Goal: Task Accomplishment & Management: Use online tool/utility

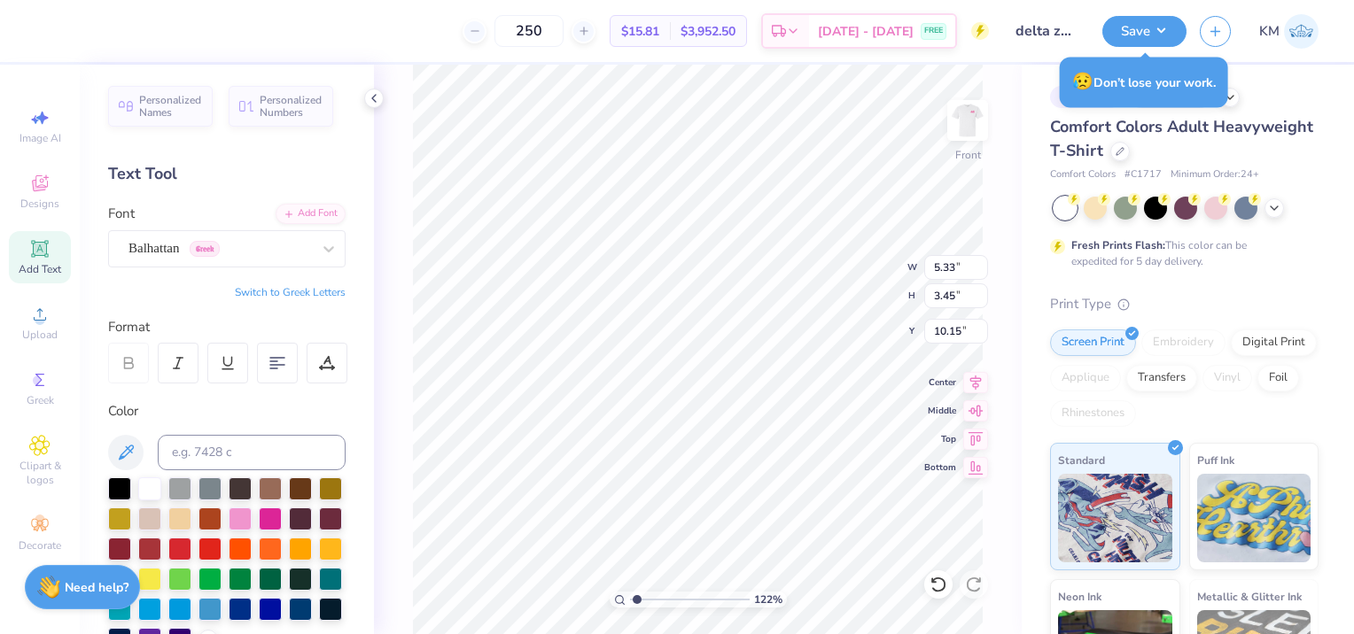
scroll to position [425, 0]
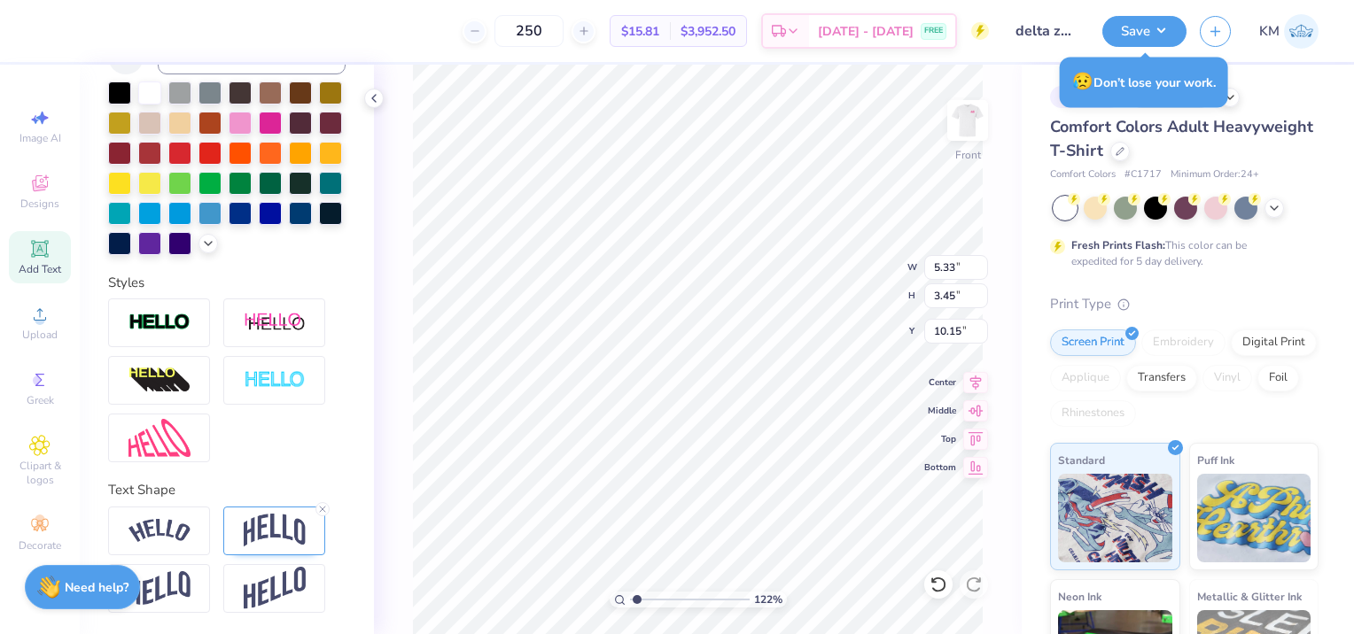
click at [1013, 120] on div "122 % Front W 5.33 5.33 " H 3.45 3.45 " Y 10.15 10.15 " Center Middle Top Bottom" at bounding box center [698, 350] width 648 height 570
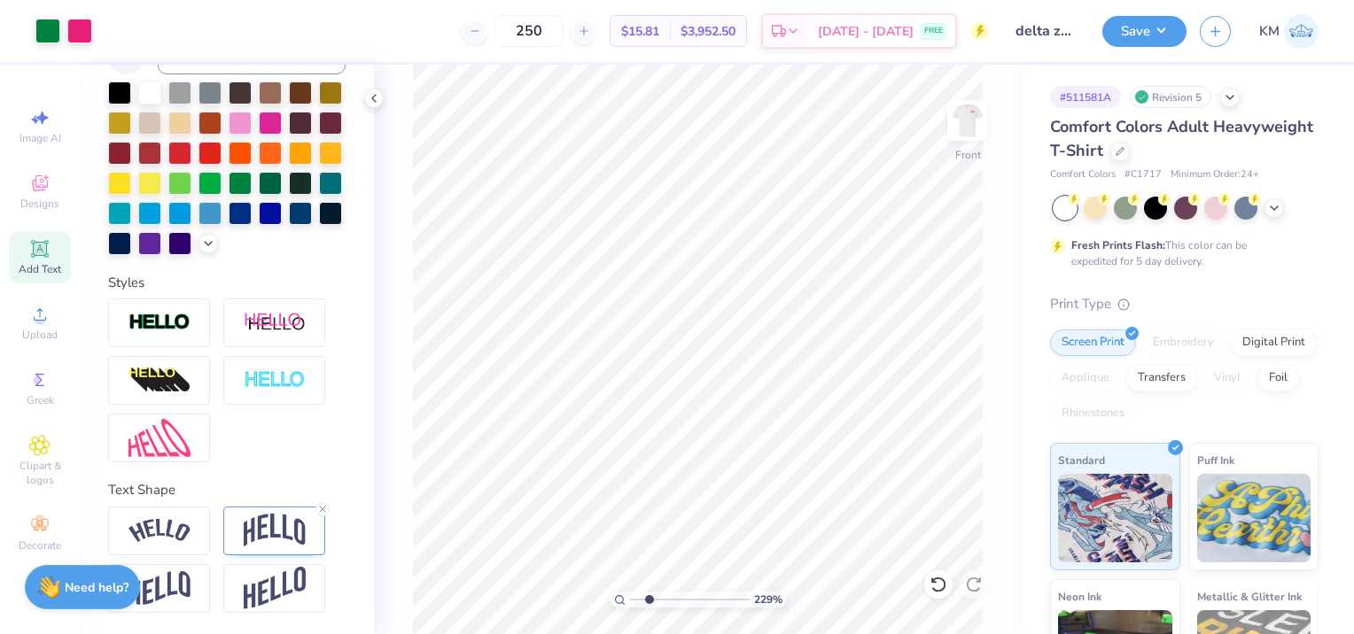
drag, startPoint x: 633, startPoint y: 599, endPoint x: 648, endPoint y: 595, distance: 15.5
type input "2.29"
click at [648, 595] on input "range" at bounding box center [690, 600] width 120 height 16
type input "10.12"
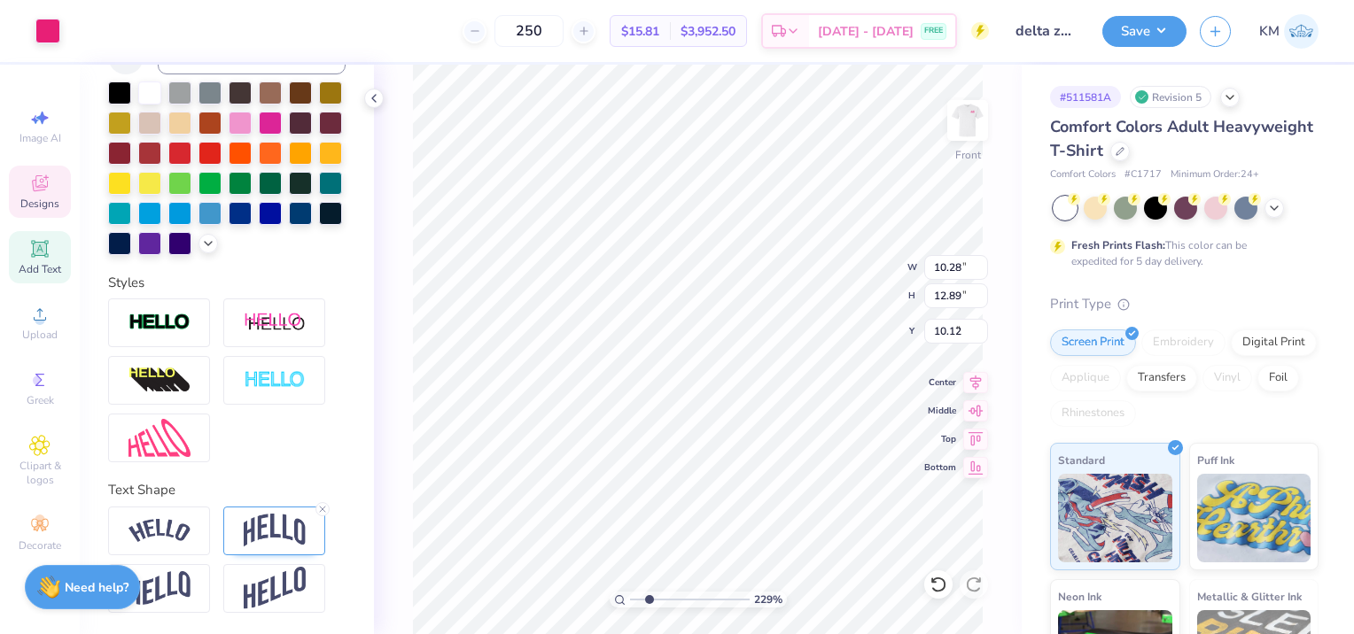
type input "10.28"
type input "12.89"
type input "4.65"
type input "5.33"
type input "3.45"
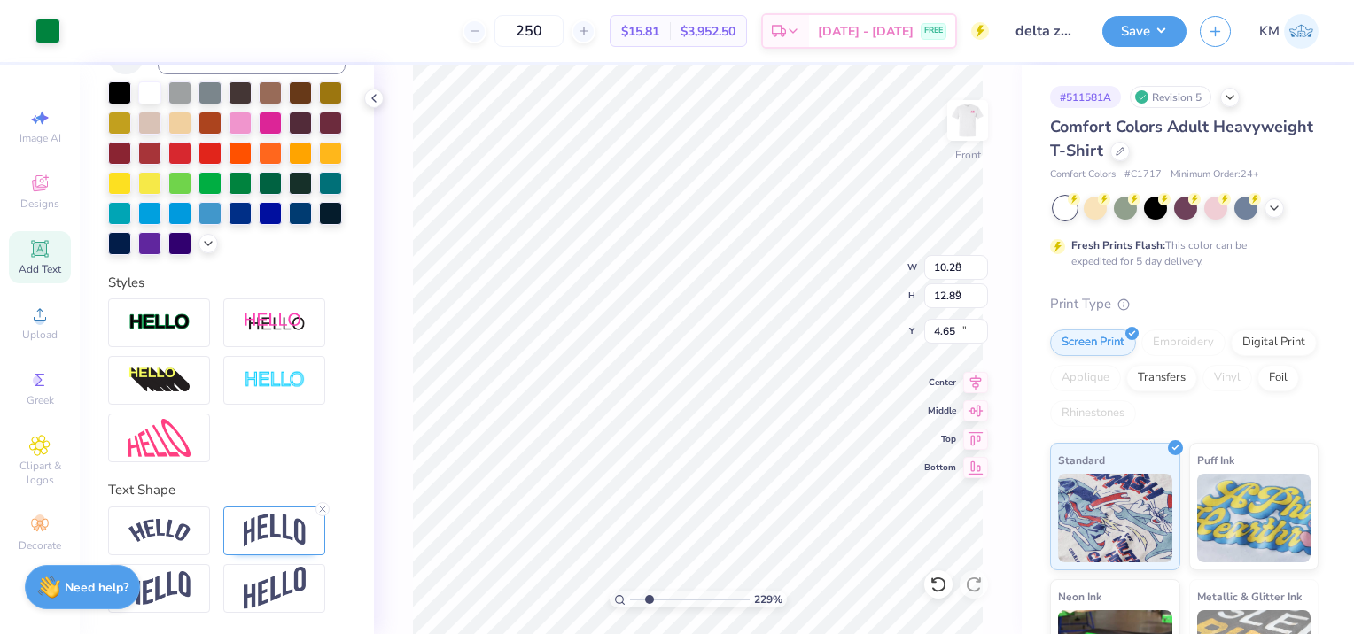
type input "10.12"
click at [291, 524] on img at bounding box center [275, 531] width 62 height 34
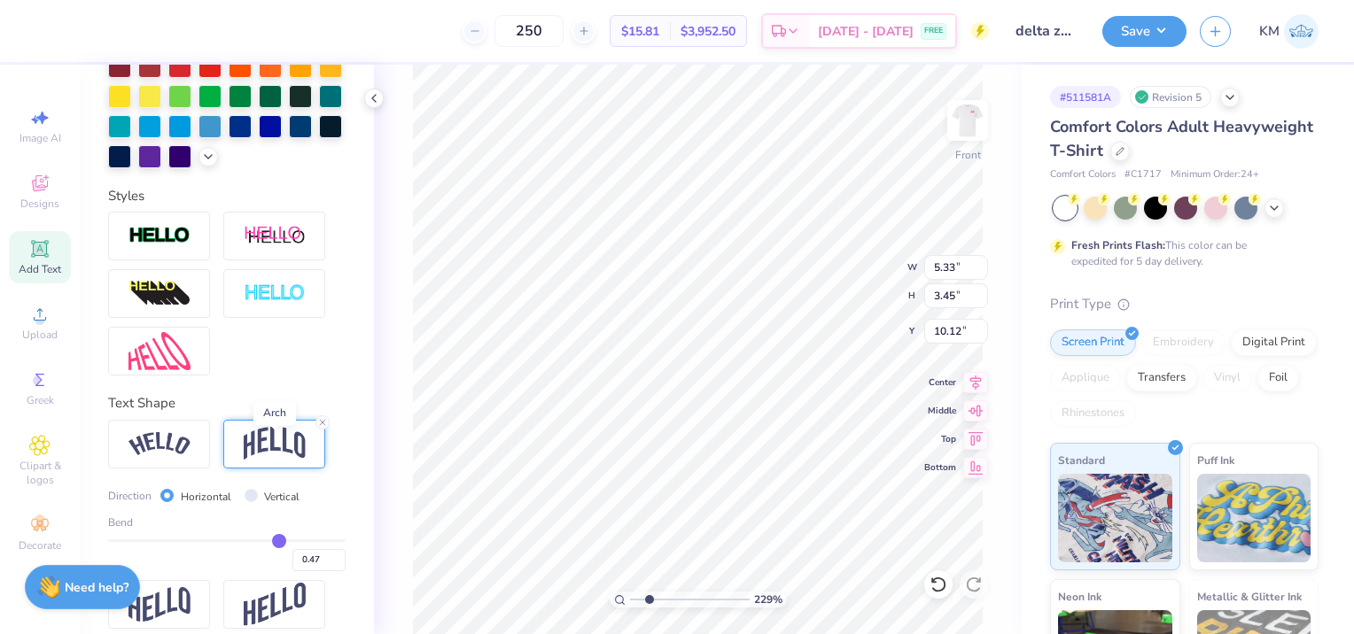
scroll to position [514, 0]
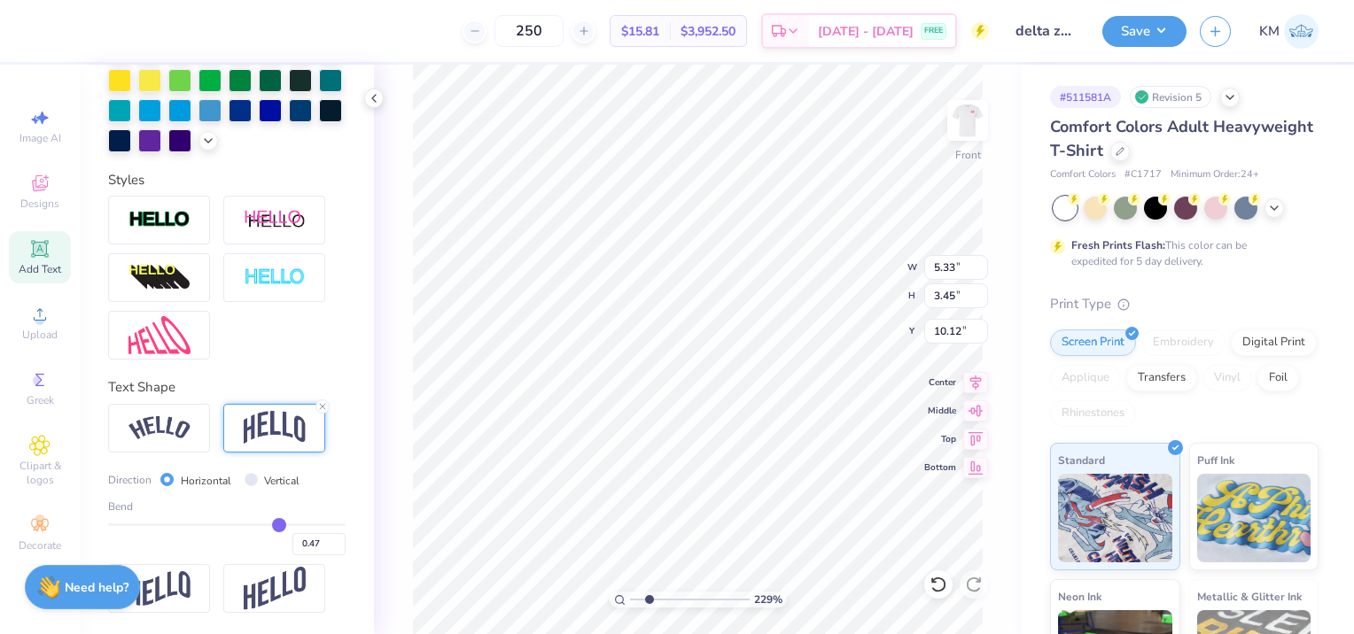
type input "0.42"
type input "0.41"
type input "0.4"
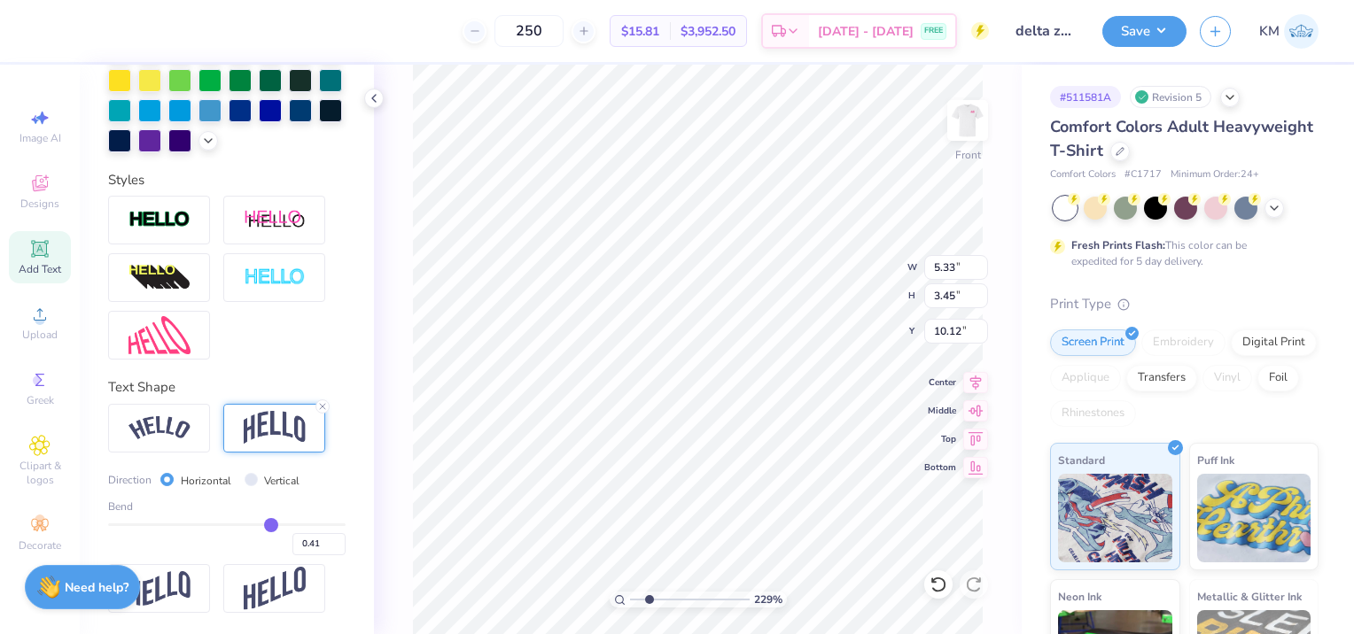
type input "0.40"
type input "0.39"
type input "0.38"
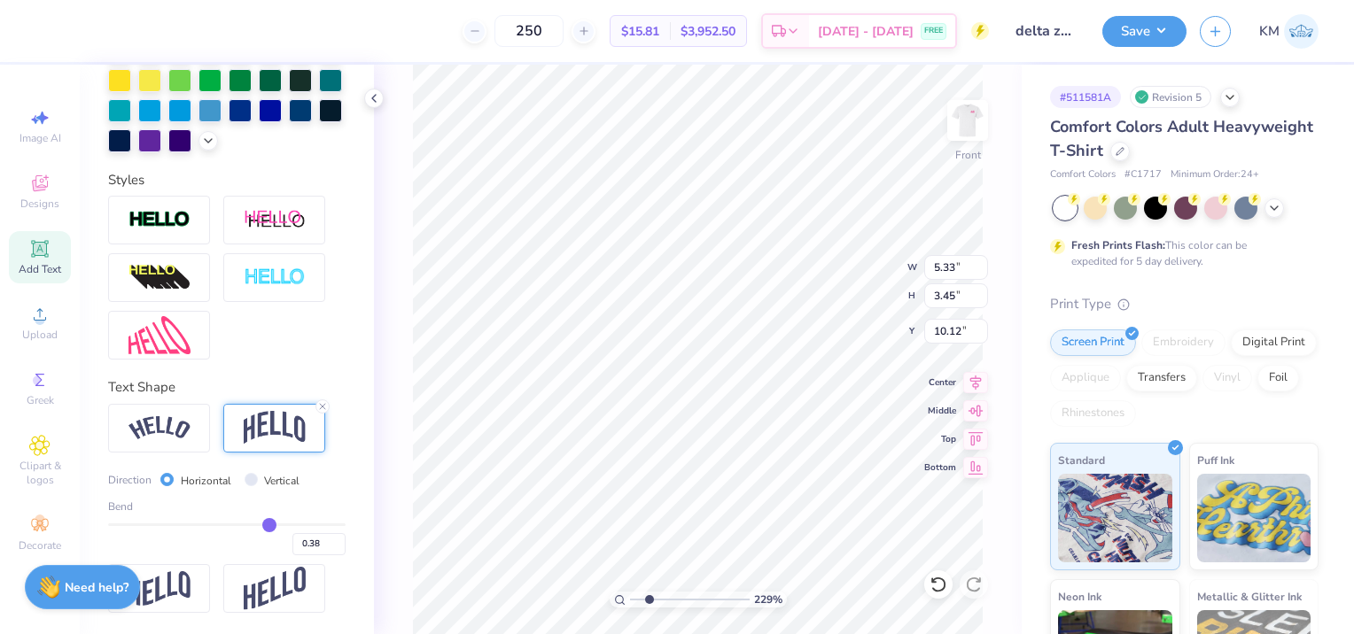
type input "0.37"
type input "0.36"
type input "0.35"
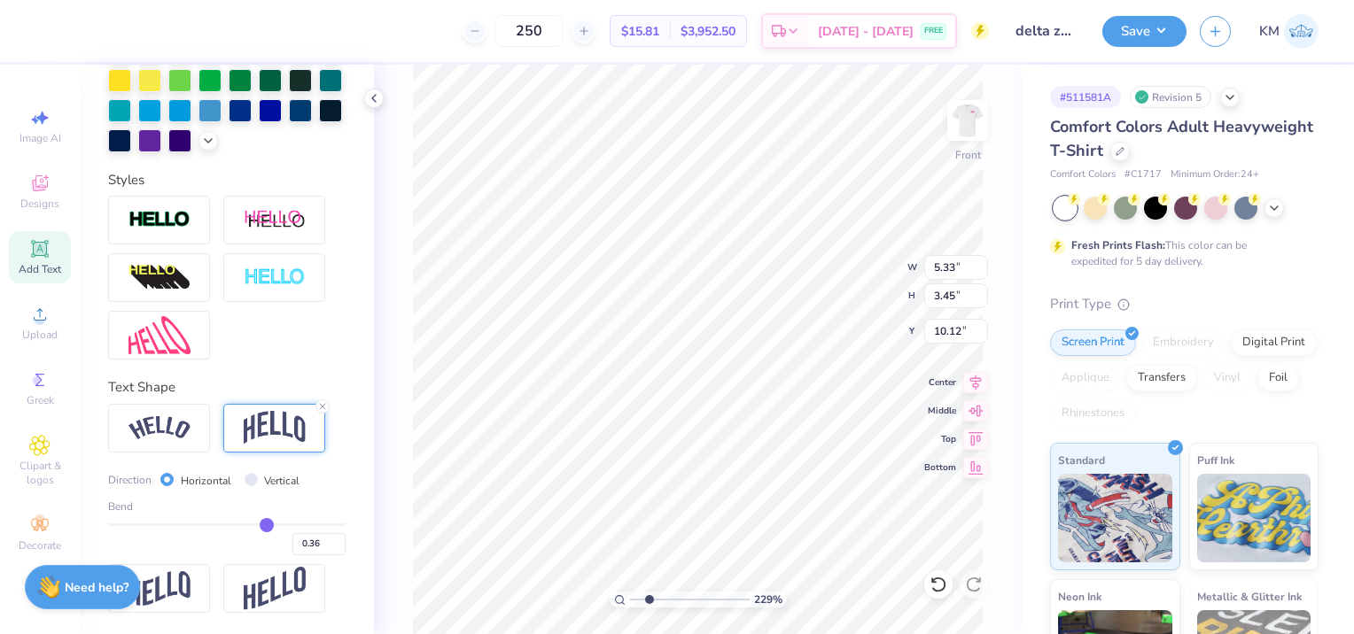
type input "0.35"
type input "0.33"
type input "0.32"
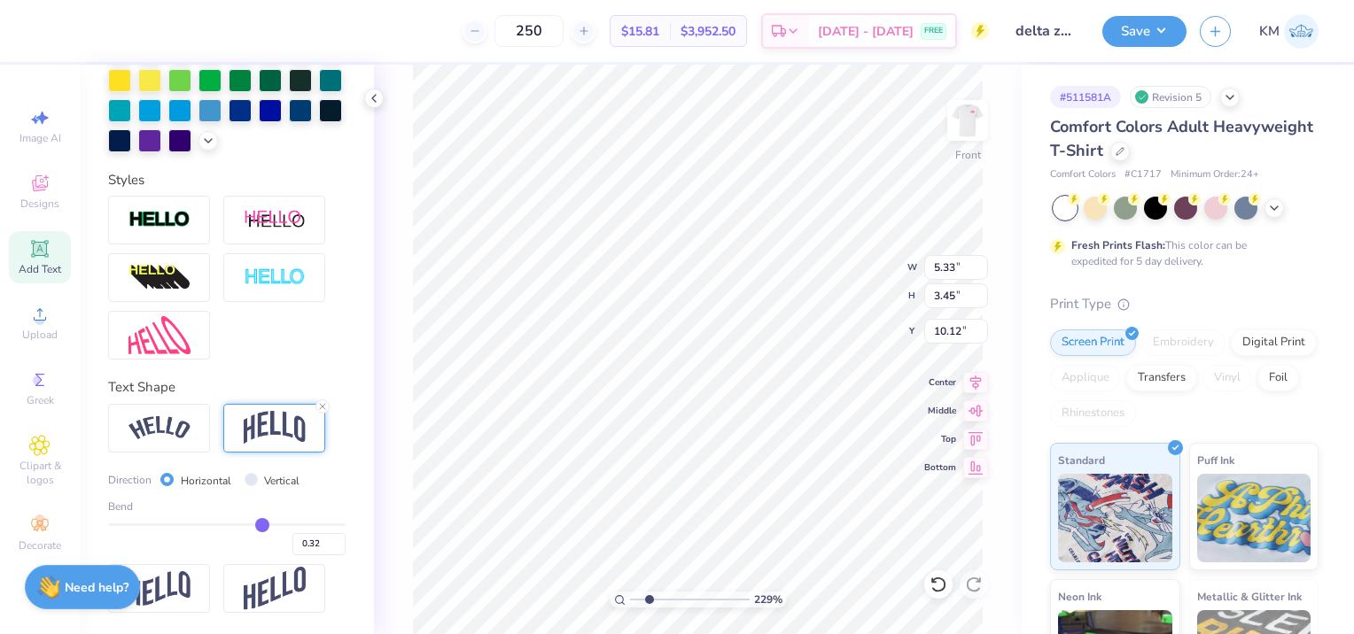
type input "0.31"
type input "0.3"
type input "0.30"
drag, startPoint x: 265, startPoint y: 536, endPoint x: 252, endPoint y: 538, distance: 13.4
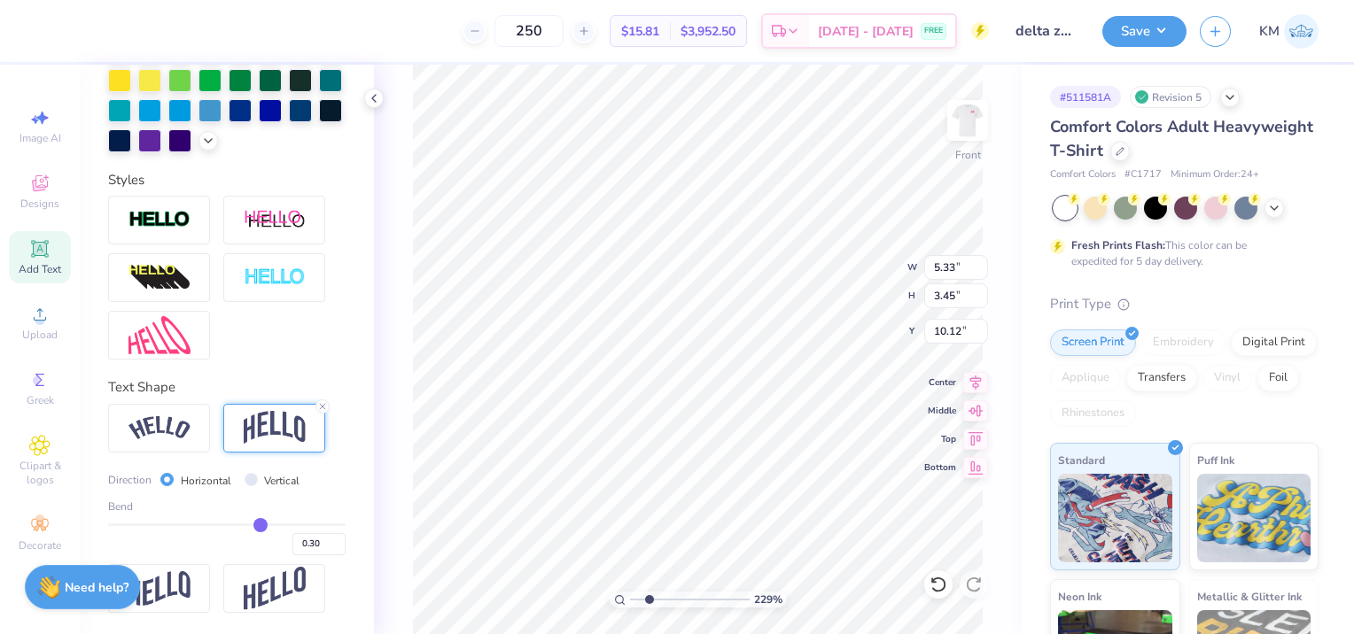
type input "0.3"
click at [252, 526] on input "range" at bounding box center [226, 525] width 237 height 3
type input "3.40"
type input "9.98"
type input "0.34"
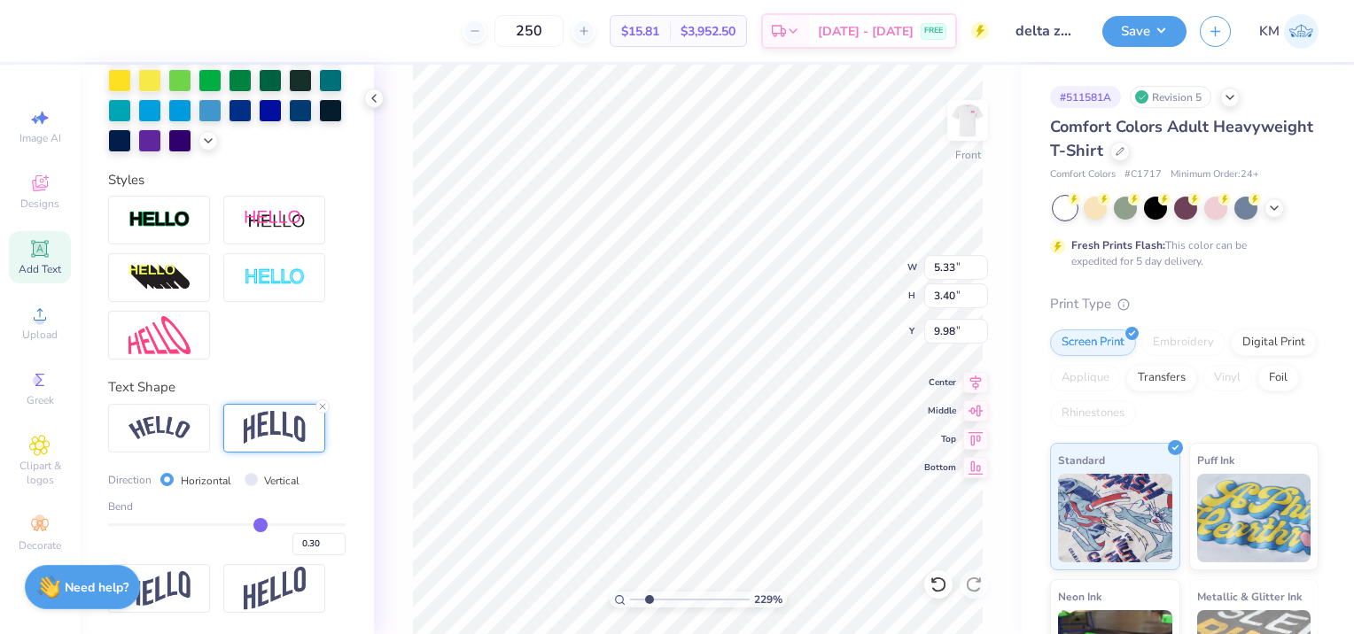
type input "0.34"
type input "0.33"
type input "0.28"
click at [249, 526] on input "range" at bounding box center [226, 525] width 237 height 3
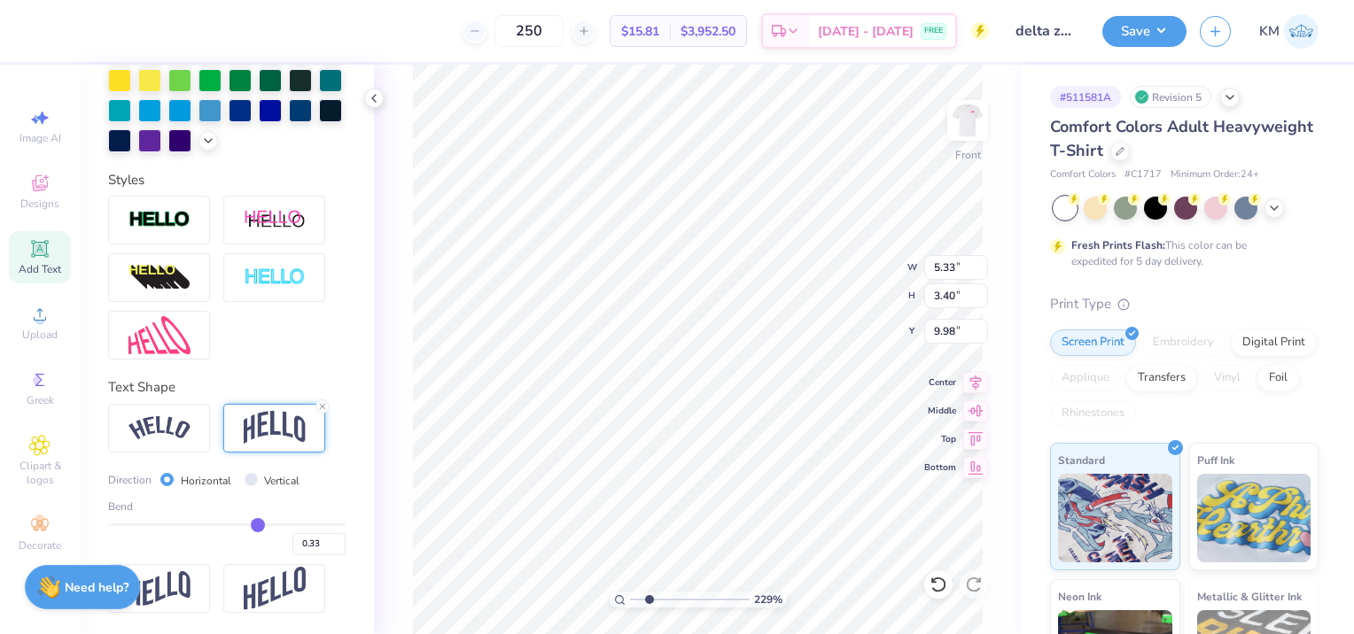
type input "0.28"
type input "3.41"
type input "10.00"
type input "3.40"
type input "9.96"
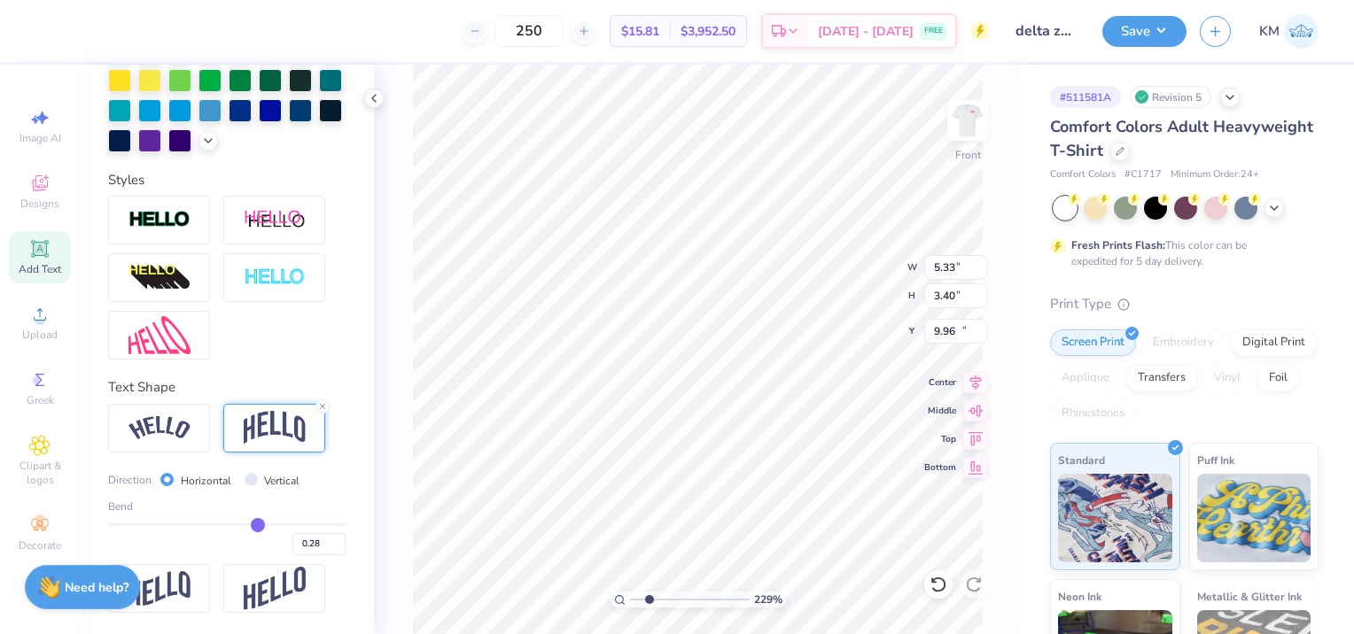
type input "0.23"
type input "0.22"
type input "0.21"
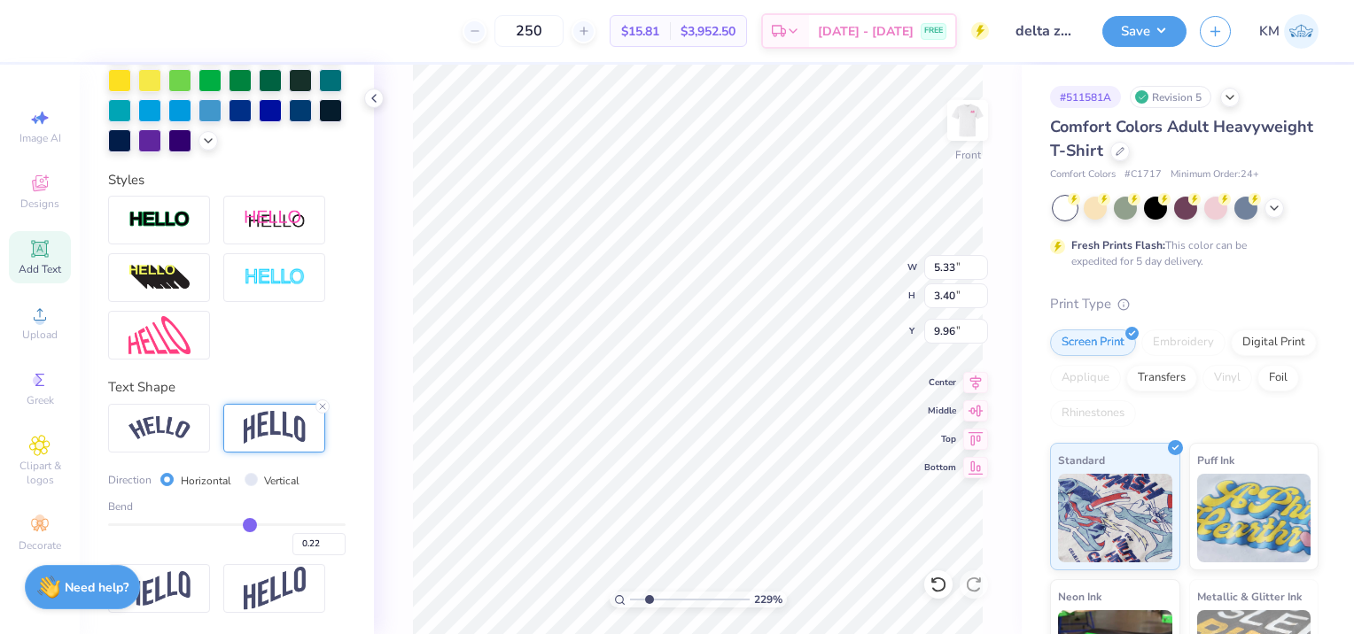
type input "0.21"
click at [241, 526] on input "range" at bounding box center [226, 525] width 237 height 3
type input "5.32"
type input "3.39"
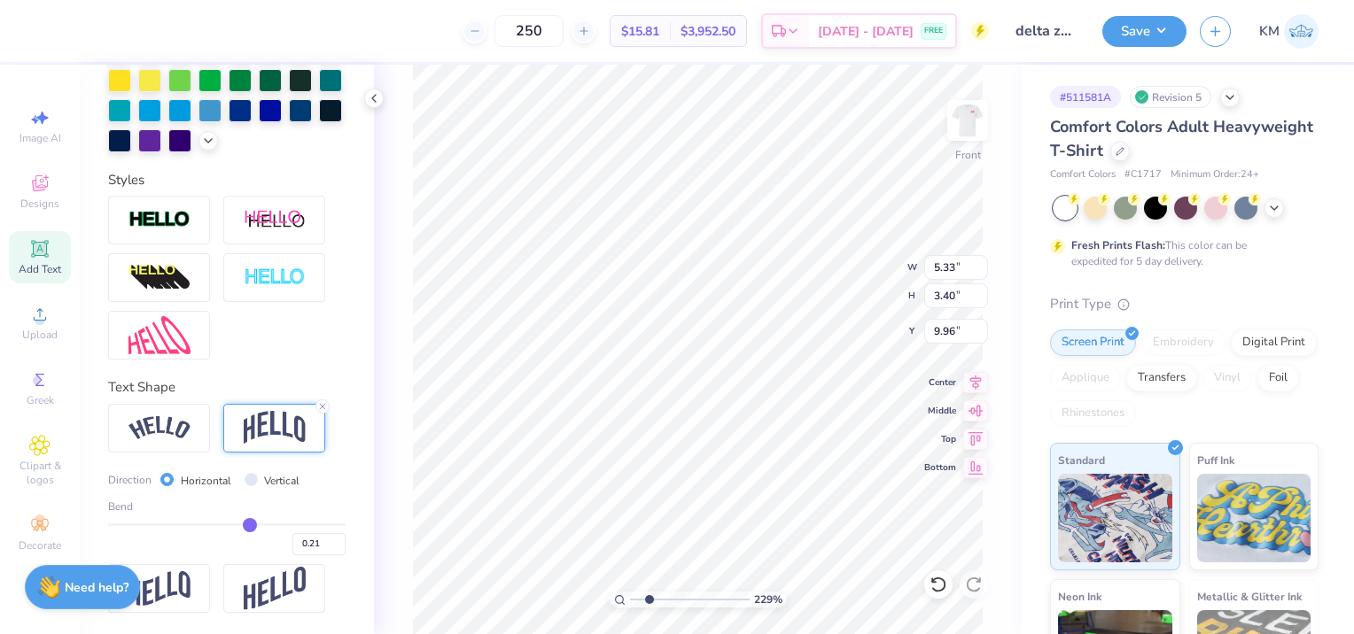
type input "9.90"
type input "5.01"
type input "3.89"
type input "9.64"
type input "5.11"
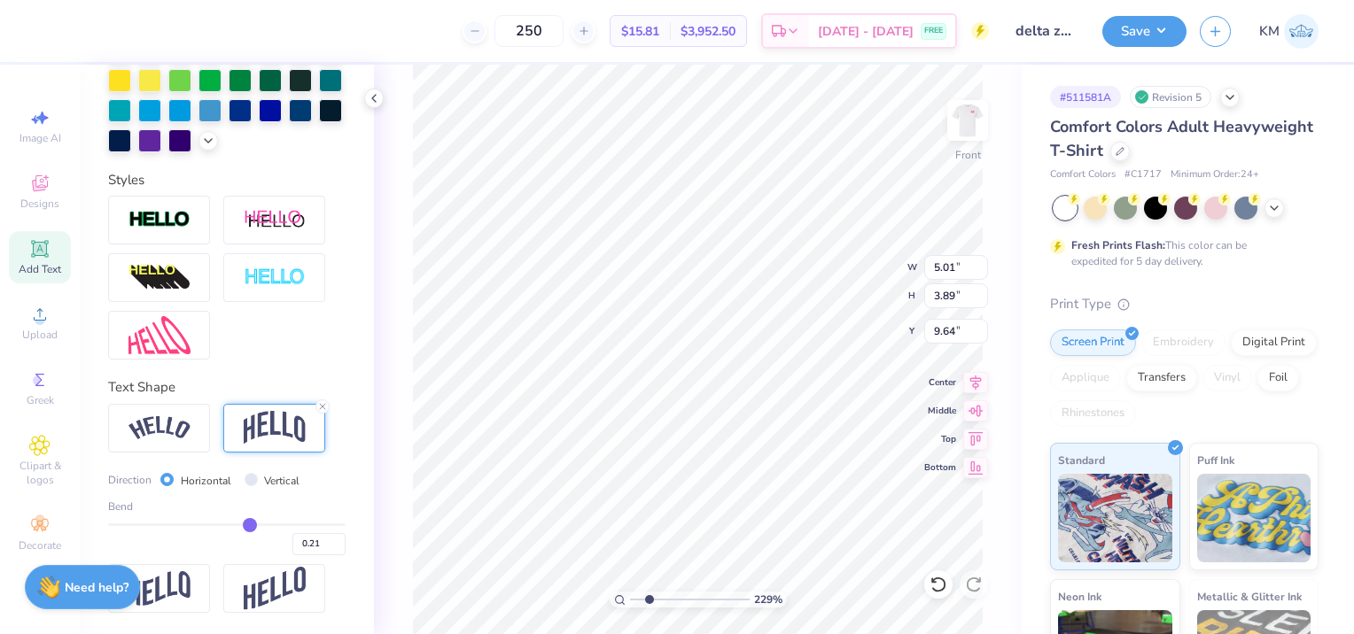
type input "3.75"
type input "9.88"
type input "0.27"
type input "0.28"
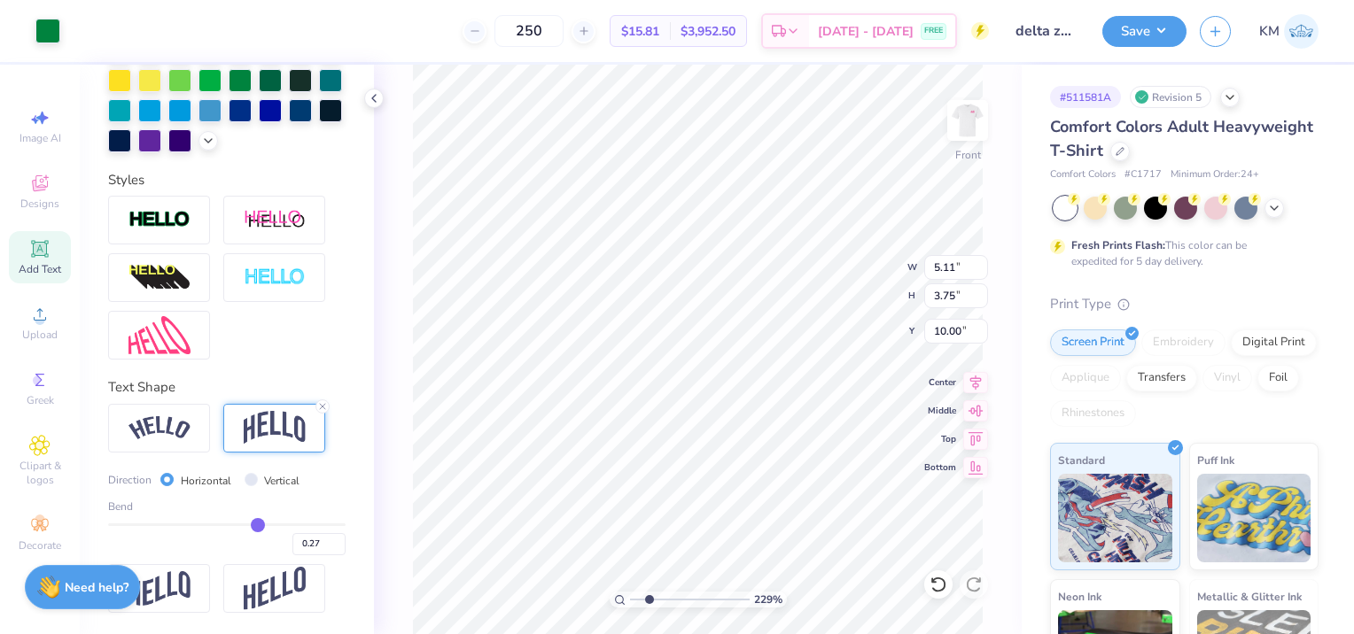
type input "0.28"
type input "0.29"
type input "0.3"
type input "0.30"
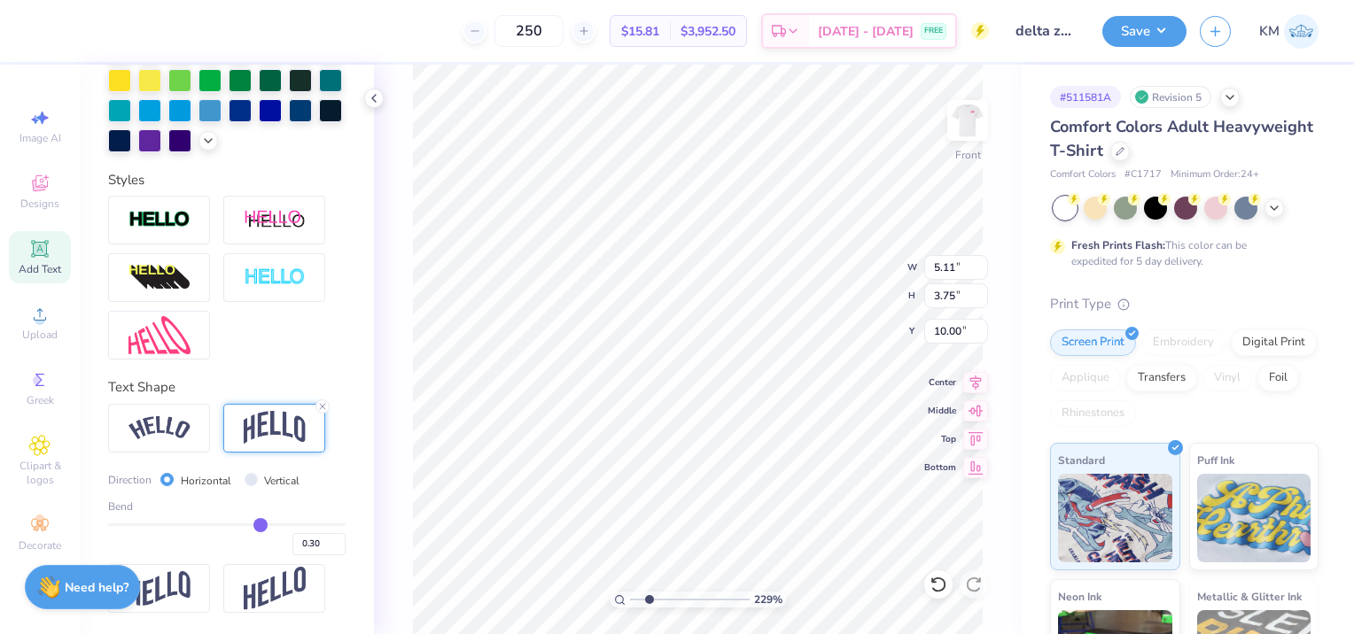
type input "0.31"
type input "0.32"
type input "0.33"
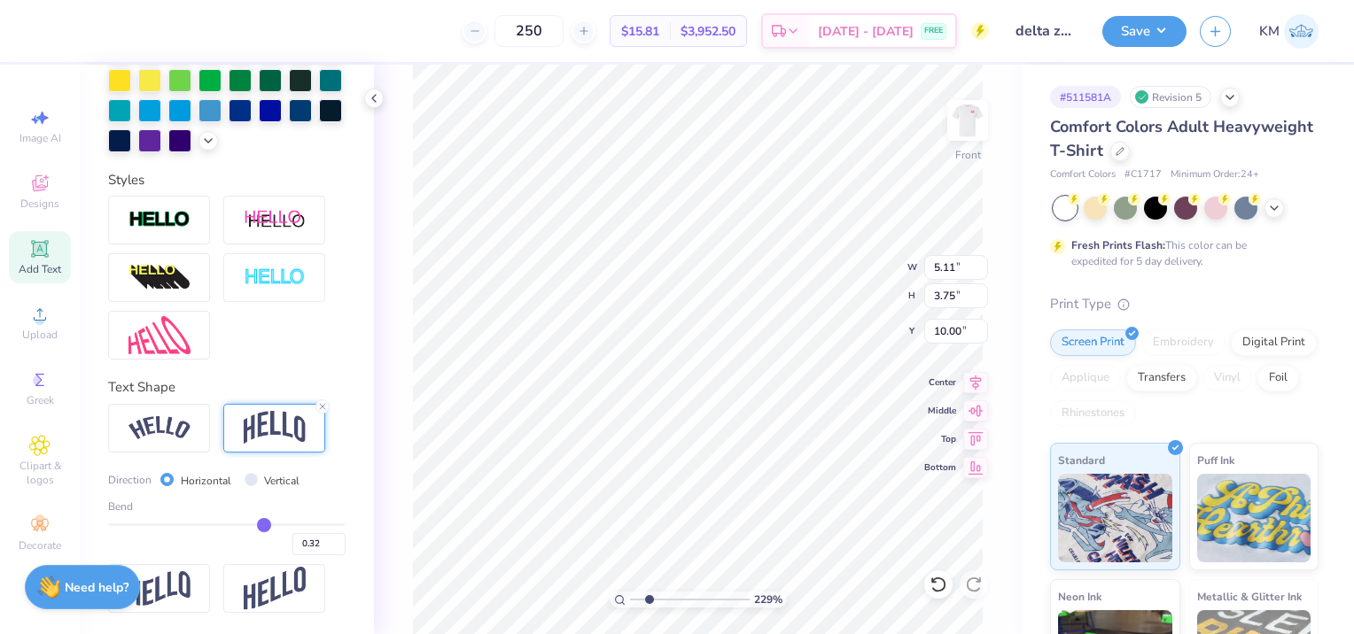
type input "0.33"
type input "0.34"
type input "0.35"
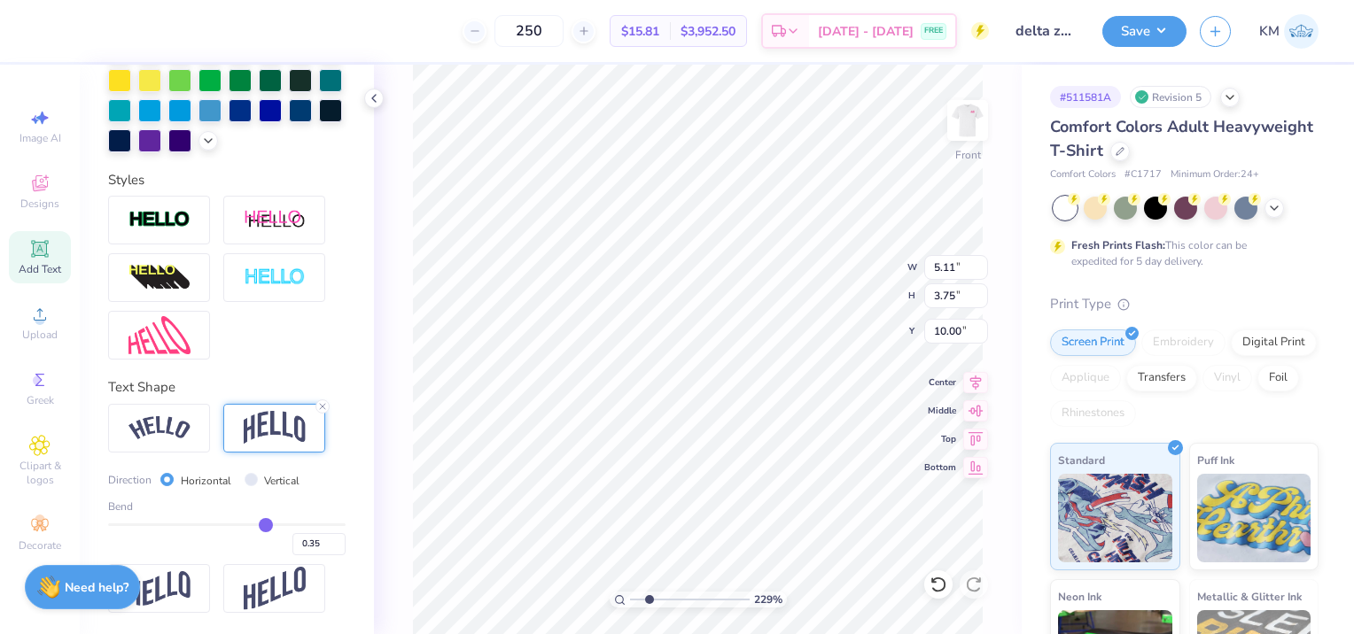
type input "0.36"
drag, startPoint x: 248, startPoint y: 541, endPoint x: 264, endPoint y: 537, distance: 16.5
type input "0.42"
click at [264, 526] on input "range" at bounding box center [226, 525] width 237 height 3
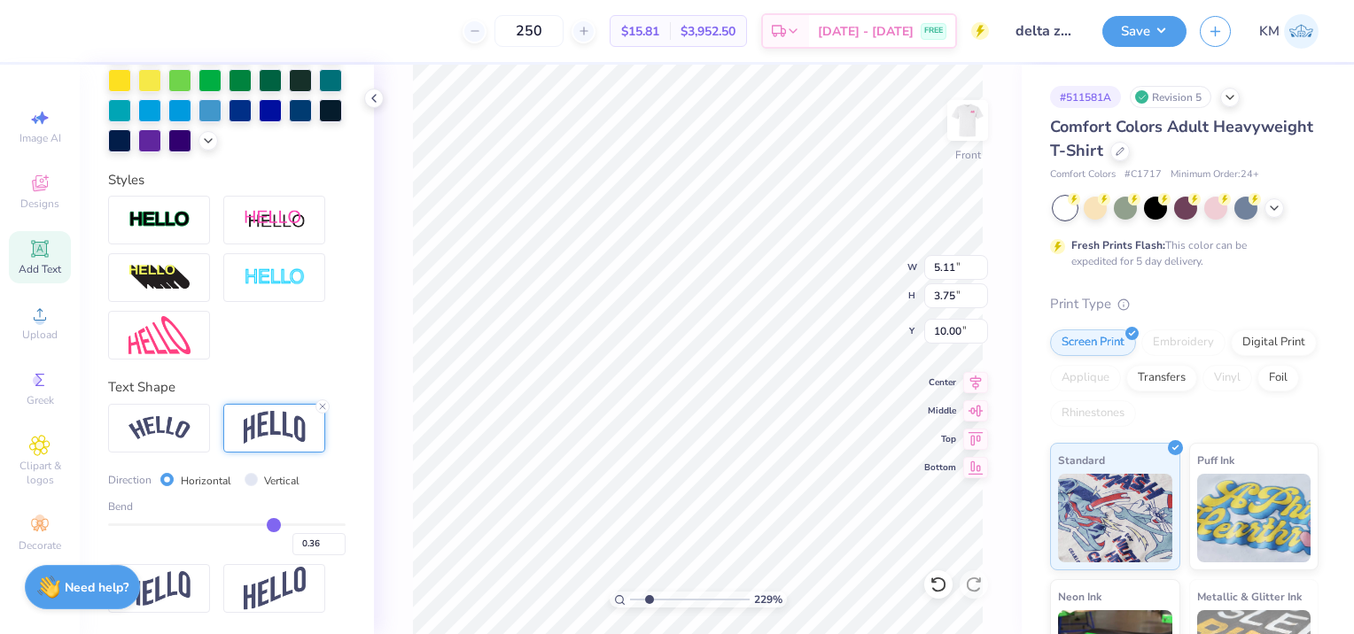
type input "0.42"
type input "3.77"
type input "10.13"
type input "3.78"
type input "10.11"
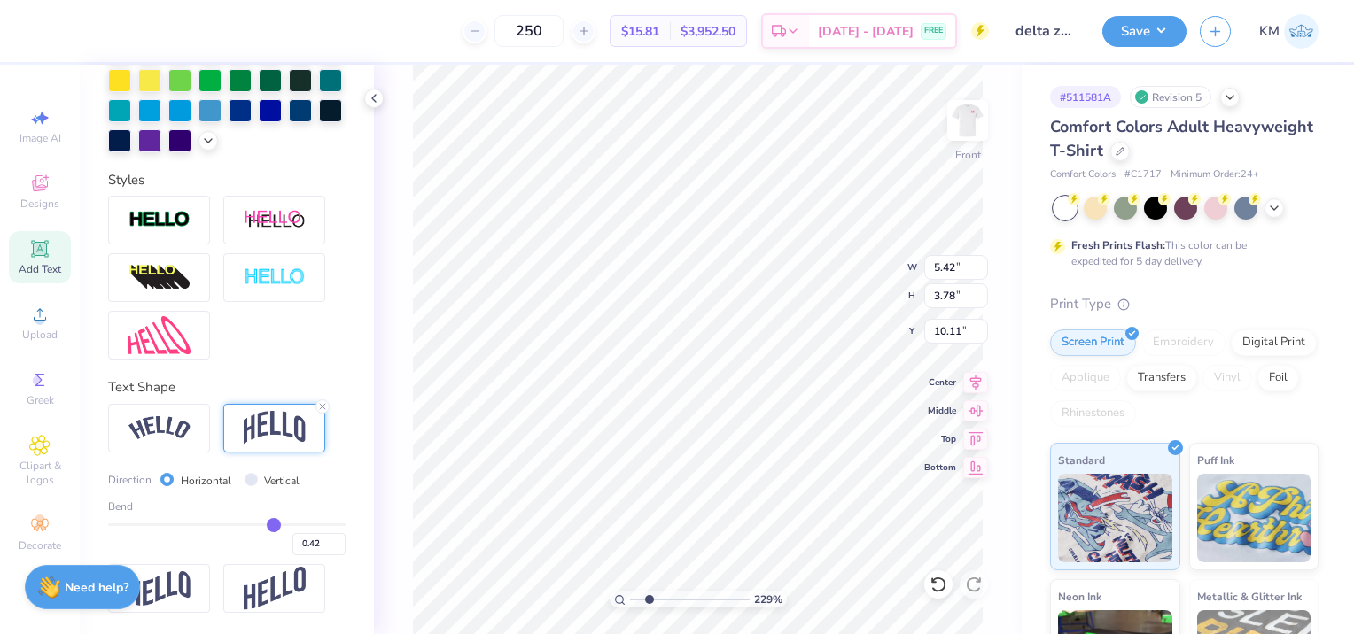
type input "5.42"
type input "3.25"
type input "10.03"
type input "0.41"
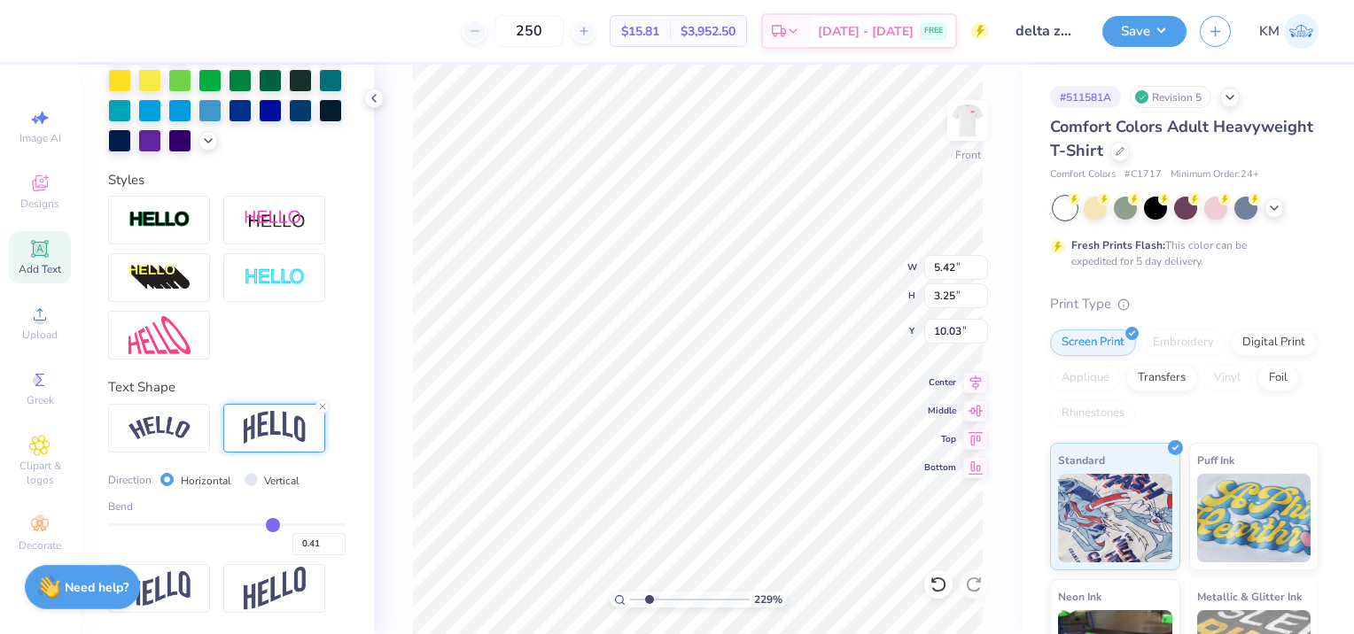
type input "0.4"
type input "0.40"
type input "0.39"
type input "0.38"
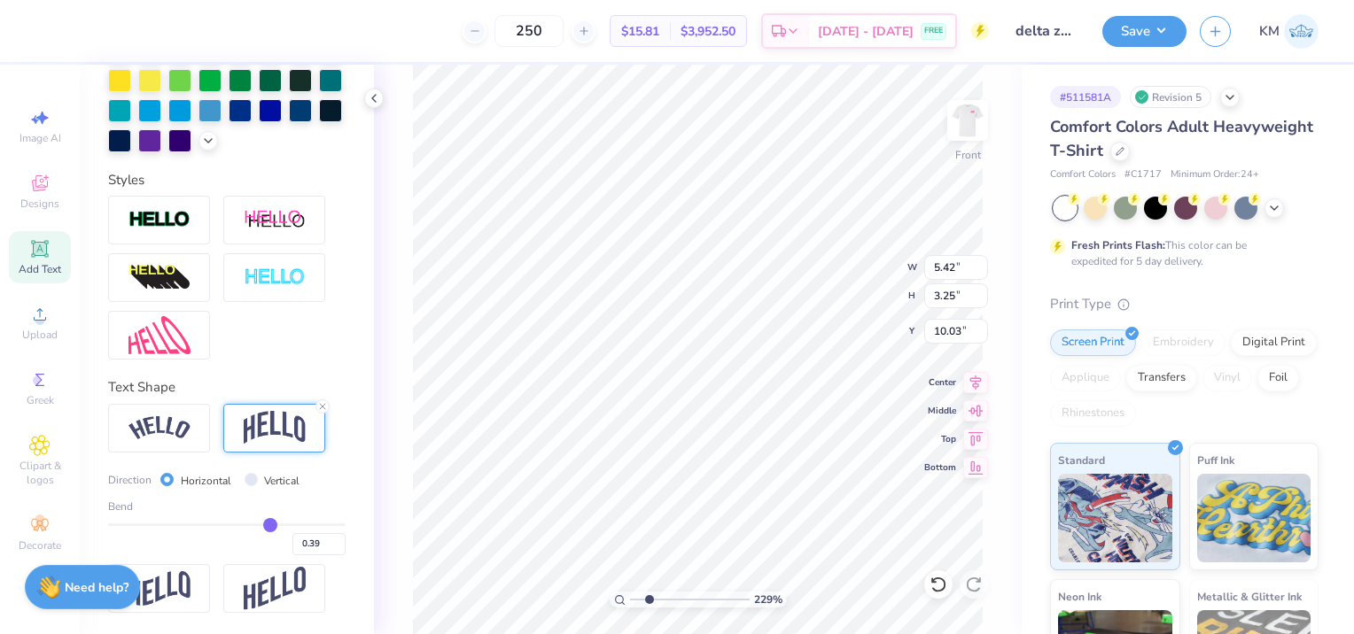
type input "0.38"
click at [260, 526] on input "range" at bounding box center [226, 525] width 237 height 3
type input "3.24"
type input "10.00"
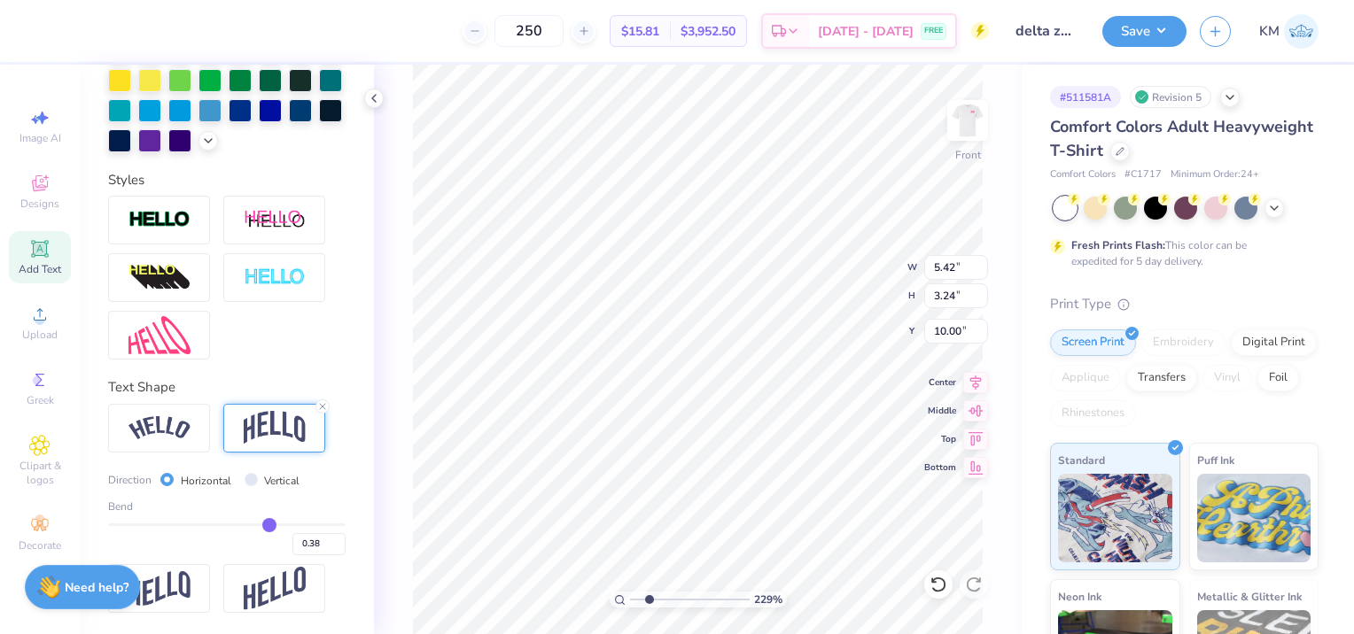
type input "0.37"
type input "0.36"
type input "9.98"
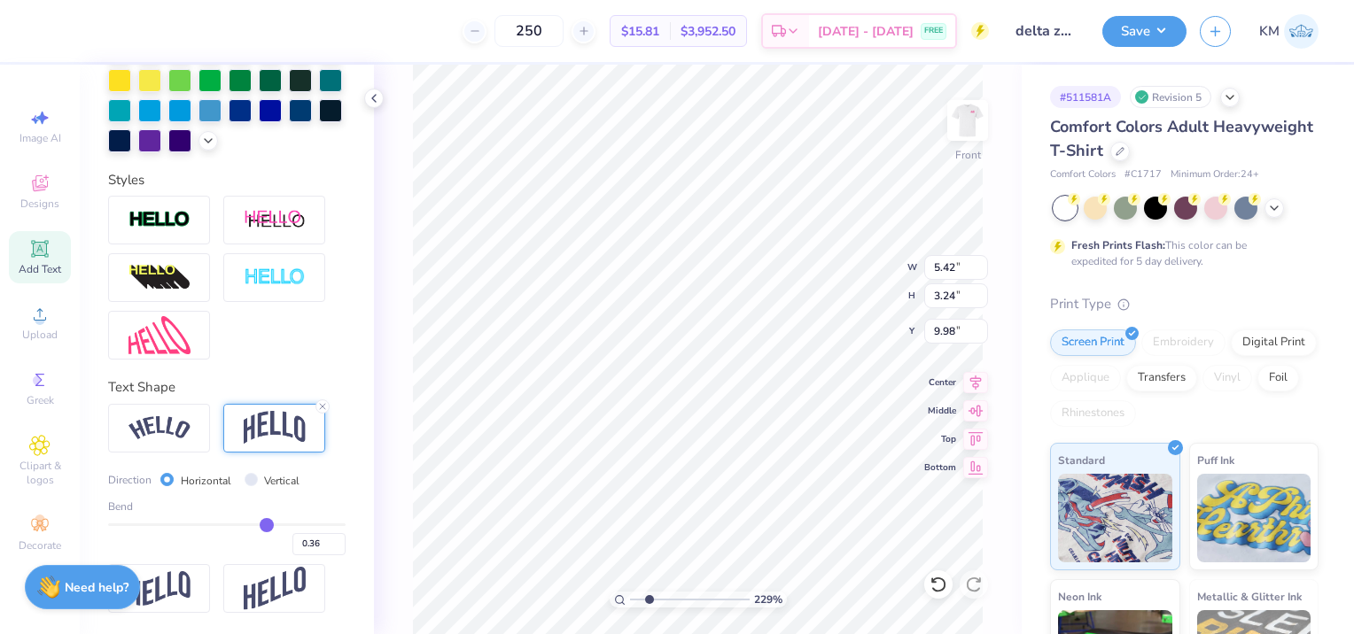
type input "0.36"
click at [258, 526] on input "range" at bounding box center [226, 525] width 237 height 3
type input "10.28"
type input "12.89"
type input "4.65"
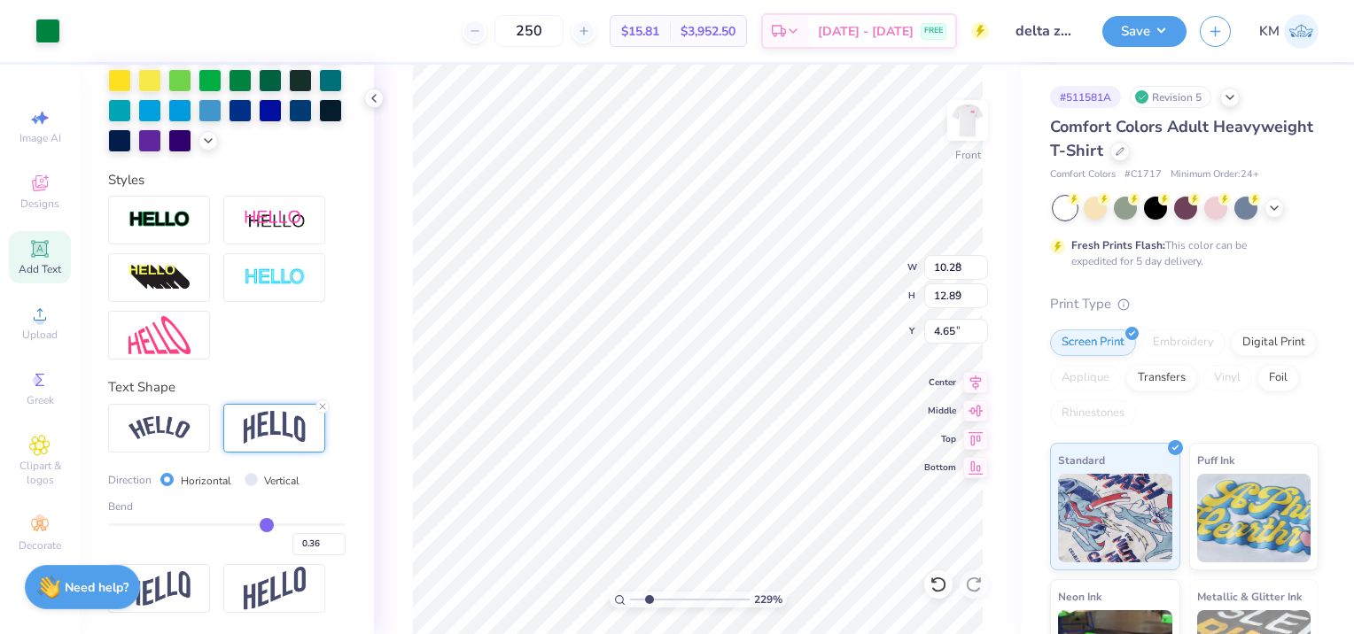
type input "5.42"
type input "3.24"
type input "9.93"
drag, startPoint x: 645, startPoint y: 598, endPoint x: 634, endPoint y: 584, distance: 17.7
click at [634, 592] on input "range" at bounding box center [690, 600] width 120 height 16
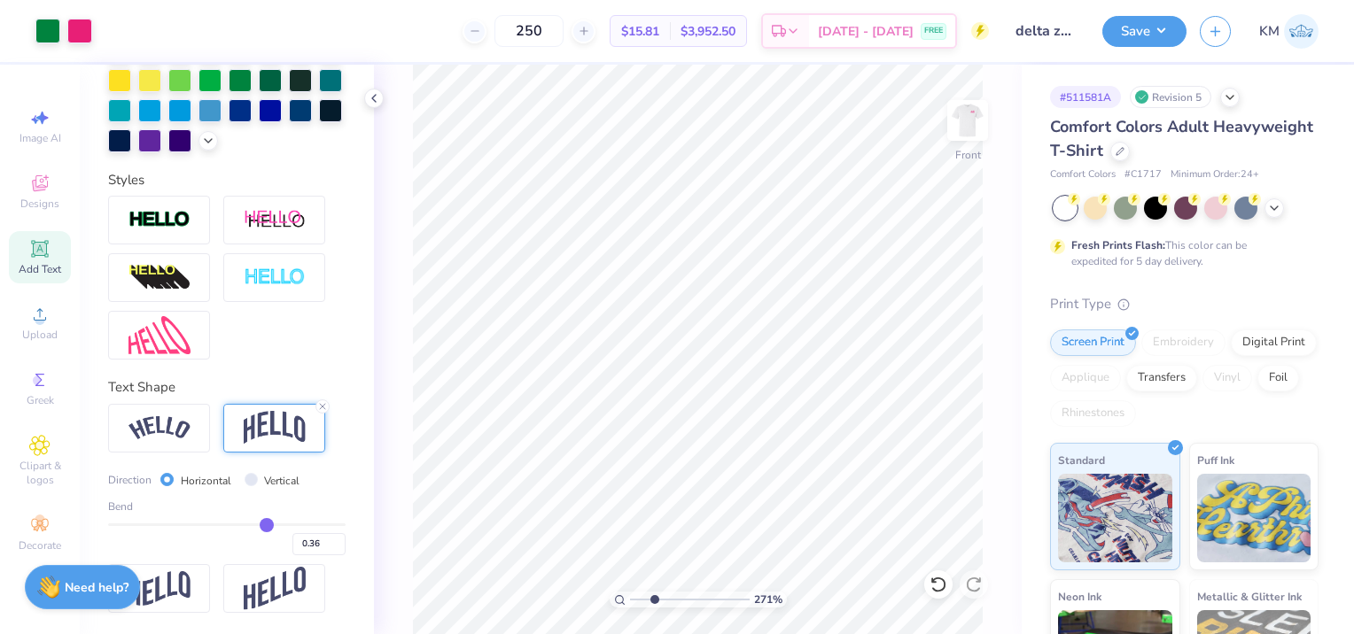
drag, startPoint x: 634, startPoint y: 599, endPoint x: 654, endPoint y: 597, distance: 19.6
type input "2.71"
click at [654, 597] on input "range" at bounding box center [690, 600] width 120 height 16
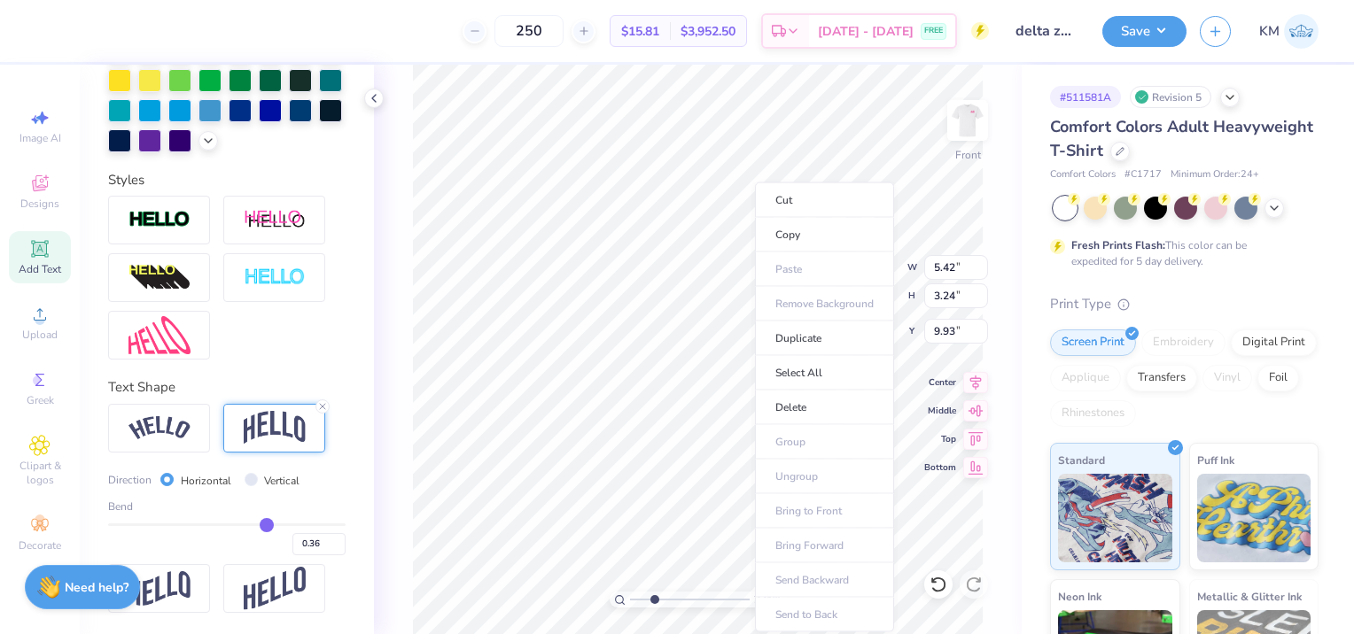
click at [783, 338] on li "Duplicate" at bounding box center [824, 339] width 139 height 35
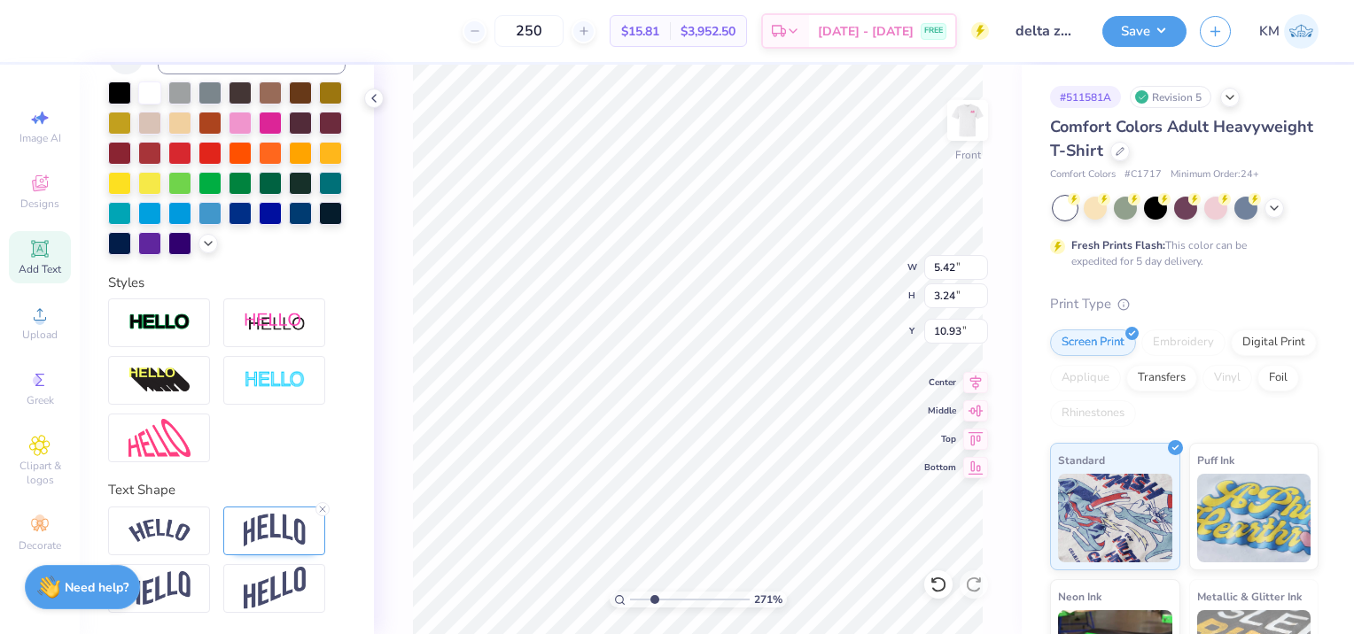
scroll to position [425, 0]
type input "8.92"
type textarea "Waves since [DATE]"
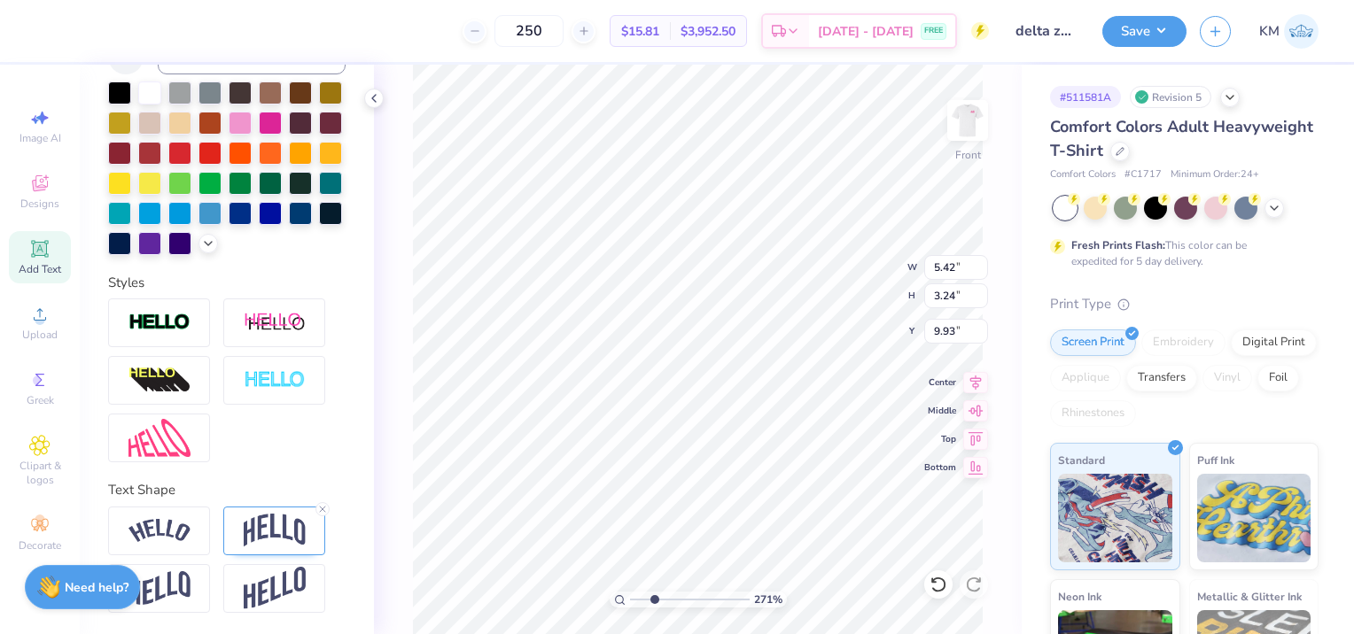
type textarea "Catching"
type input "10.28"
type input "12.89"
type input "4.65"
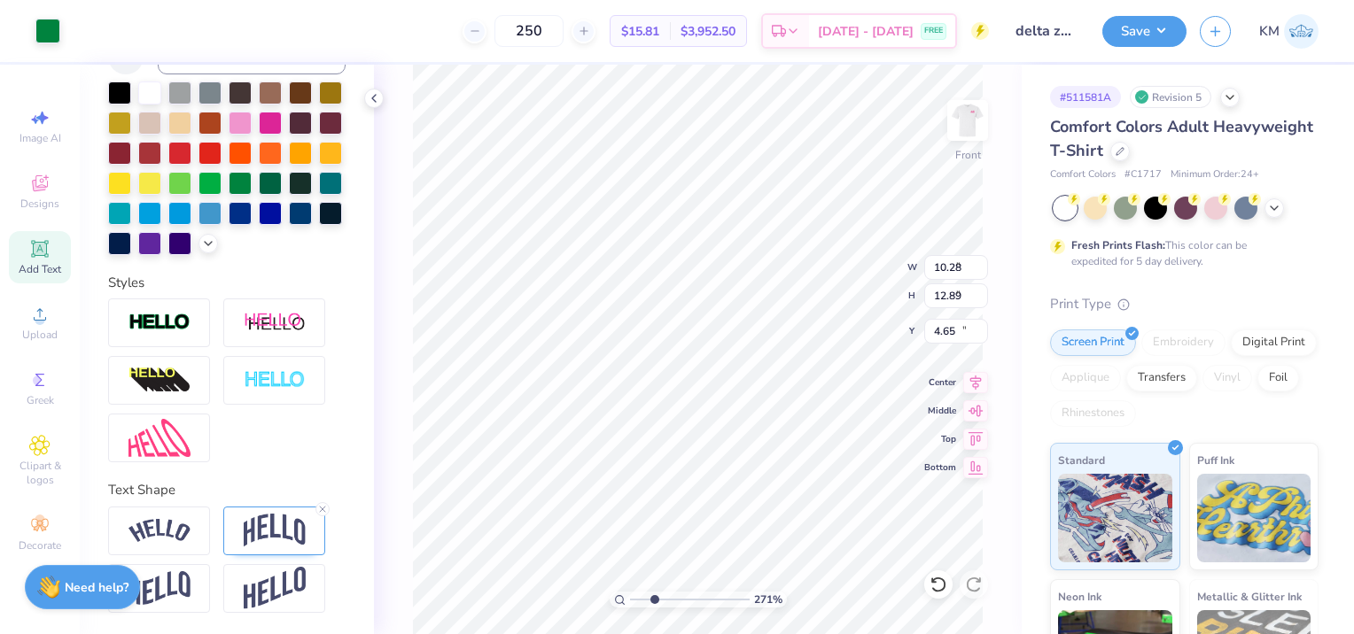
type input "1.85"
type input "1.30"
type input "9.72"
type input "10.28"
type input "12.89"
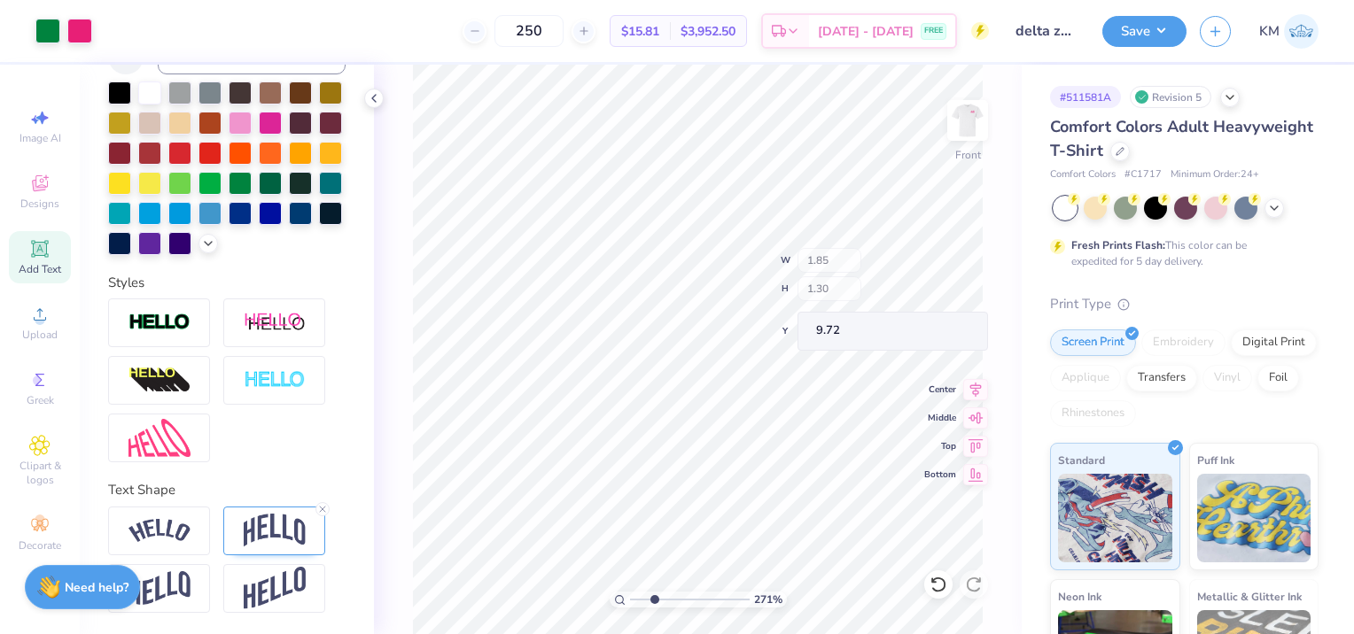
type input "4.65"
type input "1.85"
type input "1.30"
type input "9.72"
type input "10.28"
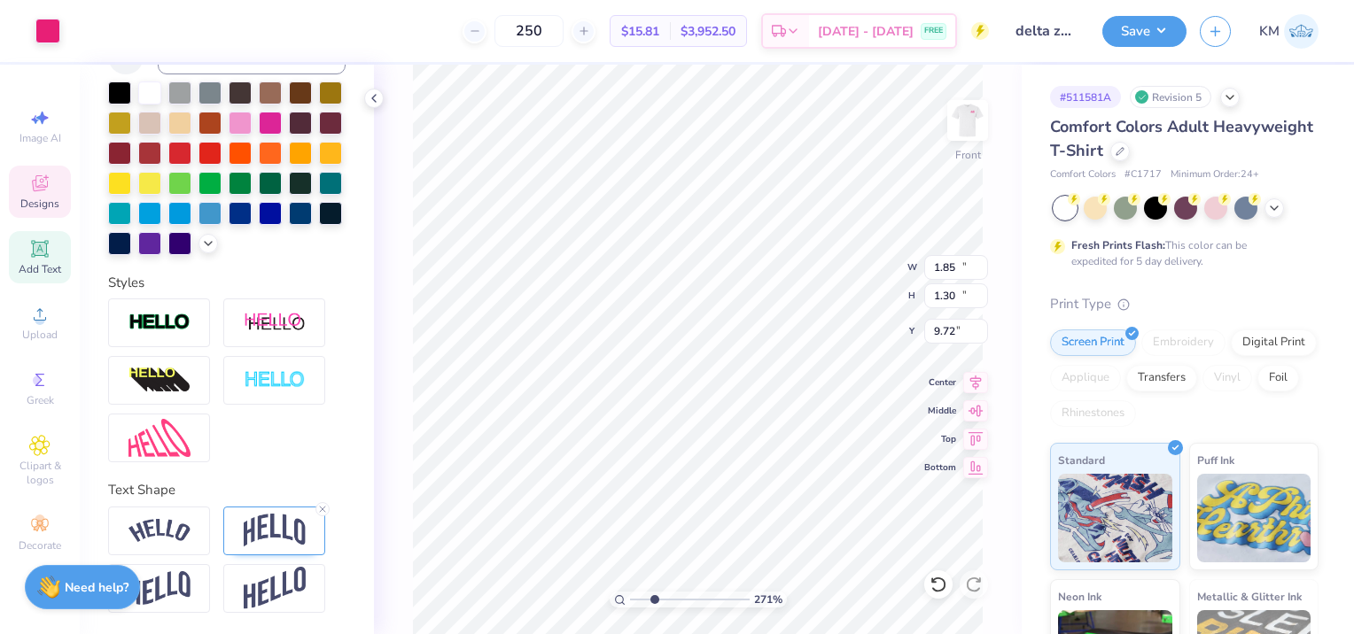
type input "12.89"
type input "4.65"
type input "1.96"
type input "0.83"
type input "10.10"
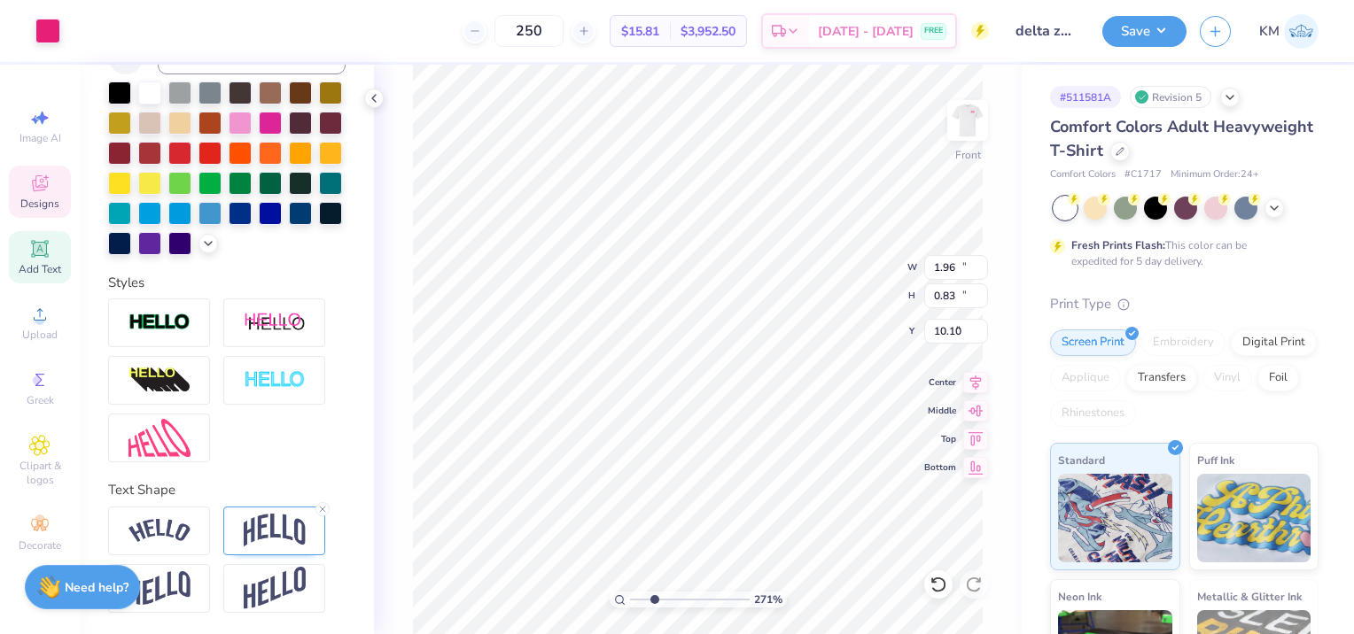
type input "10.28"
type input "12.89"
type input "4.65"
type input "1.96"
type input "0.75"
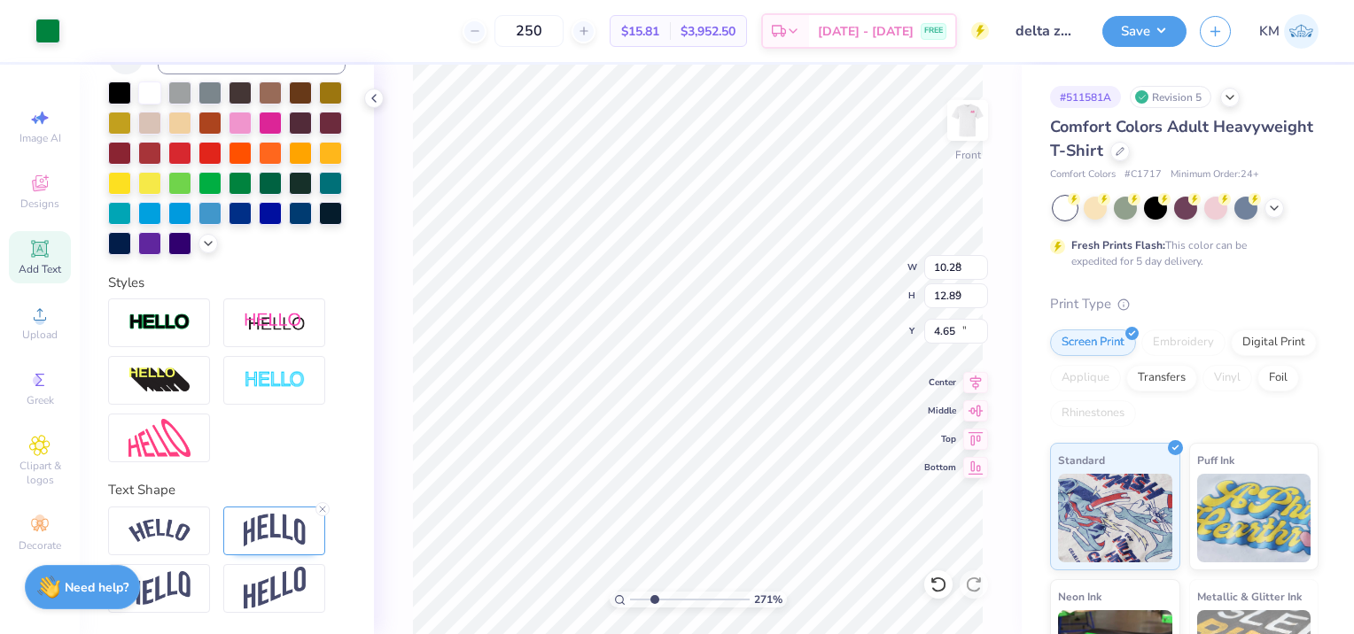
type input "10.11"
type input "2.34"
type input "0.89"
type input "10.00"
type input "1.07"
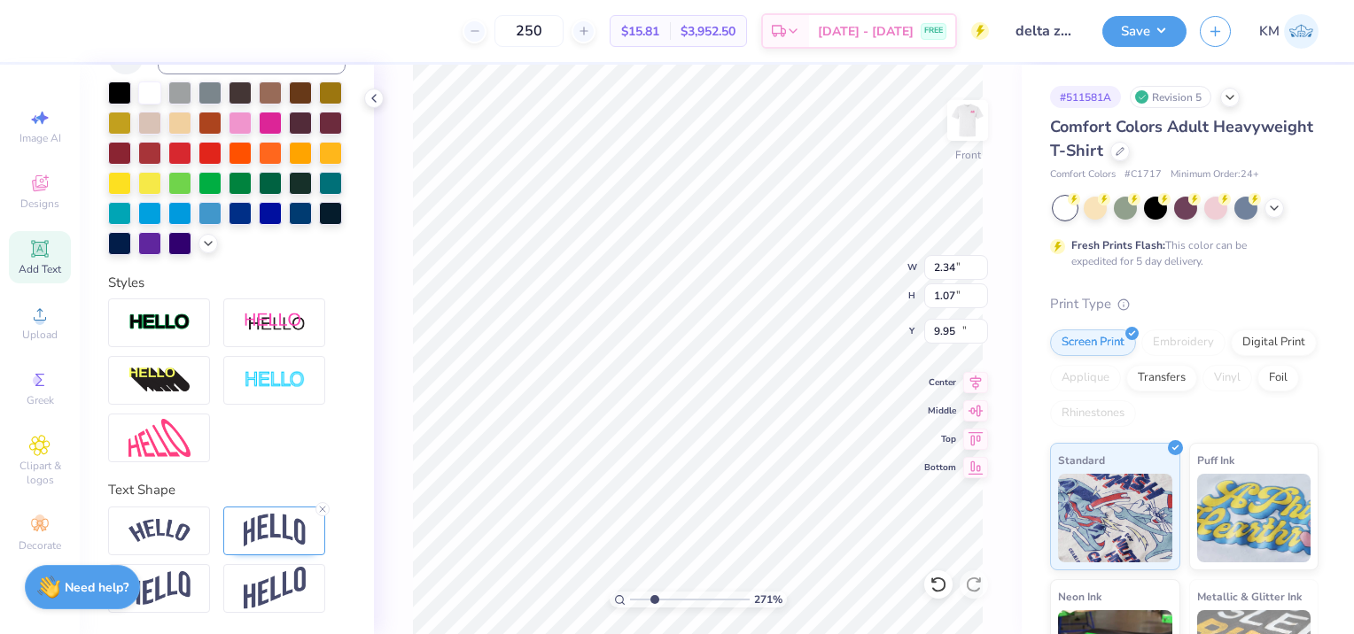
type input "10.02"
type input "10.28"
type input "12.89"
type input "4.65"
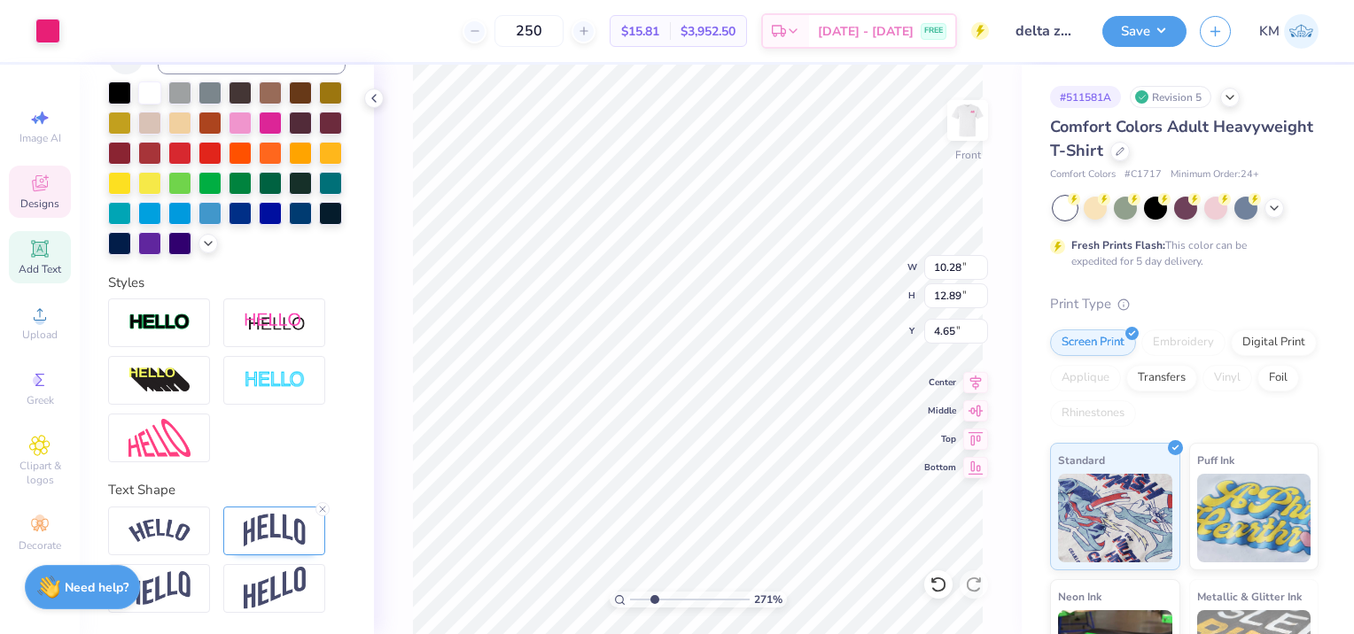
type input "2.34"
type input "1.07"
type input "10.02"
type input "10.28"
type input "12.89"
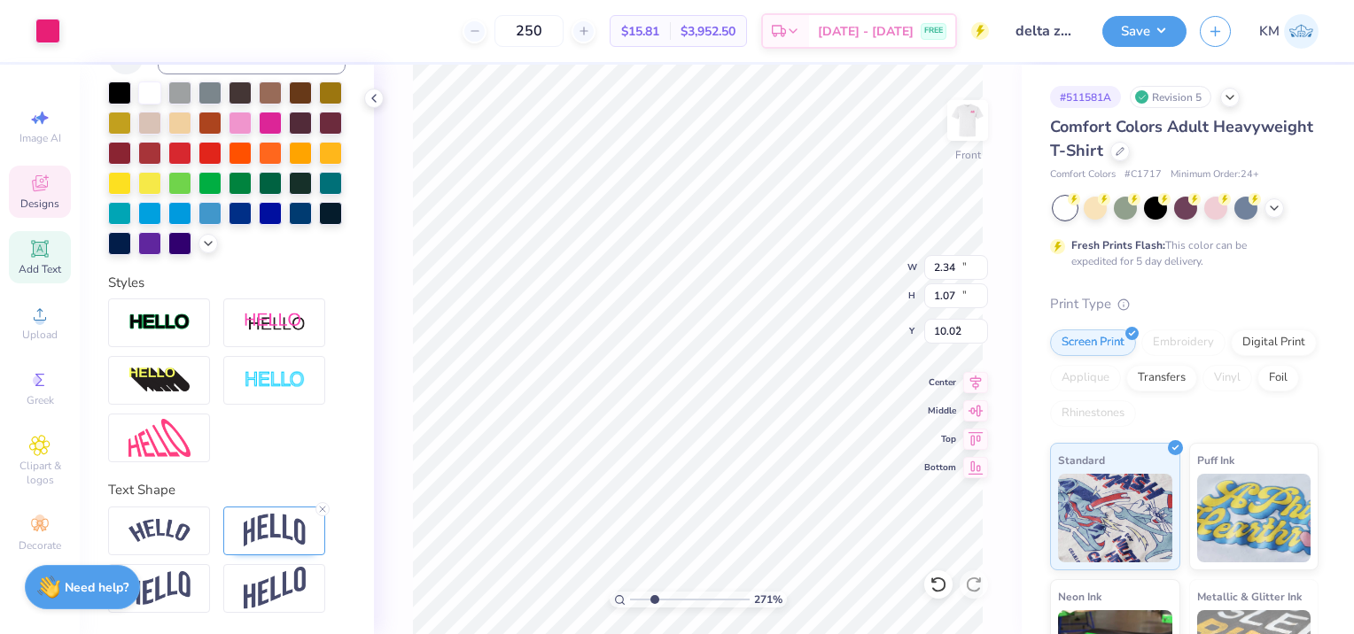
type input "4.65"
type input "2.34"
type input "1.03"
type input "10.06"
type input "0.97"
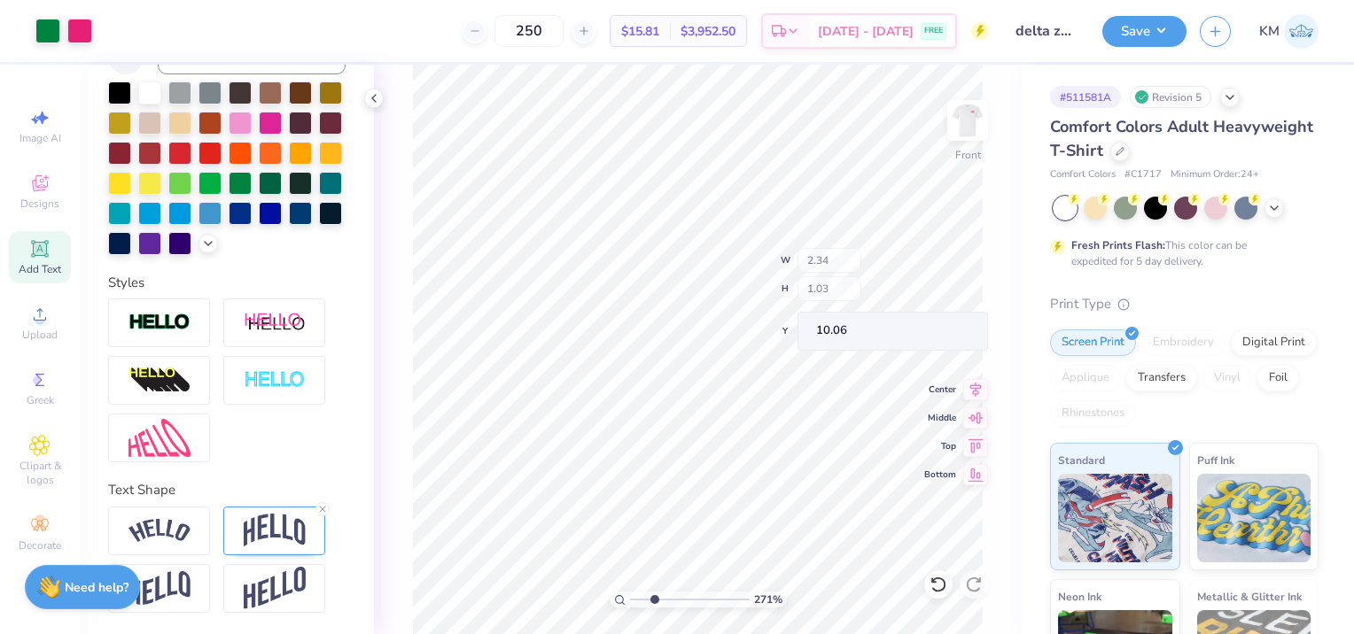
type input "10.08"
type input "10.75"
type textarea "Waves"
type input "2.34"
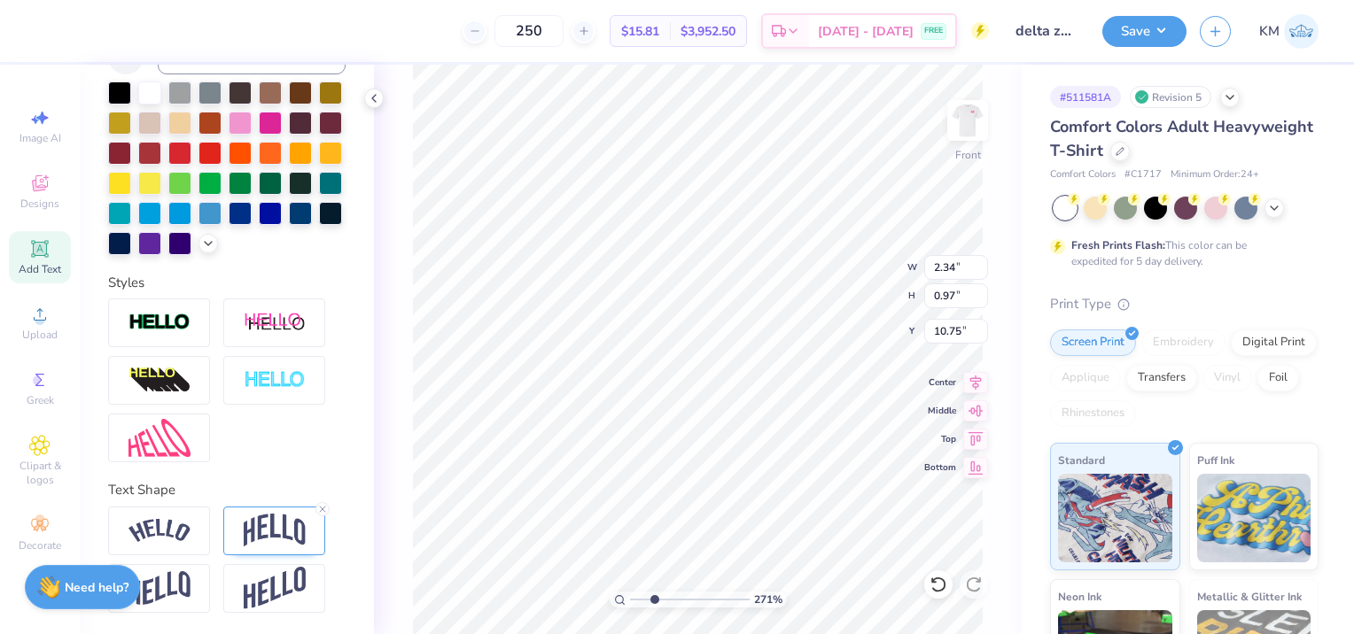
type input "0.97"
type input "10.12"
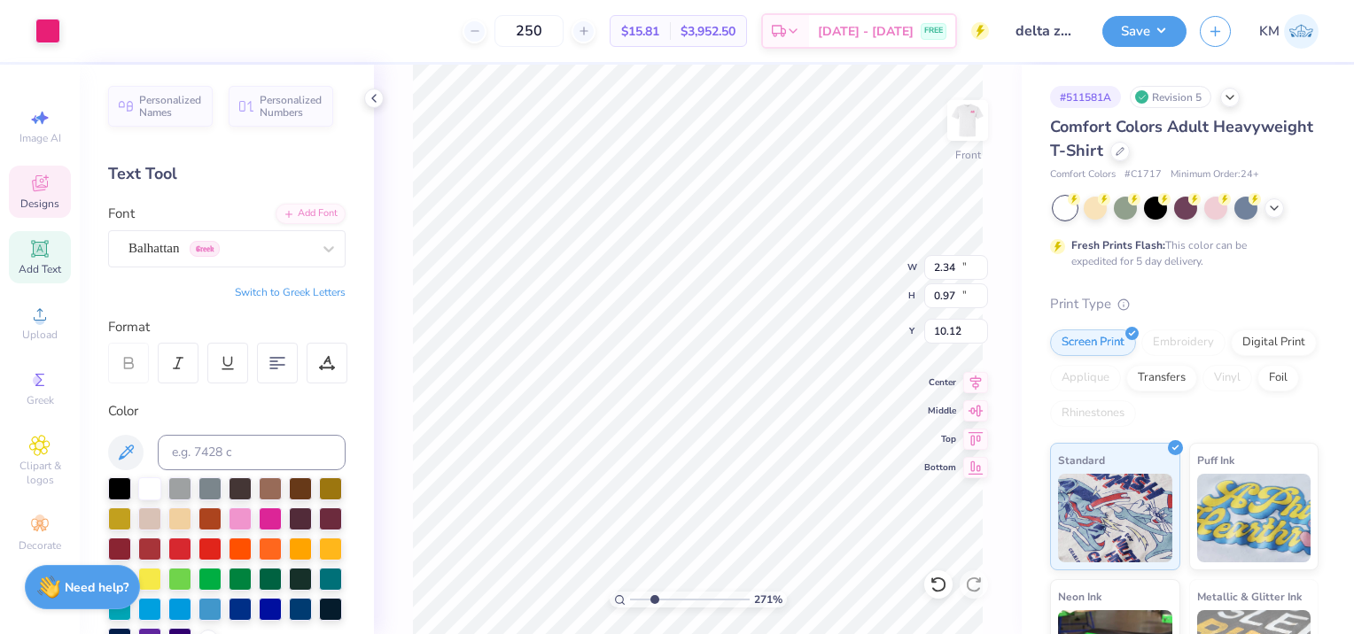
type input "10.28"
type input "12.89"
type input "4.65"
type input "1.38"
type input "1.03"
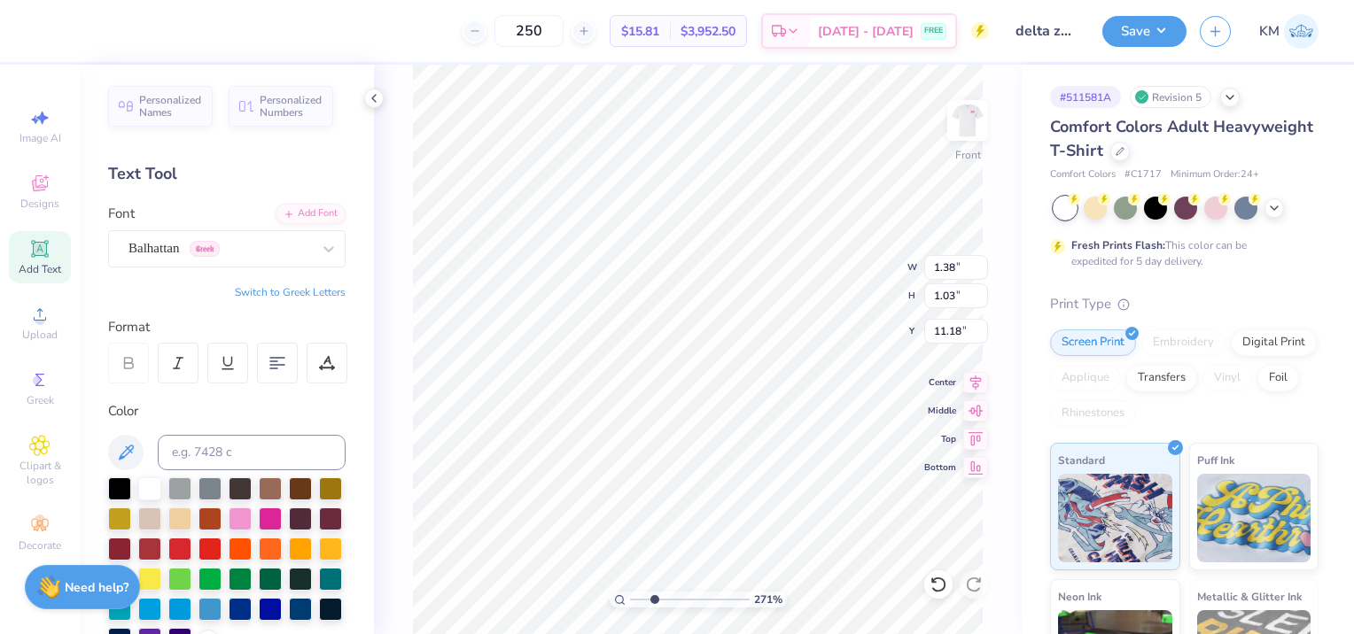
type input "10.91"
type input "10.28"
type input "12.89"
type input "4.65"
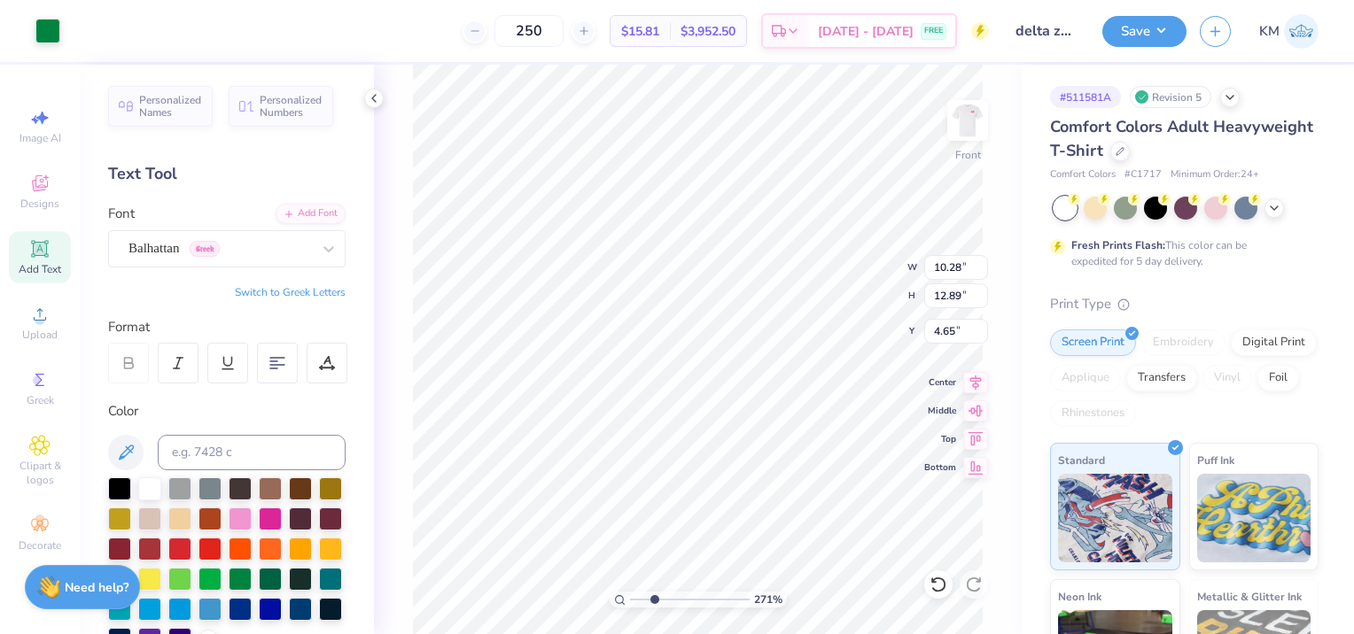
type input "1.38"
type input "1.03"
type input "10.91"
type input "1.57"
type input "1.17"
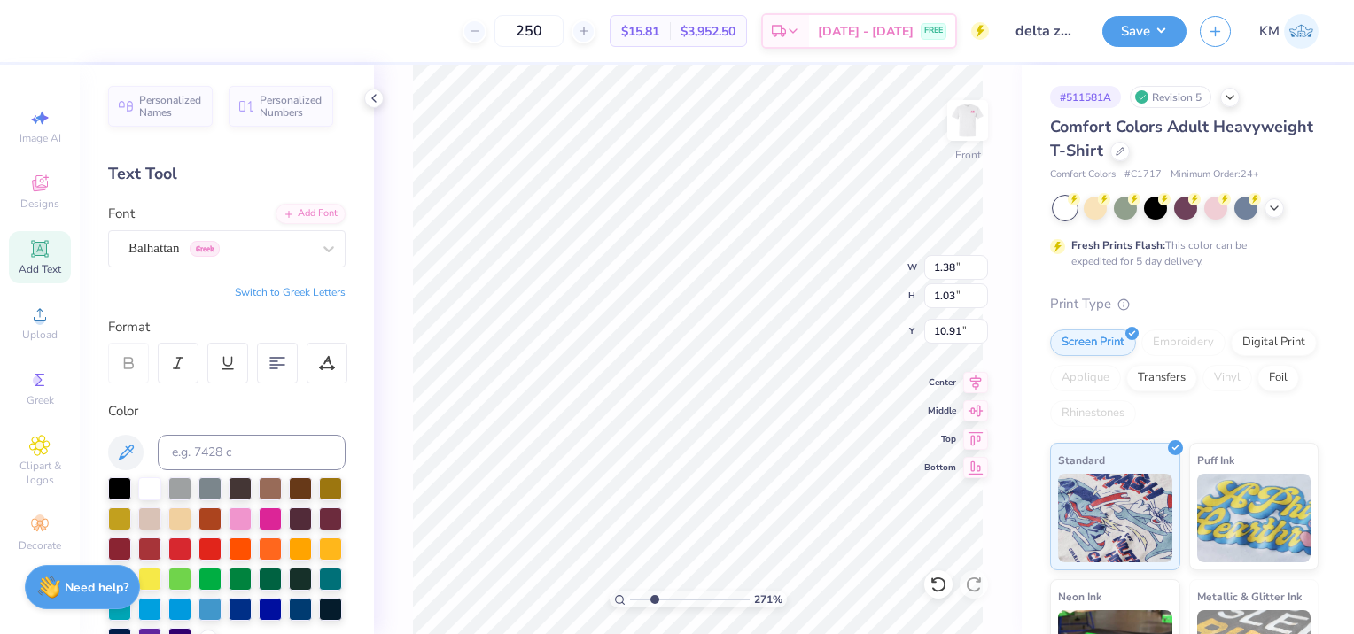
type input "10.85"
type input "10.28"
type input "12.89"
type input "4.65"
type input "1.50"
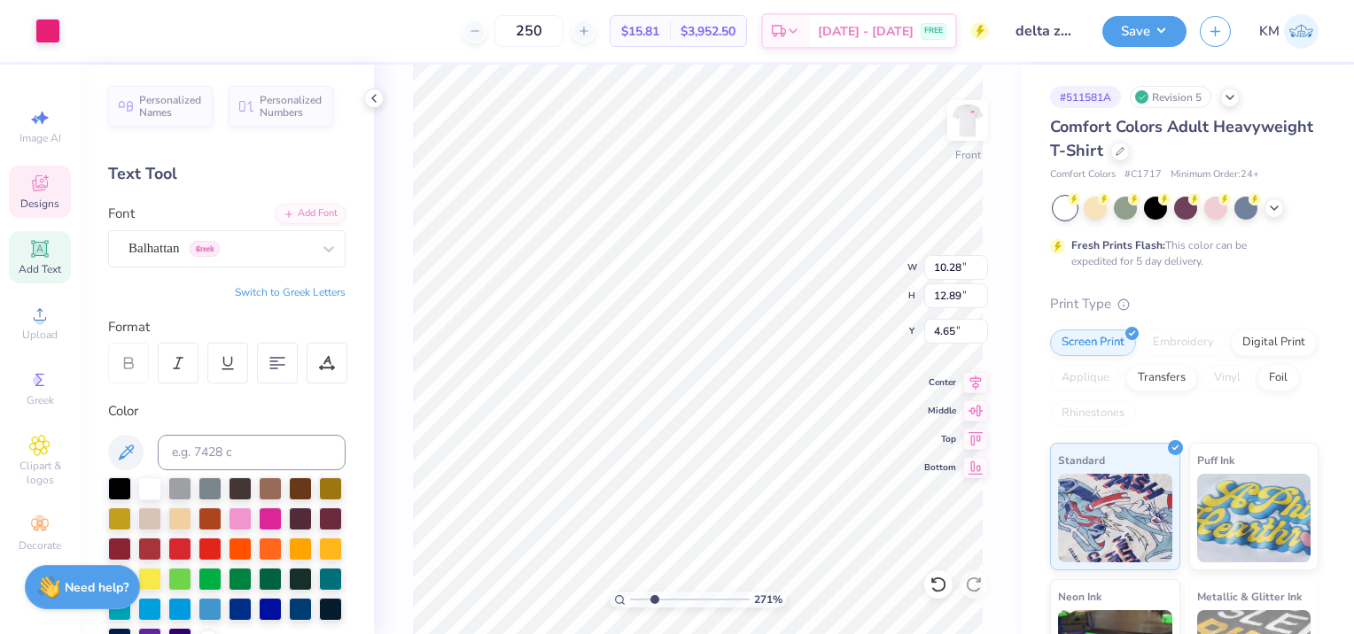
type input "1.32"
type input "10.82"
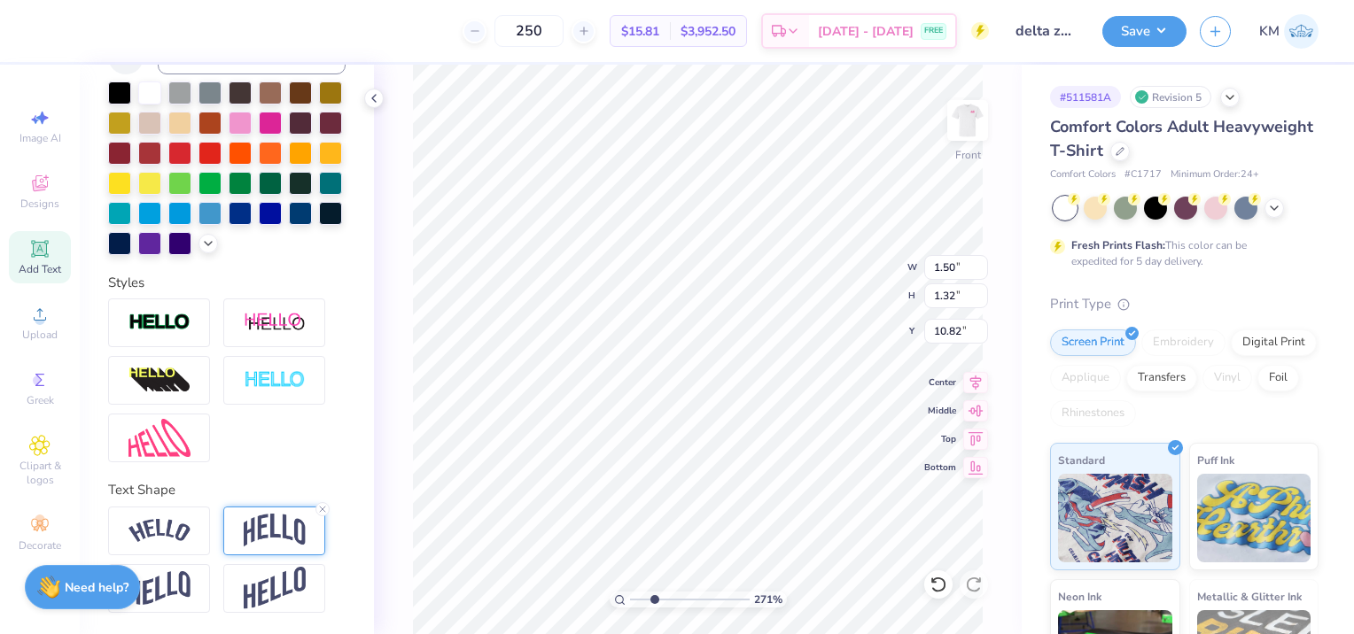
click at [265, 515] on img at bounding box center [275, 531] width 62 height 34
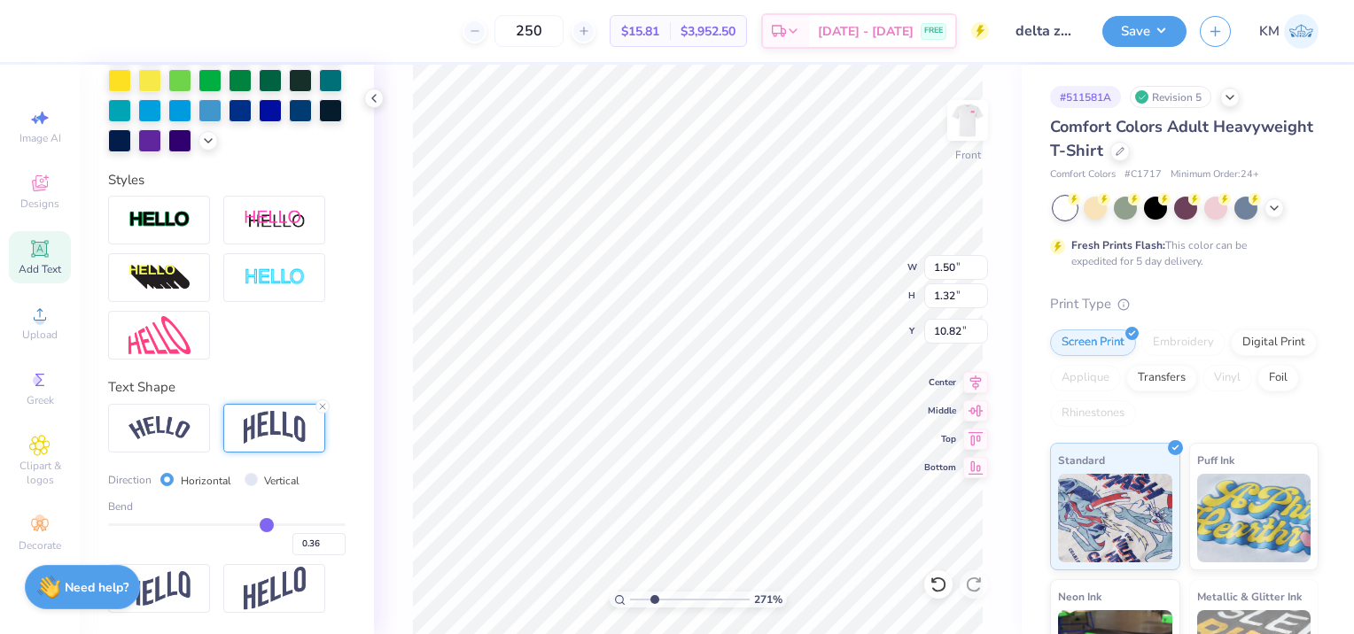
scroll to position [528, 0]
type input "0.33"
type input "0.32"
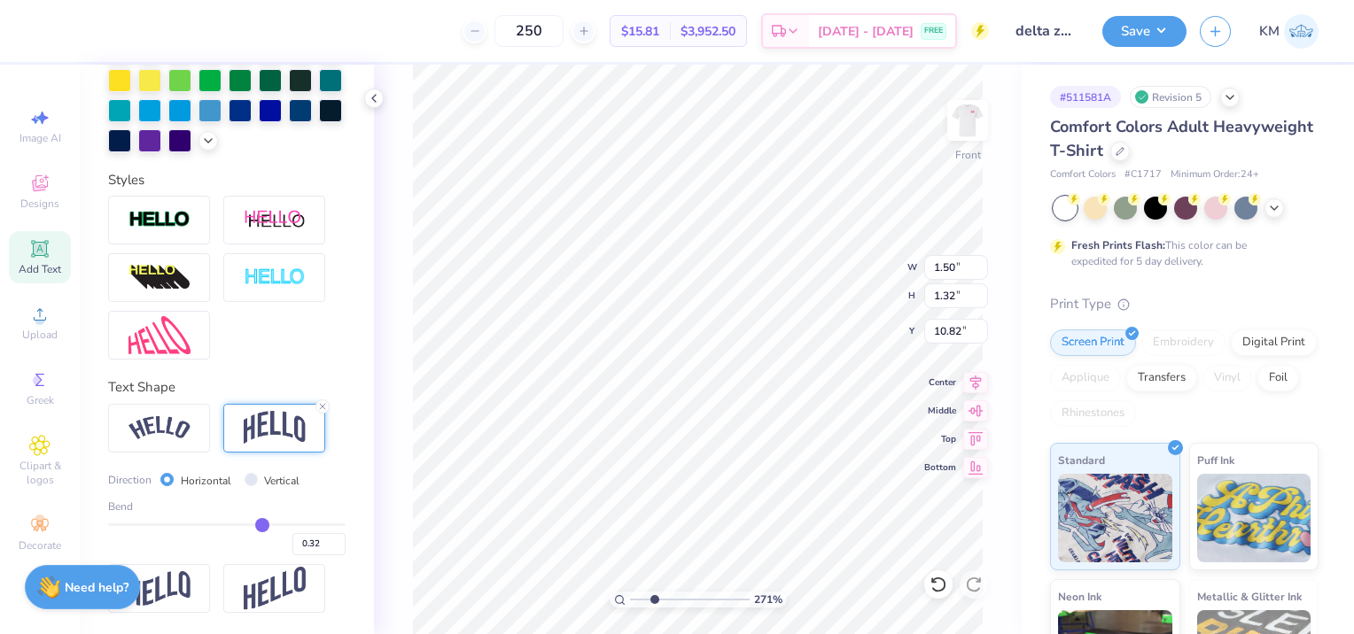
type input "0.3"
type input "0.30"
type input "0.29"
type input "0.27"
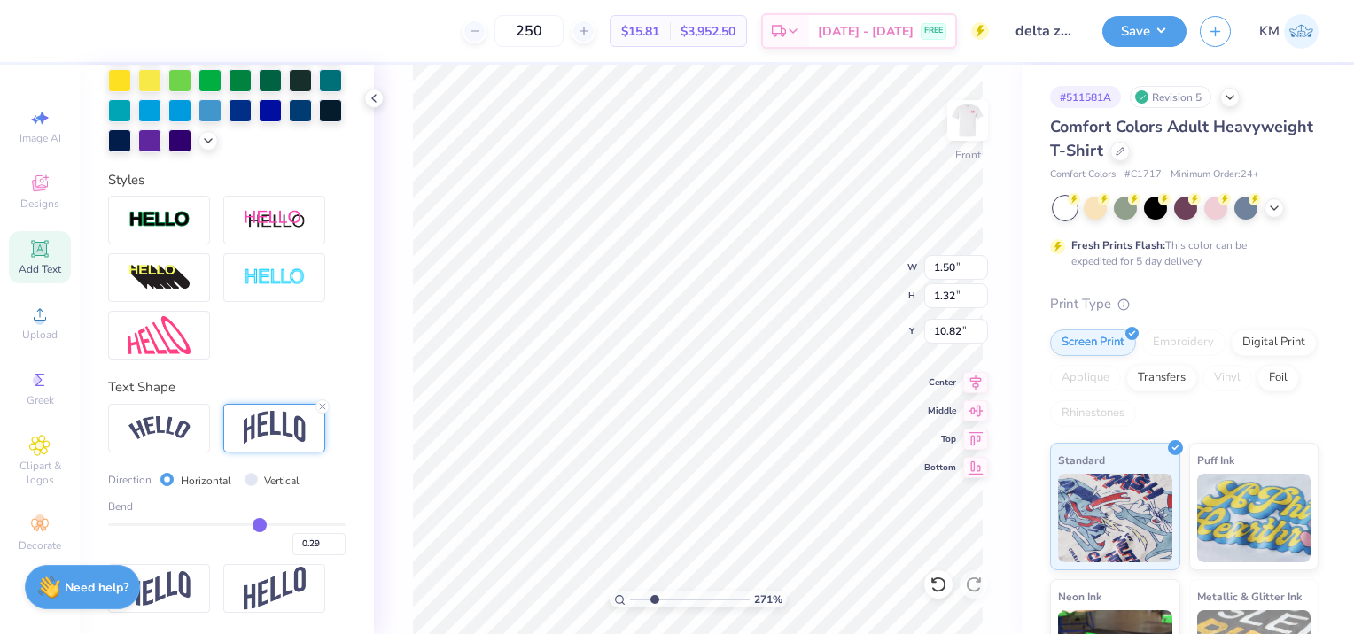
type input "0.27"
type input "0.26"
type input "0.25"
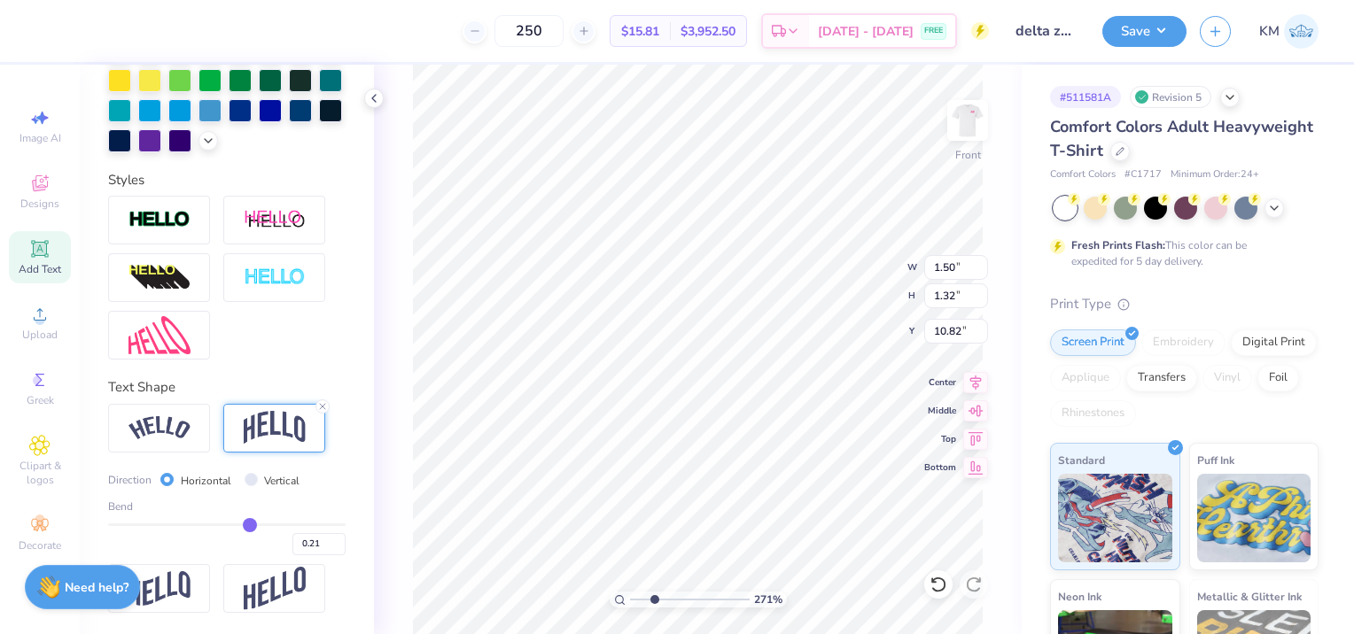
drag, startPoint x: 255, startPoint y: 527, endPoint x: 241, endPoint y: 528, distance: 14.2
click at [241, 526] on input "range" at bounding box center [226, 525] width 237 height 3
drag, startPoint x: 241, startPoint y: 528, endPoint x: 309, endPoint y: 486, distance: 79.9
click at [230, 526] on input "range" at bounding box center [226, 525] width 237 height 3
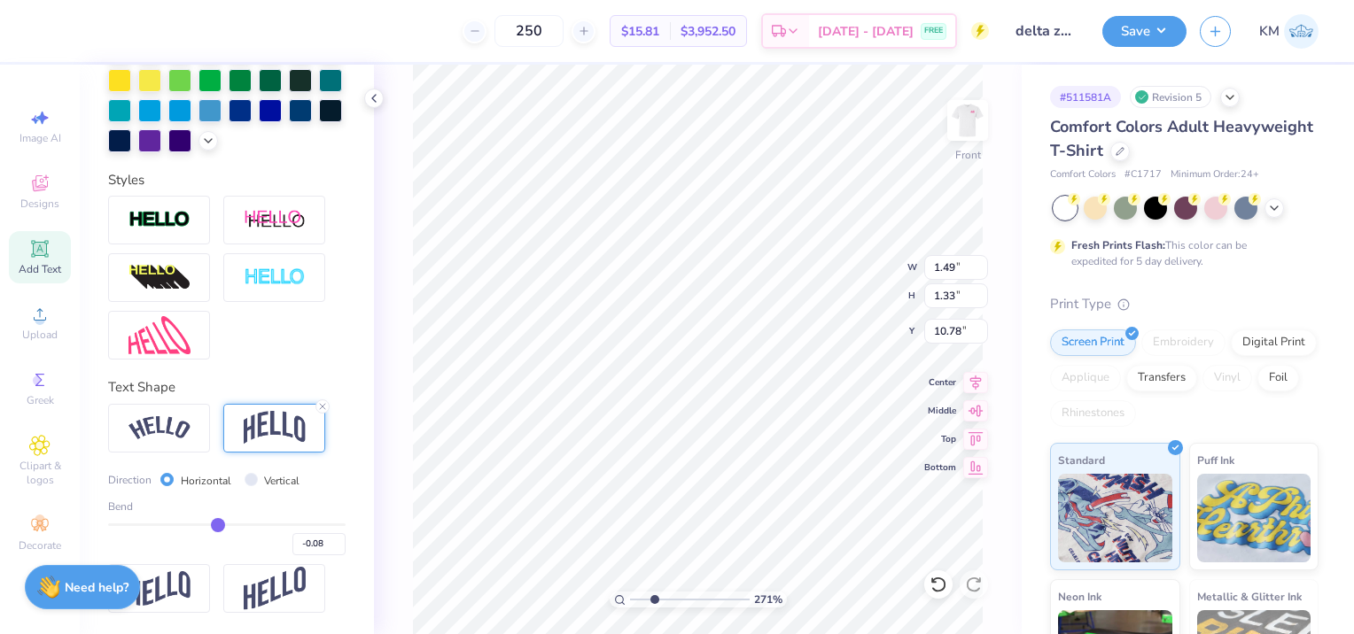
drag, startPoint x: 231, startPoint y: 529, endPoint x: 211, endPoint y: 533, distance: 20.9
click at [211, 526] on input "range" at bounding box center [226, 525] width 237 height 3
drag, startPoint x: 213, startPoint y: 525, endPoint x: 229, endPoint y: 525, distance: 16.8
click at [229, 525] on input "range" at bounding box center [226, 525] width 237 height 3
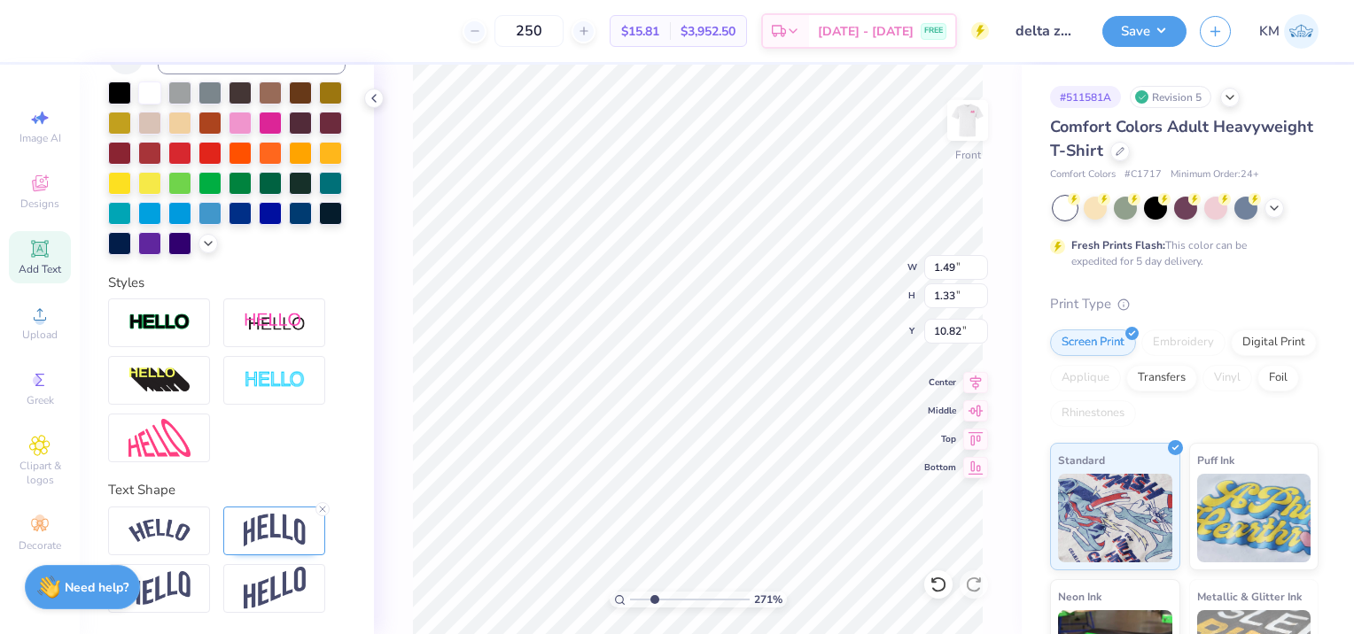
scroll to position [14, 4]
click at [255, 532] on img at bounding box center [275, 531] width 62 height 34
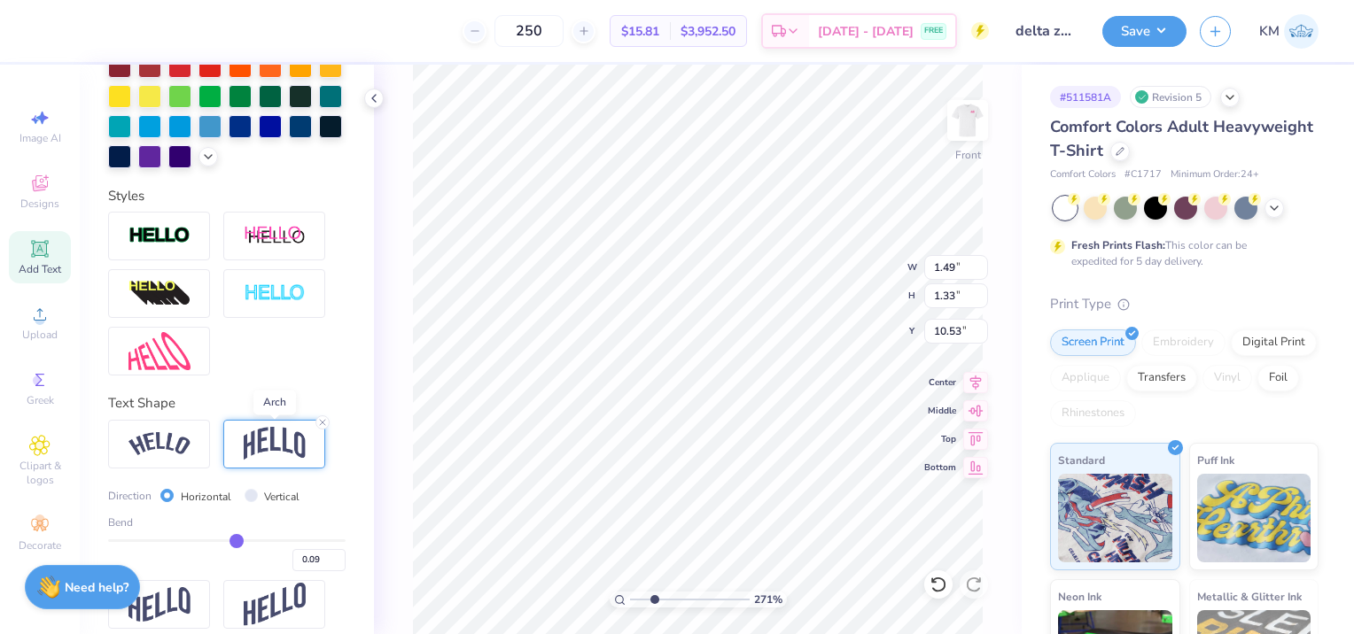
scroll to position [514, 0]
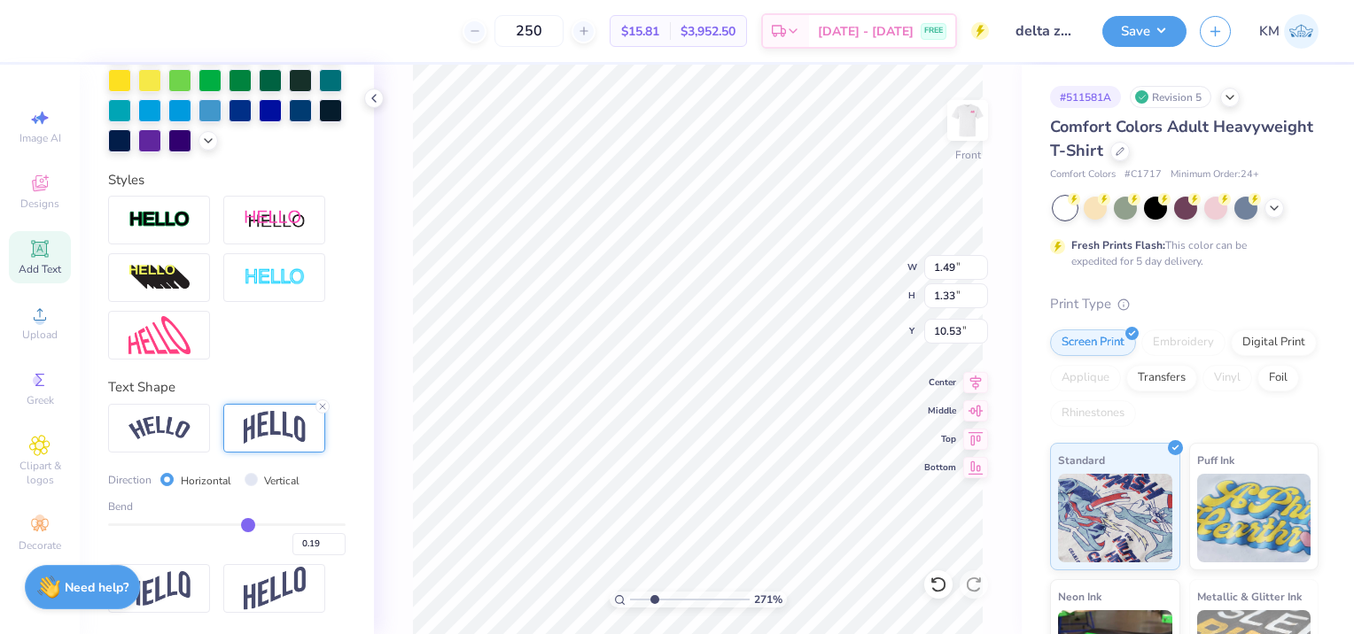
click at [240, 526] on input "range" at bounding box center [226, 525] width 237 height 3
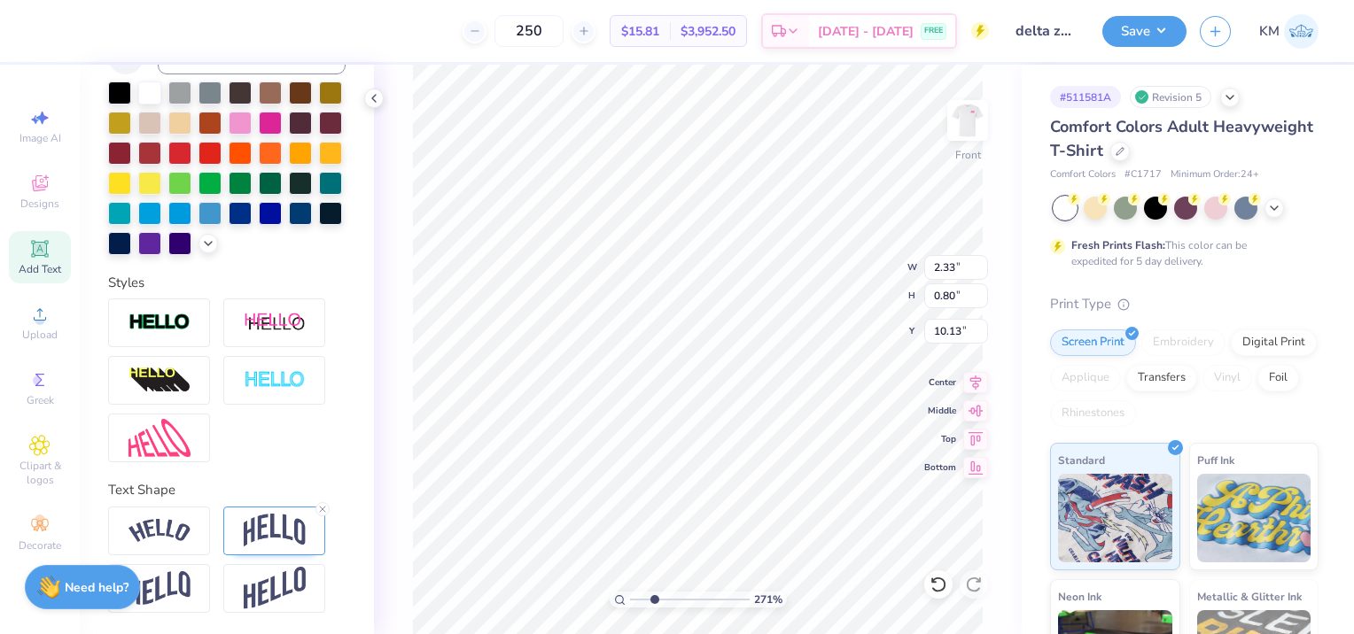
scroll to position [14, 11]
click at [273, 586] on img at bounding box center [275, 588] width 62 height 43
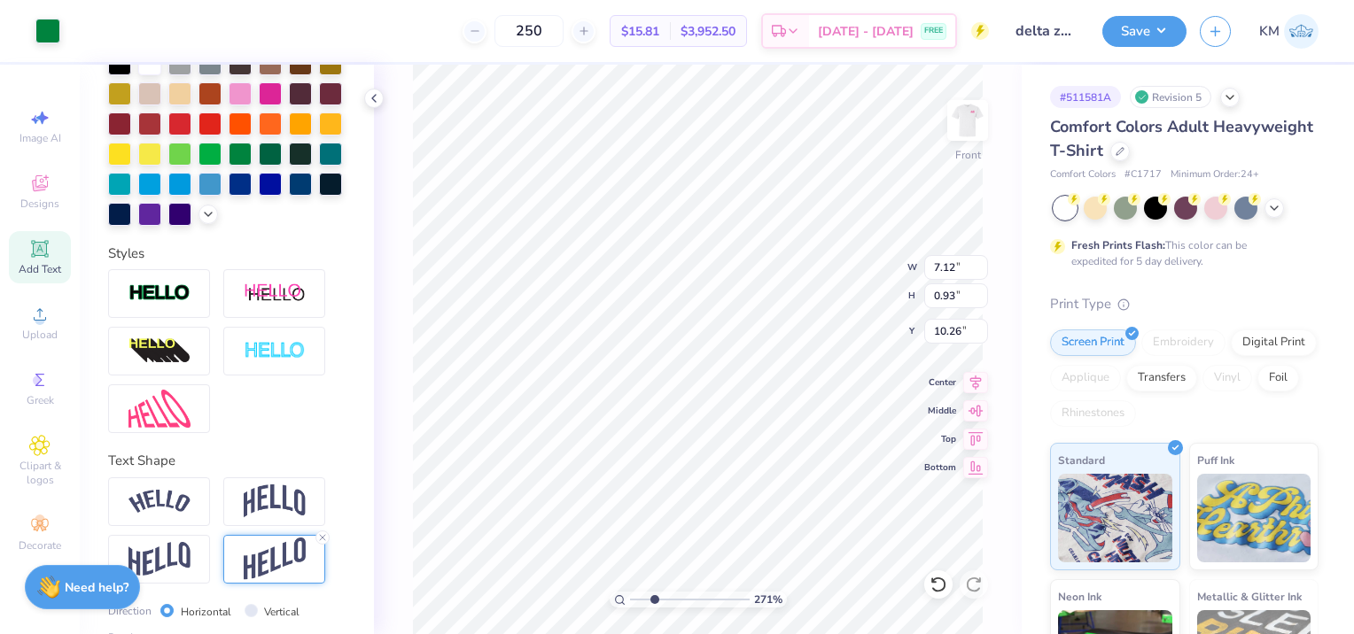
scroll to position [528, 0]
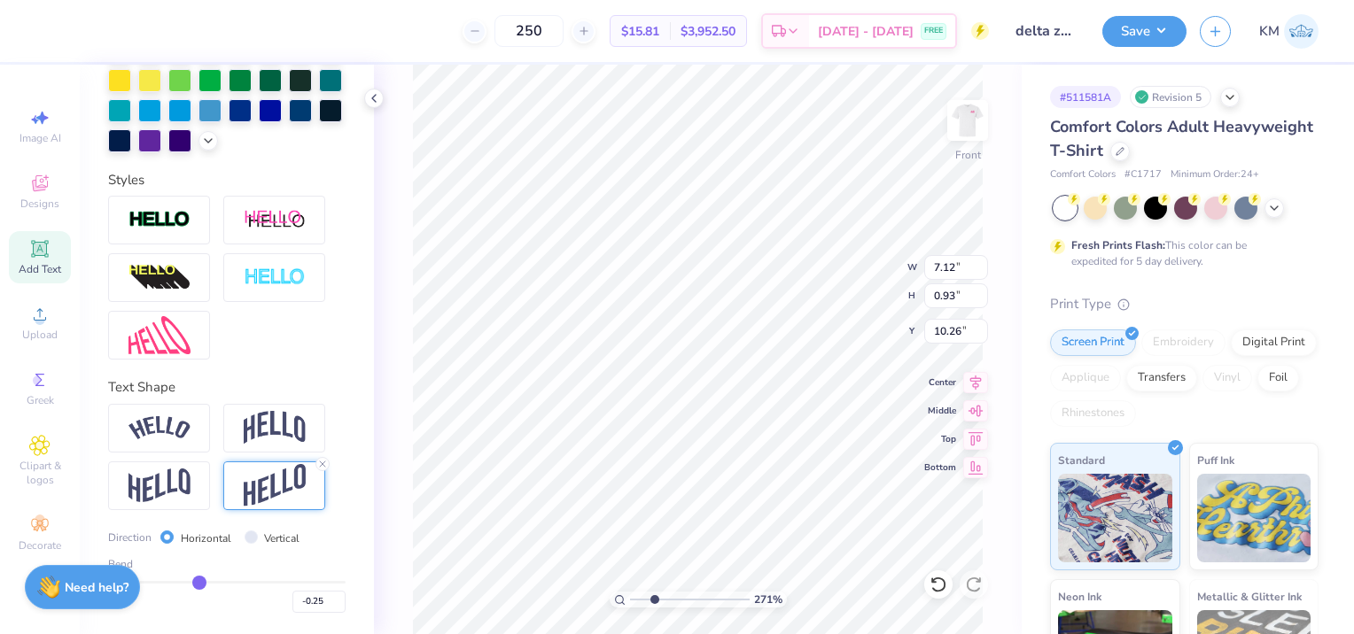
drag, startPoint x: 252, startPoint y: 585, endPoint x: 194, endPoint y: 578, distance: 58.0
click at [194, 581] on input "range" at bounding box center [226, 582] width 237 height 3
drag, startPoint x: 194, startPoint y: 578, endPoint x: 163, endPoint y: 563, distance: 34.5
click at [163, 581] on input "range" at bounding box center [226, 582] width 237 height 3
drag, startPoint x: 159, startPoint y: 581, endPoint x: 106, endPoint y: 571, distance: 54.0
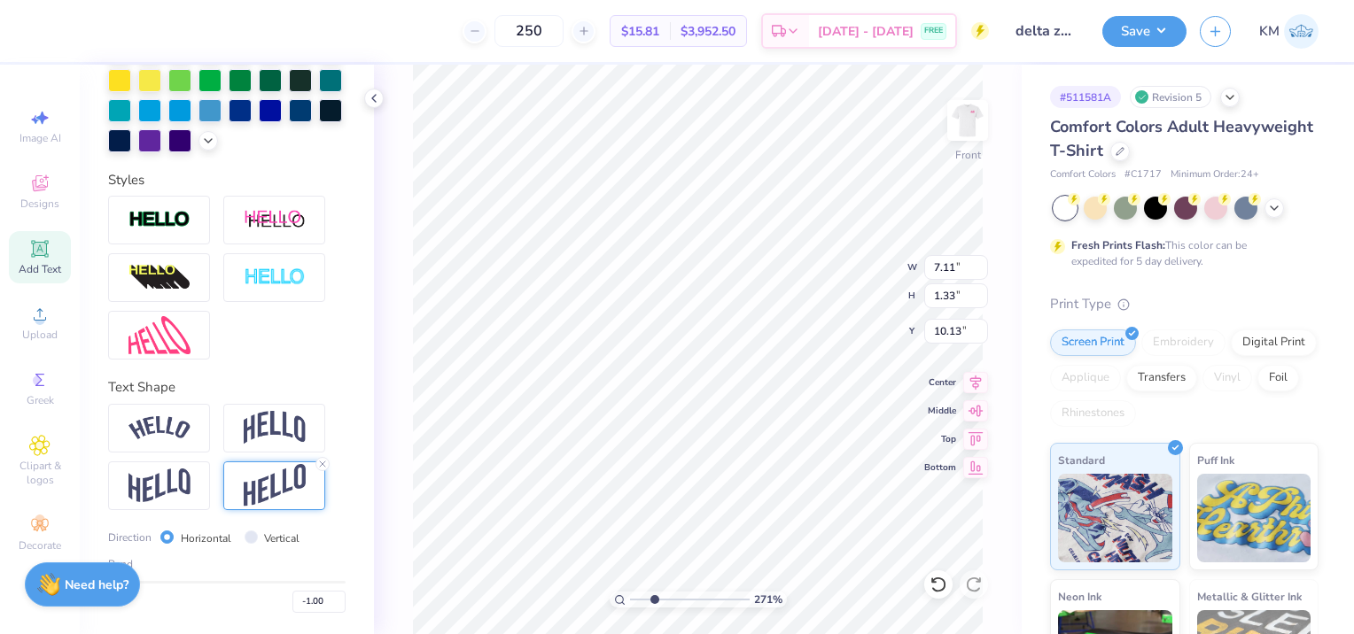
click at [108, 581] on input "range" at bounding box center [226, 582] width 237 height 3
click at [209, 489] on div at bounding box center [159, 486] width 102 height 49
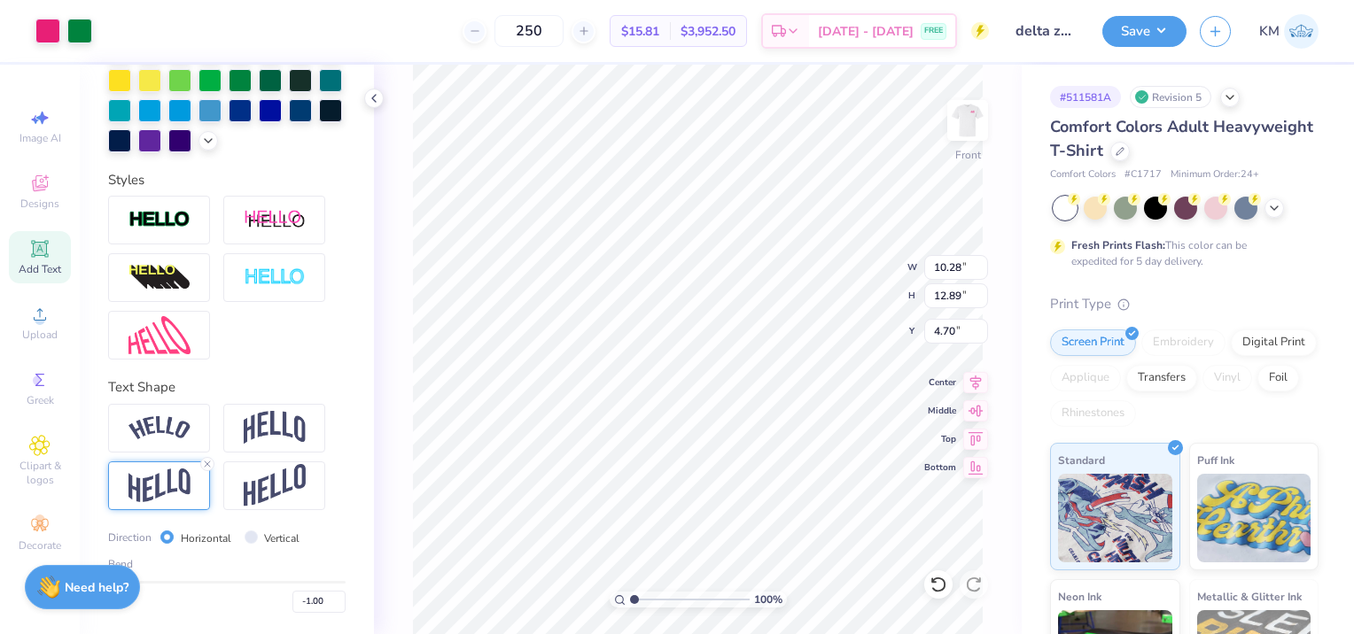
drag, startPoint x: 654, startPoint y: 601, endPoint x: 600, endPoint y: 597, distance: 54.2
click at [630, 597] on input "range" at bounding box center [690, 600] width 120 height 16
drag, startPoint x: 632, startPoint y: 601, endPoint x: 652, endPoint y: 597, distance: 20.7
click at [652, 597] on input "range" at bounding box center [690, 600] width 120 height 16
click at [301, 432] on img at bounding box center [275, 428] width 62 height 34
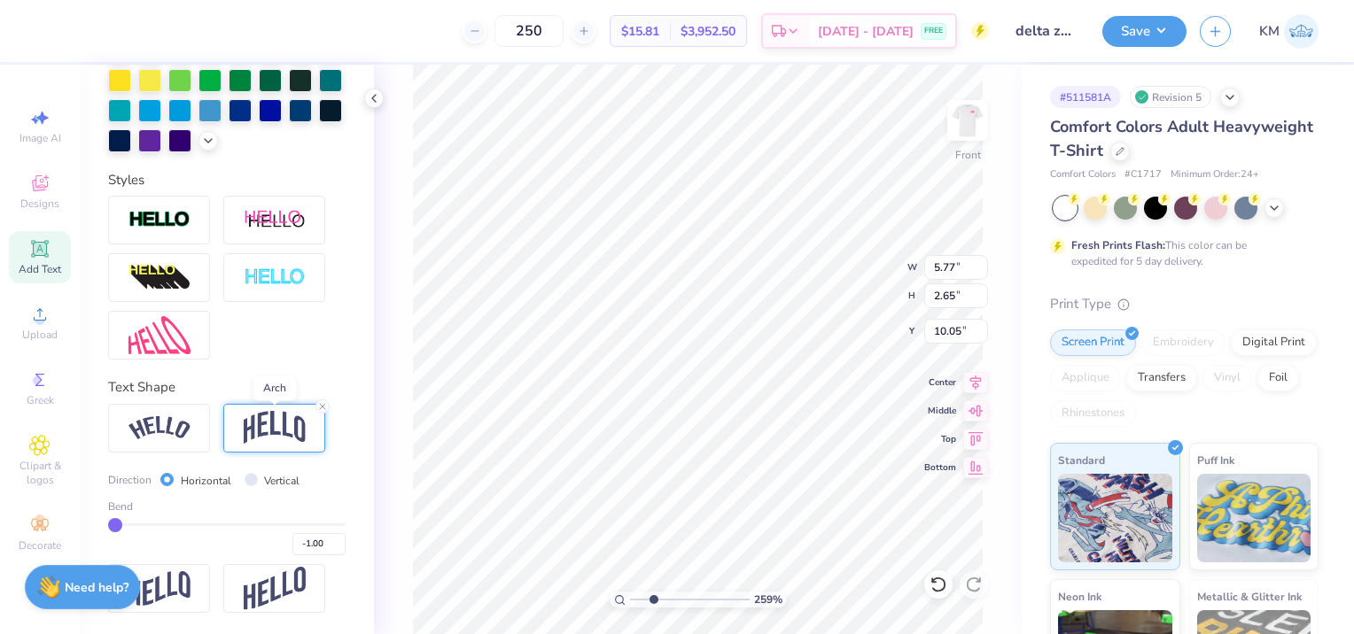
scroll to position [14, 8]
drag, startPoint x: 113, startPoint y: 524, endPoint x: 236, endPoint y: 527, distance: 122.3
click at [236, 526] on input "range" at bounding box center [226, 525] width 237 height 3
click at [243, 526] on input "range" at bounding box center [226, 525] width 237 height 3
drag, startPoint x: 241, startPoint y: 530, endPoint x: 251, endPoint y: 526, distance: 10.4
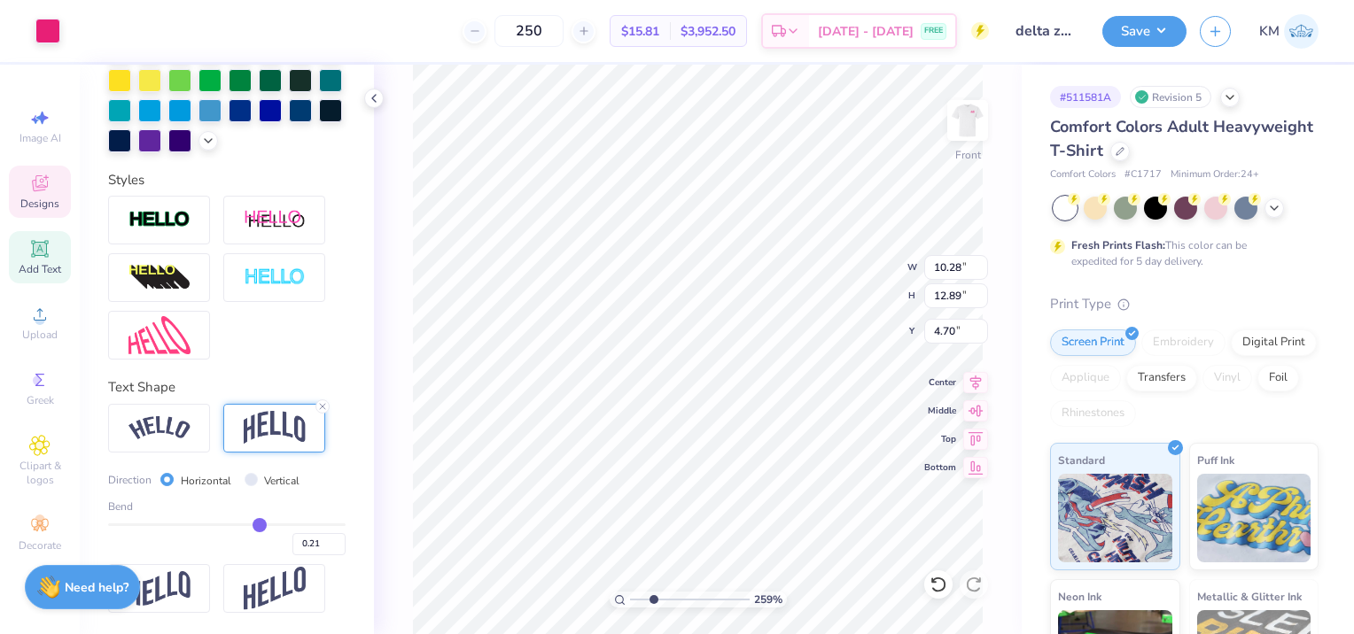
click at [251, 526] on input "range" at bounding box center [226, 525] width 237 height 3
click at [815, 283] on div "259 % Front W 5.31 5.31 " H 3.65 3.65 " Y 10.10 10.10 " Center Middle Top Bottom" at bounding box center [698, 350] width 648 height 570
drag, startPoint x: 652, startPoint y: 599, endPoint x: 620, endPoint y: 605, distance: 32.5
click at [630, 605] on input "range" at bounding box center [690, 600] width 120 height 16
drag, startPoint x: 635, startPoint y: 598, endPoint x: 645, endPoint y: 598, distance: 9.7
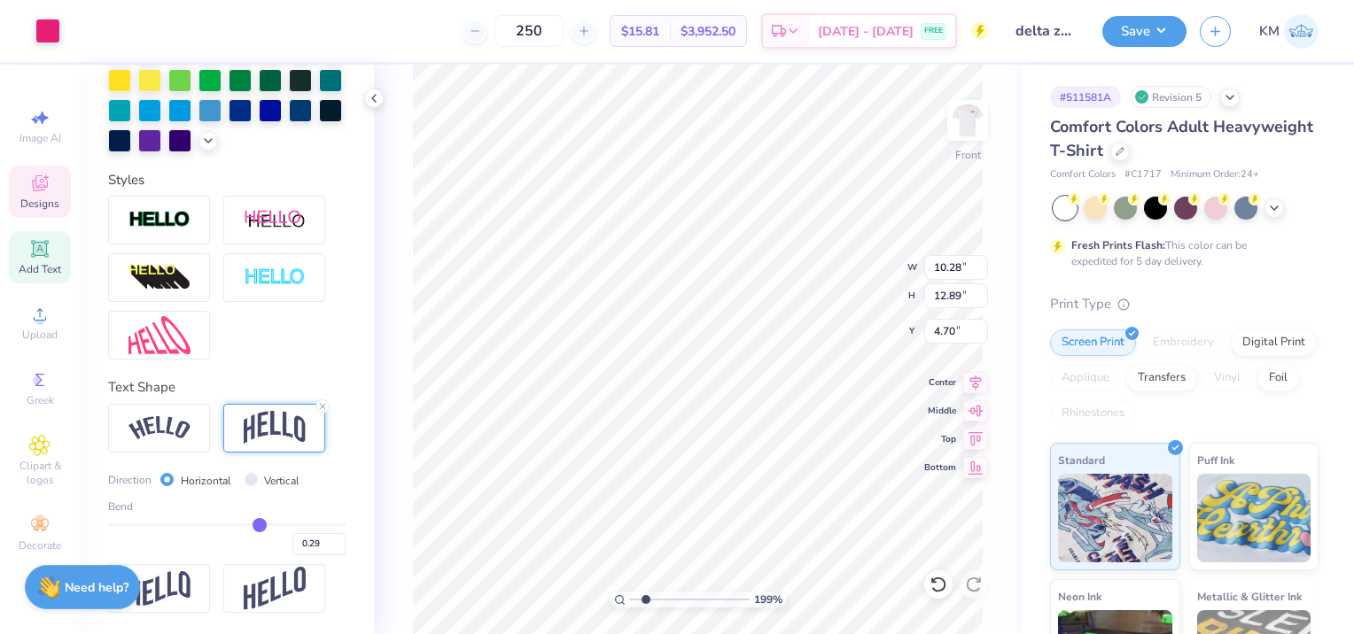
click at [645, 598] on input "range" at bounding box center [690, 600] width 120 height 16
click at [652, 601] on input "range" at bounding box center [690, 600] width 120 height 16
drag, startPoint x: 645, startPoint y: 601, endPoint x: 642, endPoint y: 593, distance: 9.2
click at [642, 594] on input "range" at bounding box center [690, 600] width 120 height 16
click at [256, 521] on div "Bend 0.29" at bounding box center [226, 527] width 237 height 57
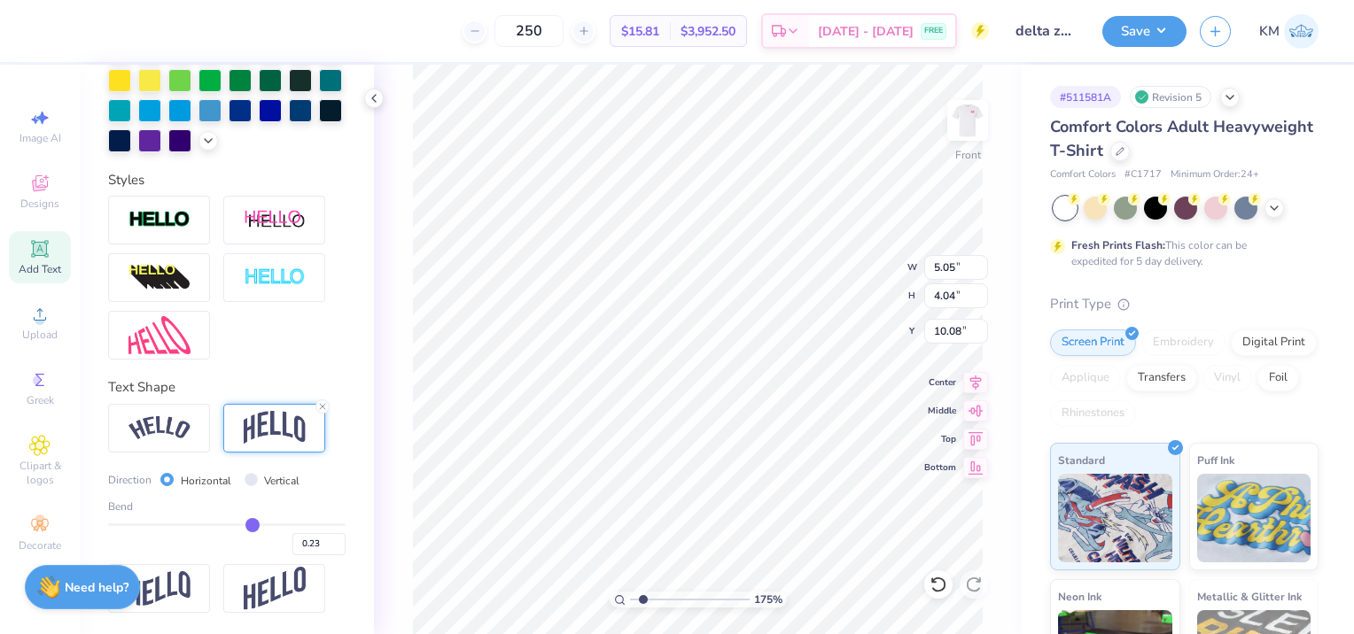
drag, startPoint x: 255, startPoint y: 521, endPoint x: 245, endPoint y: 526, distance: 11.1
click at [244, 526] on input "range" at bounding box center [226, 525] width 237 height 3
click at [237, 526] on input "range" at bounding box center [226, 525] width 237 height 3
drag, startPoint x: 645, startPoint y: 599, endPoint x: 656, endPoint y: 597, distance: 11.7
click at [656, 597] on input "range" at bounding box center [690, 600] width 120 height 16
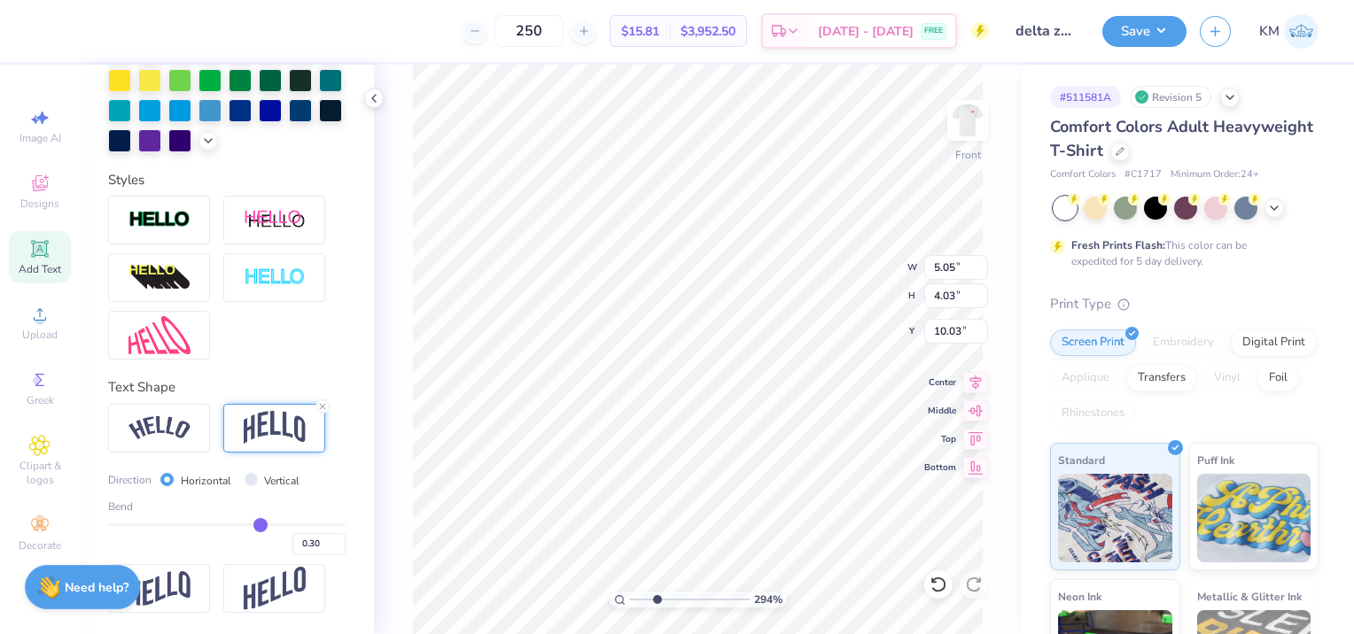
drag, startPoint x: 241, startPoint y: 528, endPoint x: 252, endPoint y: 524, distance: 11.2
click at [252, 524] on input "range" at bounding box center [226, 525] width 237 height 3
click at [936, 587] on icon at bounding box center [938, 585] width 18 height 18
click at [943, 578] on icon at bounding box center [938, 585] width 18 height 18
click at [935, 593] on icon at bounding box center [938, 585] width 18 height 18
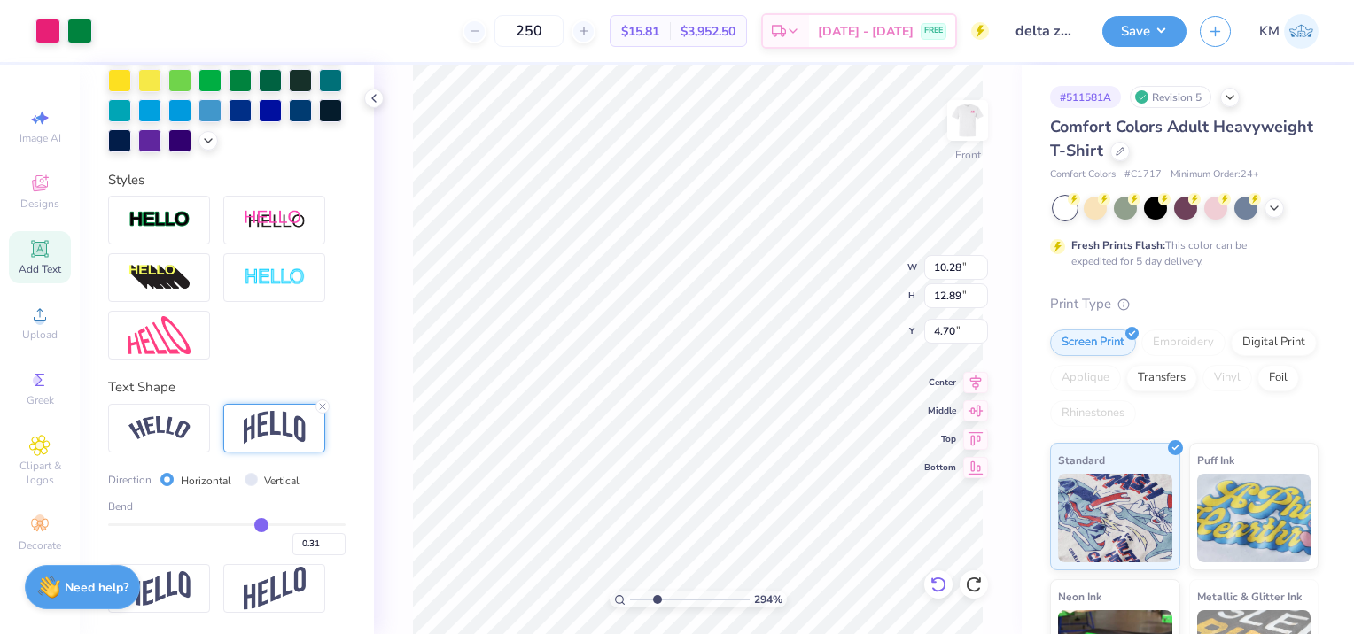
click at [932, 590] on icon at bounding box center [938, 585] width 18 height 18
click at [931, 596] on div at bounding box center [938, 584] width 28 height 28
click at [937, 589] on icon at bounding box center [938, 585] width 18 height 18
drag, startPoint x: 656, startPoint y: 597, endPoint x: 632, endPoint y: 599, distance: 24.0
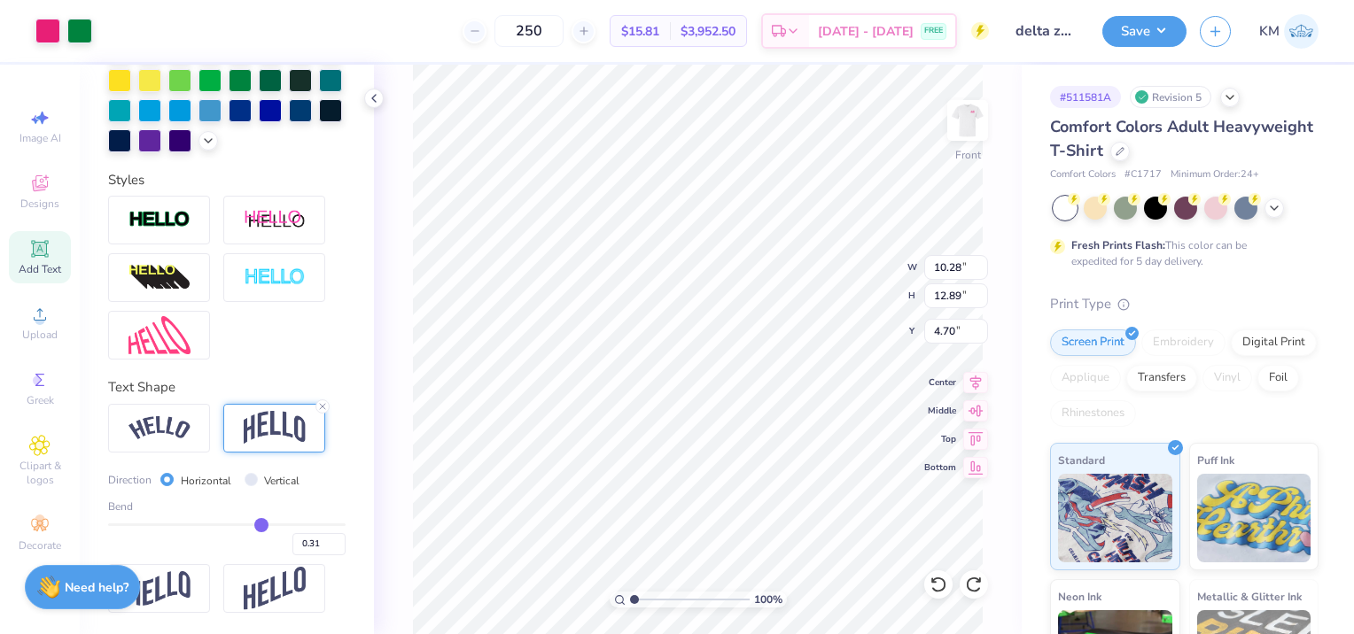
click at [632, 599] on input "range" at bounding box center [690, 600] width 120 height 16
drag, startPoint x: 634, startPoint y: 600, endPoint x: 664, endPoint y: 602, distance: 29.4
click at [664, 602] on input "range" at bounding box center [690, 600] width 120 height 16
drag, startPoint x: 240, startPoint y: 528, endPoint x: 254, endPoint y: 528, distance: 14.2
click at [254, 526] on input "range" at bounding box center [226, 525] width 237 height 3
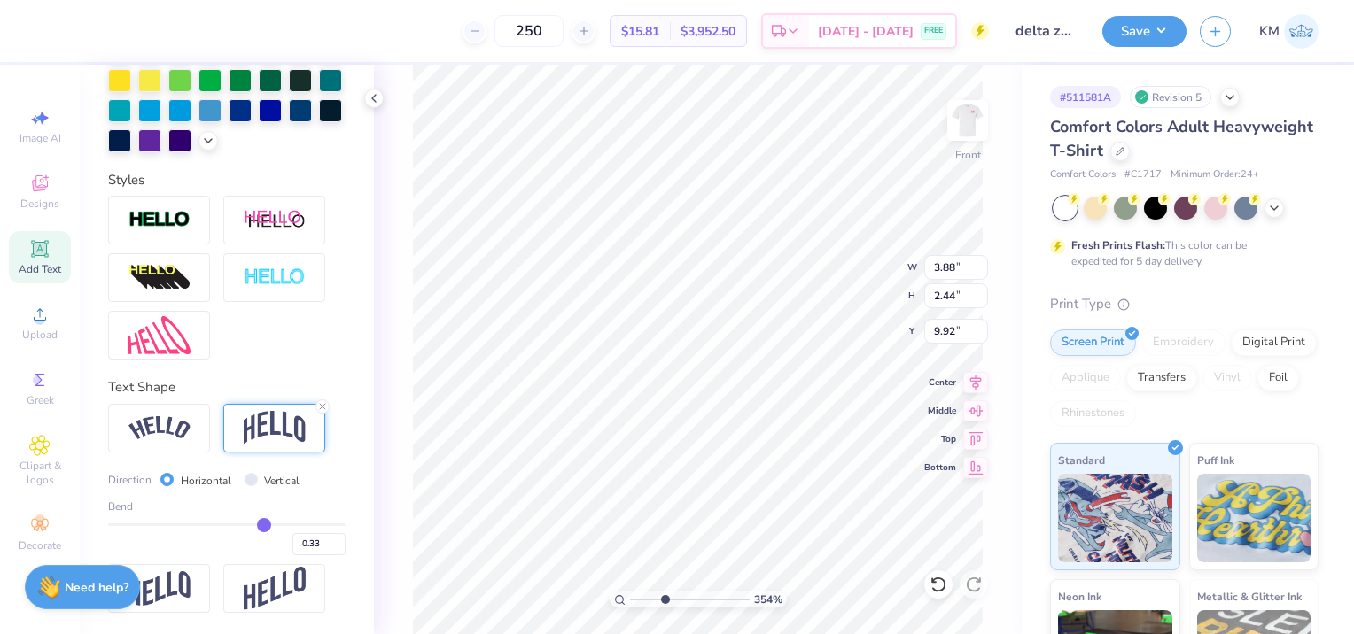
click at [269, 524] on input "range" at bounding box center [226, 525] width 237 height 3
click at [255, 526] on input "range" at bounding box center [226, 525] width 237 height 3
drag, startPoint x: 257, startPoint y: 526, endPoint x: 266, endPoint y: 524, distance: 9.2
click at [266, 524] on input "range" at bounding box center [226, 525] width 237 height 3
click at [663, 600] on input "range" at bounding box center [690, 600] width 120 height 16
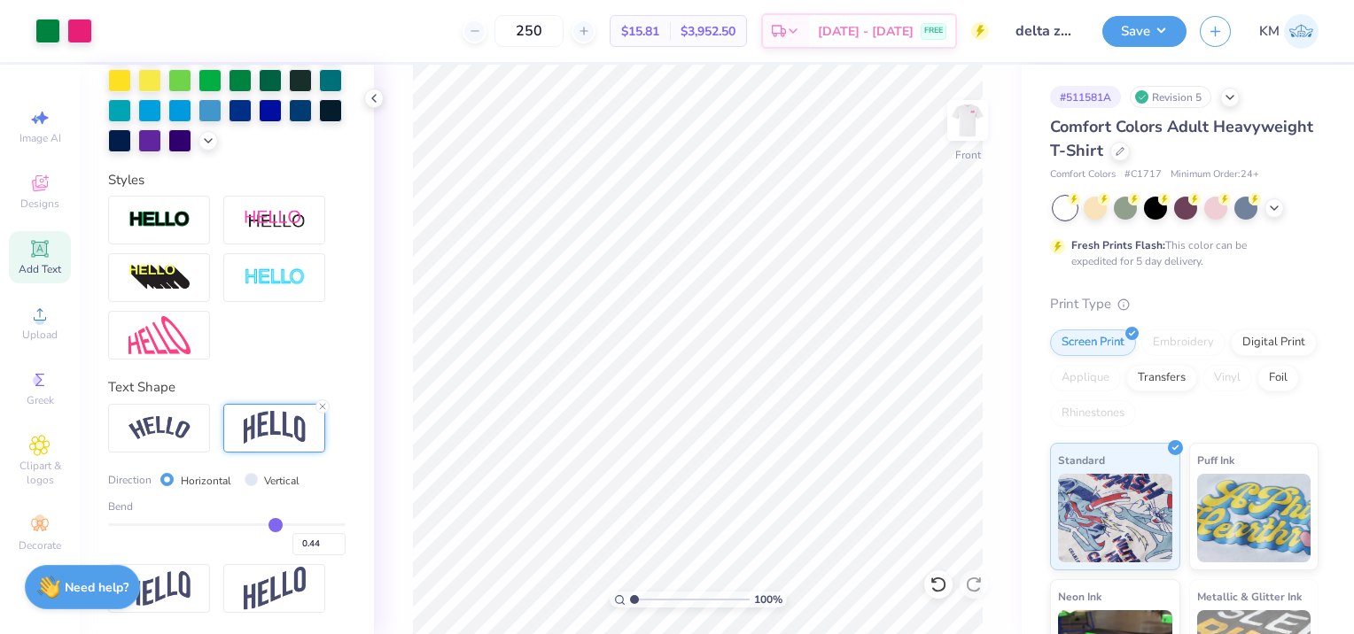
drag, startPoint x: 666, startPoint y: 598, endPoint x: 632, endPoint y: 598, distance: 33.7
click at [632, 598] on input "range" at bounding box center [690, 600] width 120 height 16
click at [299, 543] on input "0.44" at bounding box center [318, 544] width 53 height 22
click at [326, 547] on input "0.43" at bounding box center [318, 544] width 53 height 22
drag, startPoint x: 638, startPoint y: 598, endPoint x: 656, endPoint y: 597, distance: 18.6
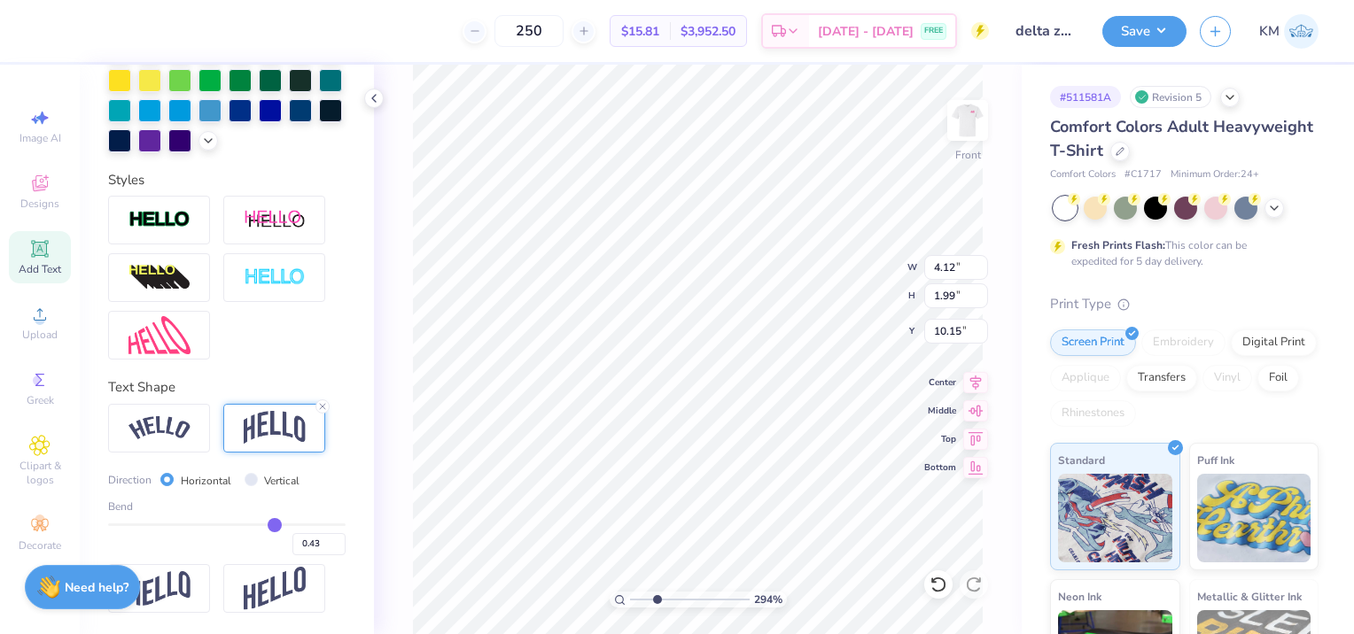
click at [656, 597] on input "range" at bounding box center [690, 600] width 120 height 16
click at [315, 544] on input "0.43" at bounding box center [318, 544] width 53 height 22
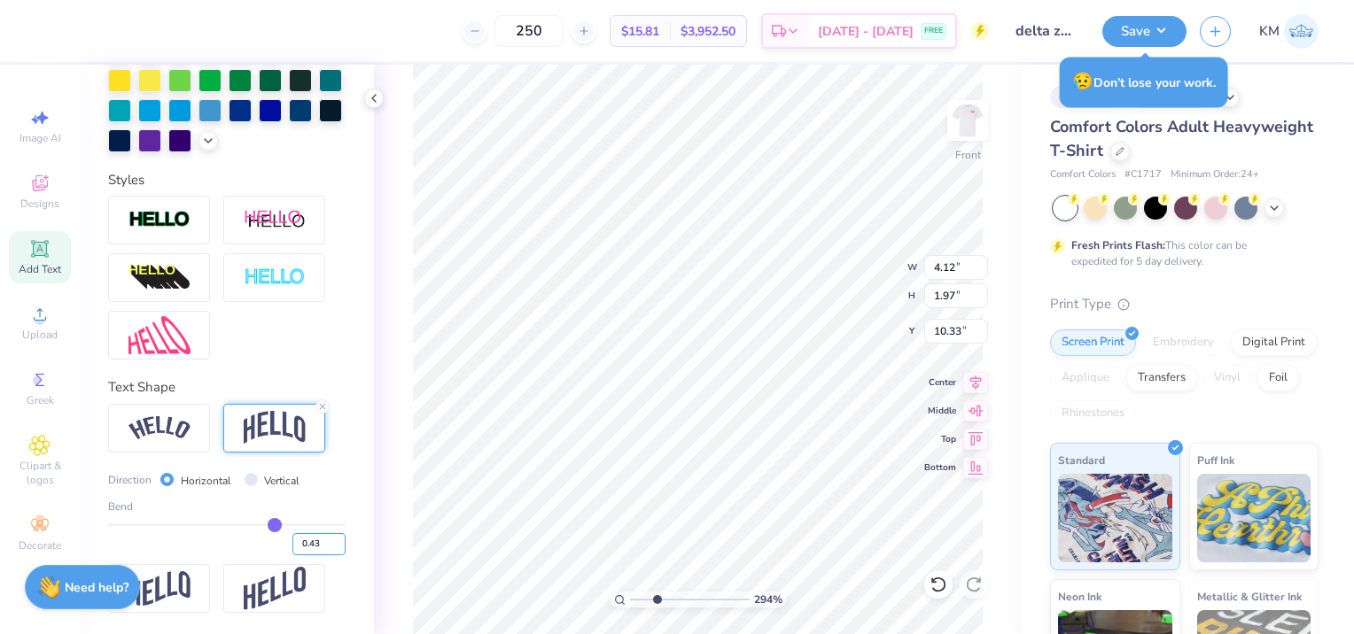
click at [298, 544] on input "0.43" at bounding box center [318, 544] width 53 height 22
click at [322, 547] on input "0.42" at bounding box center [318, 544] width 53 height 22
click at [325, 543] on input "0.43" at bounding box center [318, 544] width 53 height 22
click at [326, 546] on input "0.42" at bounding box center [318, 544] width 53 height 22
click at [326, 546] on input "0.41" at bounding box center [318, 544] width 53 height 22
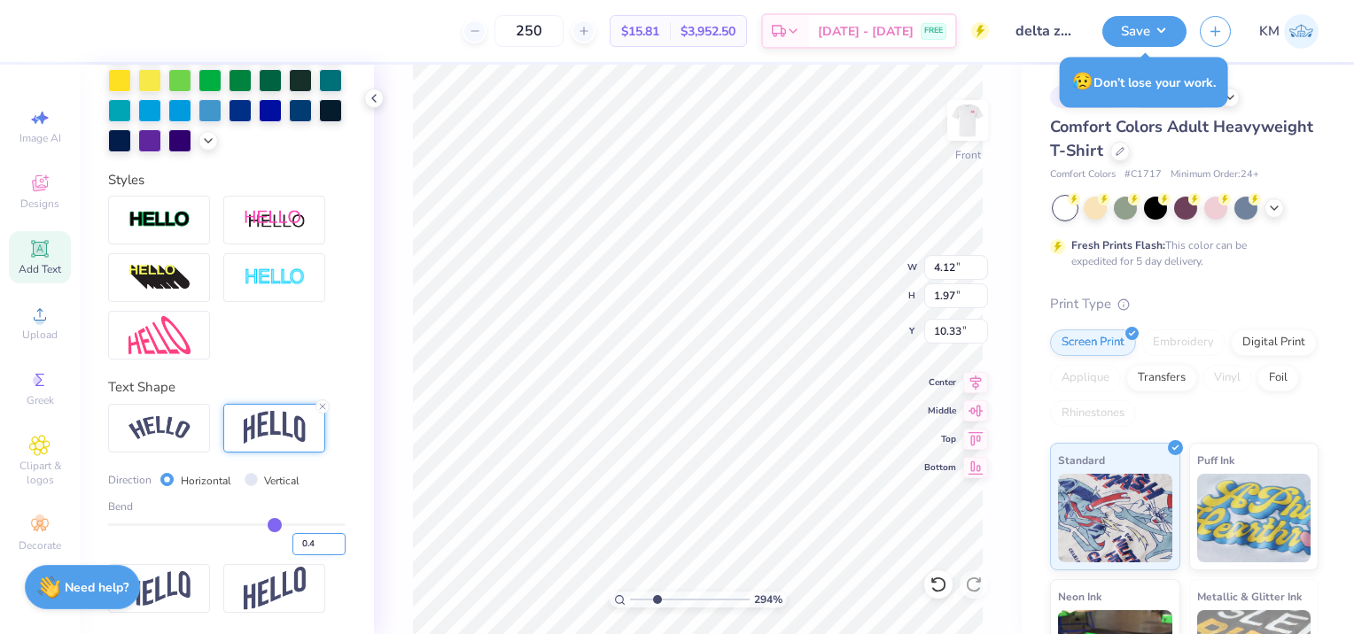
click at [326, 546] on input "0.4" at bounding box center [318, 544] width 53 height 22
click at [326, 546] on input "0.39" at bounding box center [318, 544] width 53 height 22
click at [326, 546] on input "0.38" at bounding box center [318, 544] width 53 height 22
click at [326, 546] on input "0.37" at bounding box center [318, 544] width 53 height 22
click at [326, 546] on input "0.36" at bounding box center [318, 544] width 53 height 22
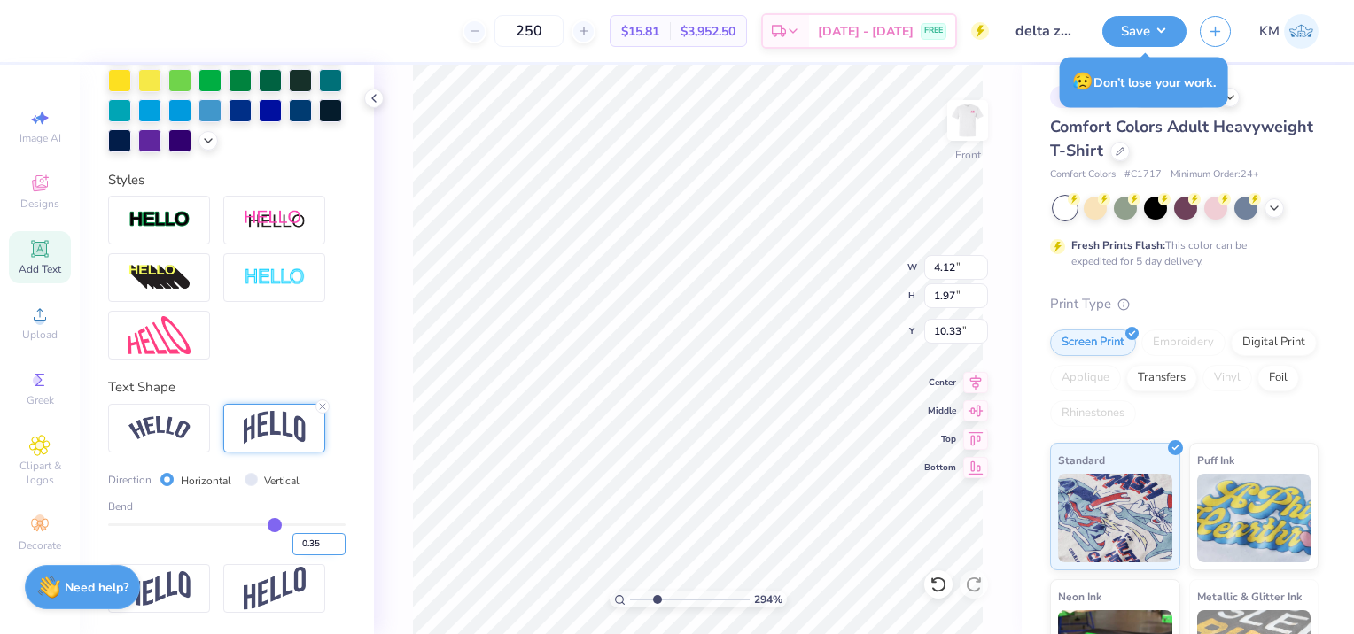
click at [326, 546] on input "0.35" at bounding box center [318, 544] width 53 height 22
click at [326, 546] on input "0.34" at bounding box center [318, 544] width 53 height 22
click at [326, 546] on input "0.33" at bounding box center [318, 544] width 53 height 22
click at [326, 546] on input "0.32" at bounding box center [318, 544] width 53 height 22
click at [326, 546] on input "0.31" at bounding box center [318, 544] width 53 height 22
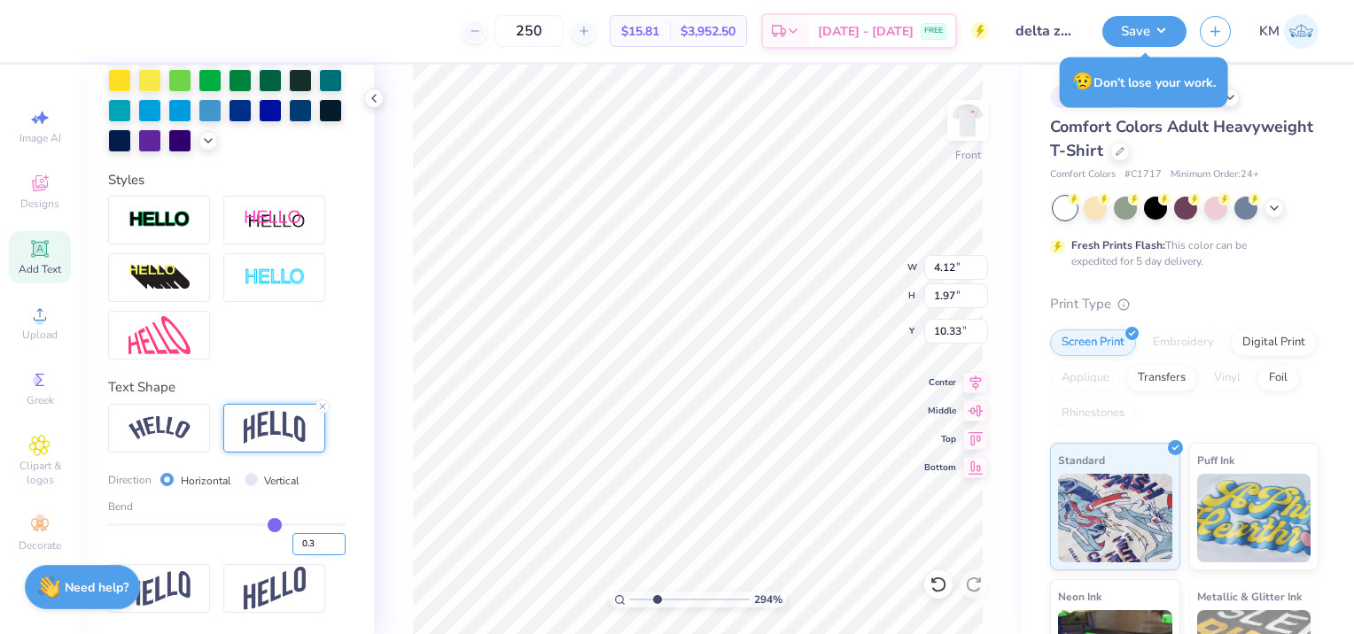
click at [326, 546] on input "0.3" at bounding box center [318, 544] width 53 height 22
click at [326, 546] on input "0.29" at bounding box center [318, 544] width 53 height 22
click at [326, 546] on input "0.28" at bounding box center [318, 544] width 53 height 22
click at [326, 546] on input "0.27" at bounding box center [318, 544] width 53 height 22
click at [326, 546] on input "0.25" at bounding box center [318, 544] width 53 height 22
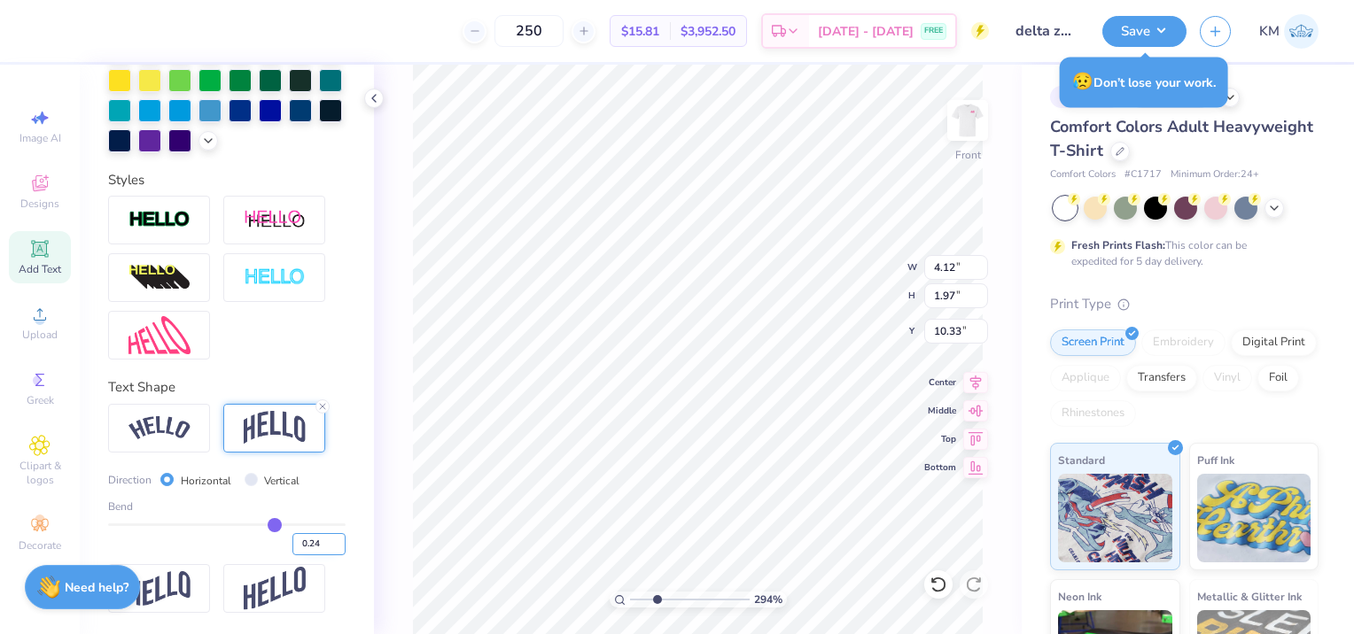
click at [326, 546] on input "0.24" at bounding box center [318, 544] width 53 height 22
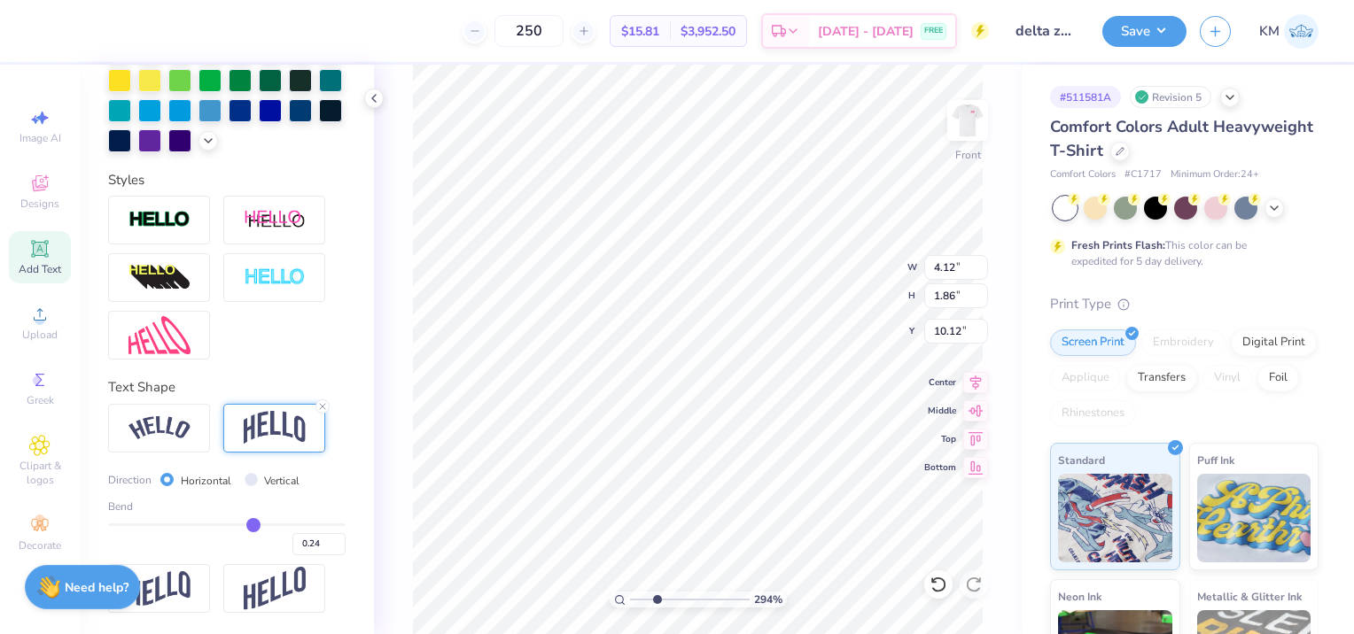
click at [243, 525] on input "range" at bounding box center [226, 525] width 237 height 3
drag, startPoint x: 243, startPoint y: 525, endPoint x: 255, endPoint y: 527, distance: 12.5
click at [255, 526] on input "range" at bounding box center [226, 525] width 237 height 3
click at [268, 526] on input "range" at bounding box center [226, 525] width 237 height 3
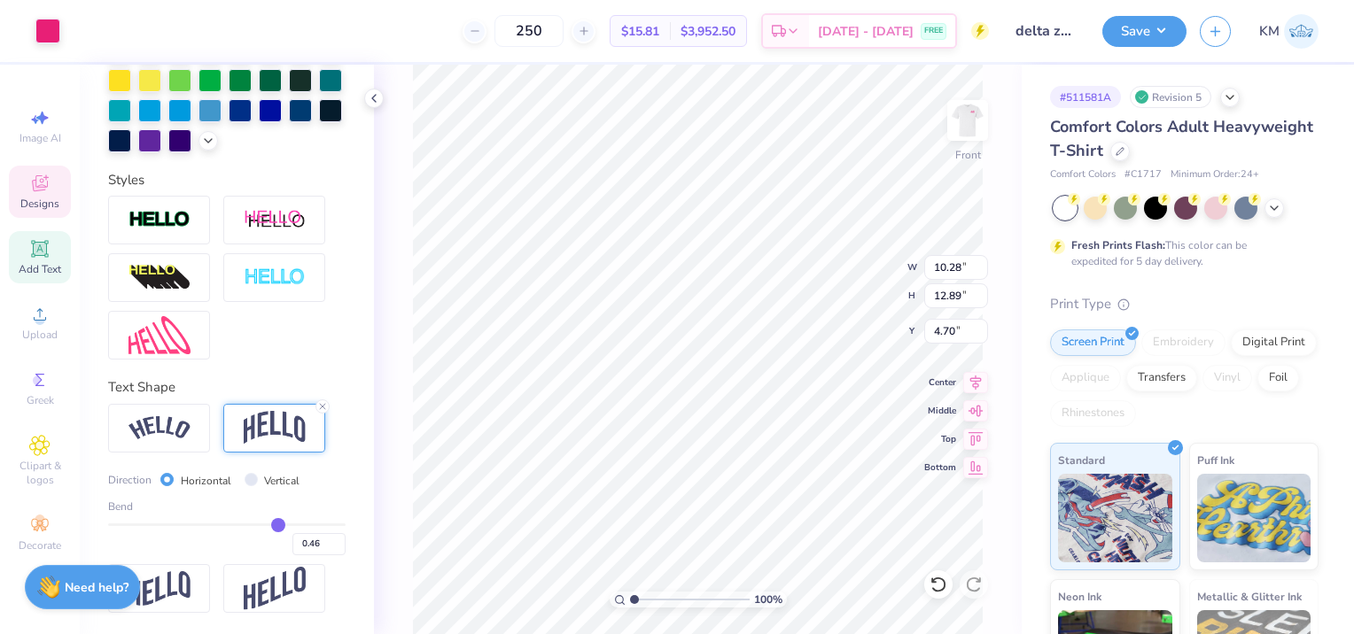
drag, startPoint x: 658, startPoint y: 595, endPoint x: 622, endPoint y: 595, distance: 36.3
click at [630, 595] on input "range" at bounding box center [690, 600] width 120 height 16
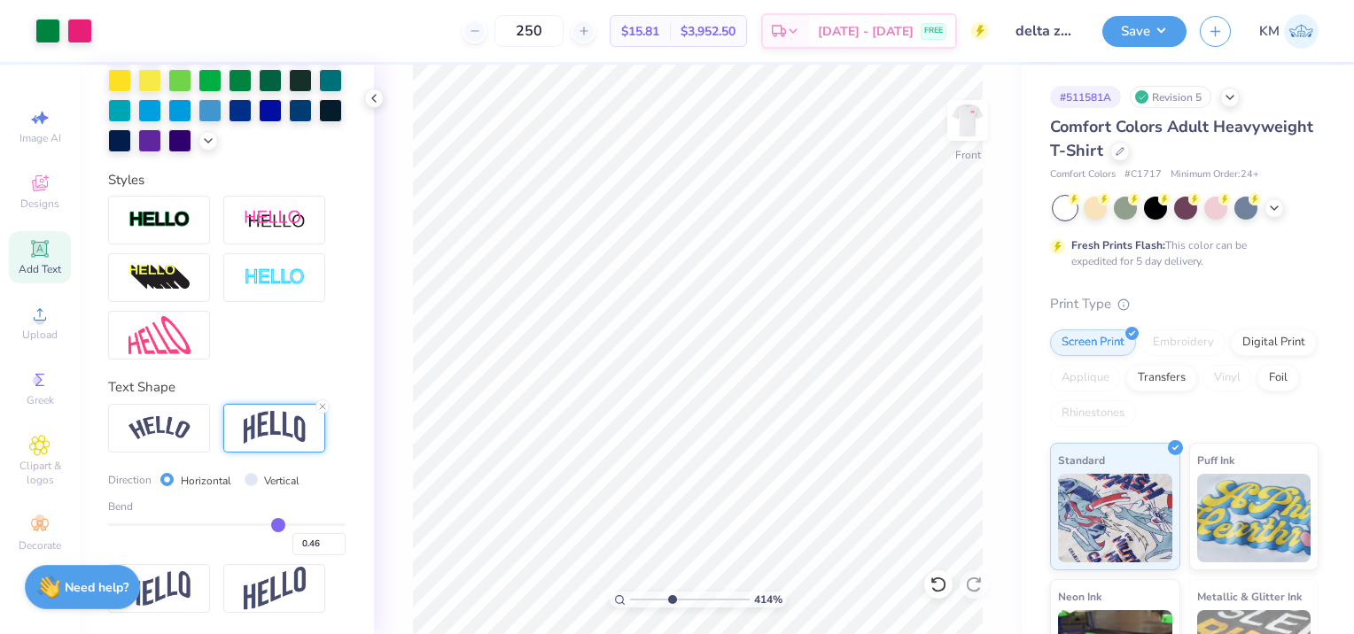
drag, startPoint x: 632, startPoint y: 597, endPoint x: 671, endPoint y: 599, distance: 39.0
click at [671, 599] on input "range" at bounding box center [690, 600] width 120 height 16
click at [835, 260] on div "414 % Front W 4.01 4.01 " H 1.88 1.88 " Y 10.32 10.32 " Center Middle Top Bottom" at bounding box center [698, 350] width 648 height 570
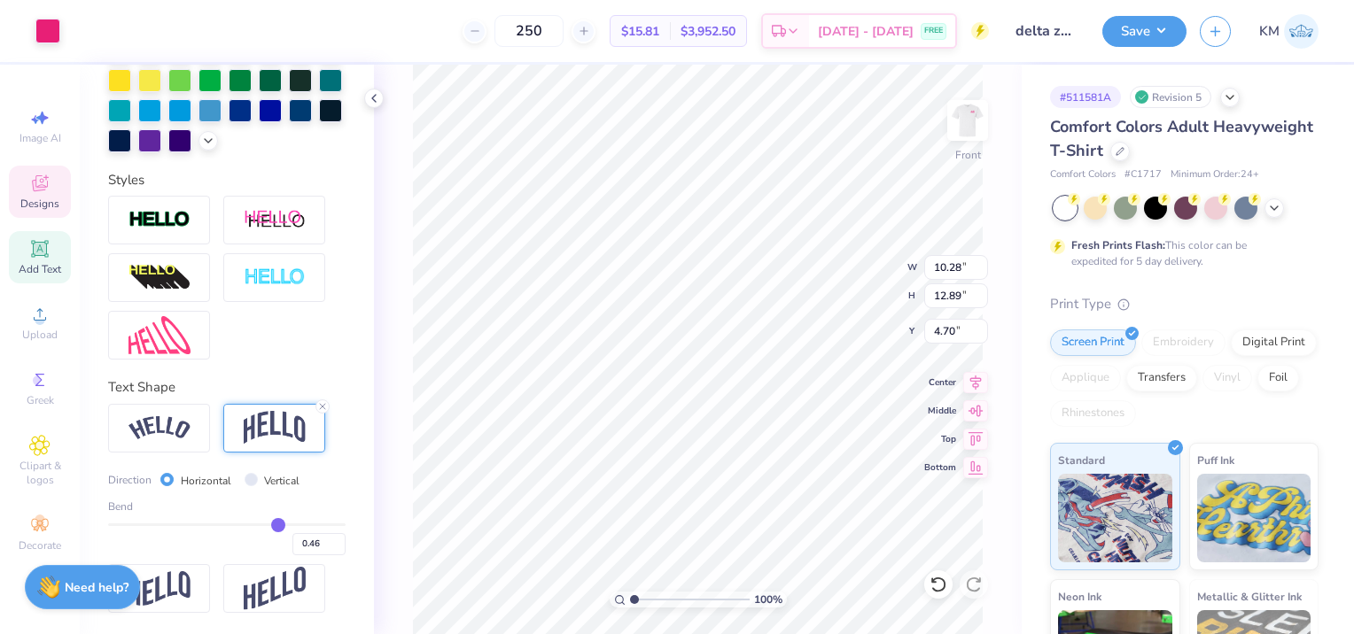
drag, startPoint x: 671, startPoint y: 601, endPoint x: 599, endPoint y: 603, distance: 71.8
click at [630, 603] on input "range" at bounding box center [690, 600] width 120 height 16
drag, startPoint x: 633, startPoint y: 602, endPoint x: 633, endPoint y: 591, distance: 11.5
click at [633, 592] on input "range" at bounding box center [690, 600] width 120 height 16
drag, startPoint x: 633, startPoint y: 599, endPoint x: 649, endPoint y: 599, distance: 15.9
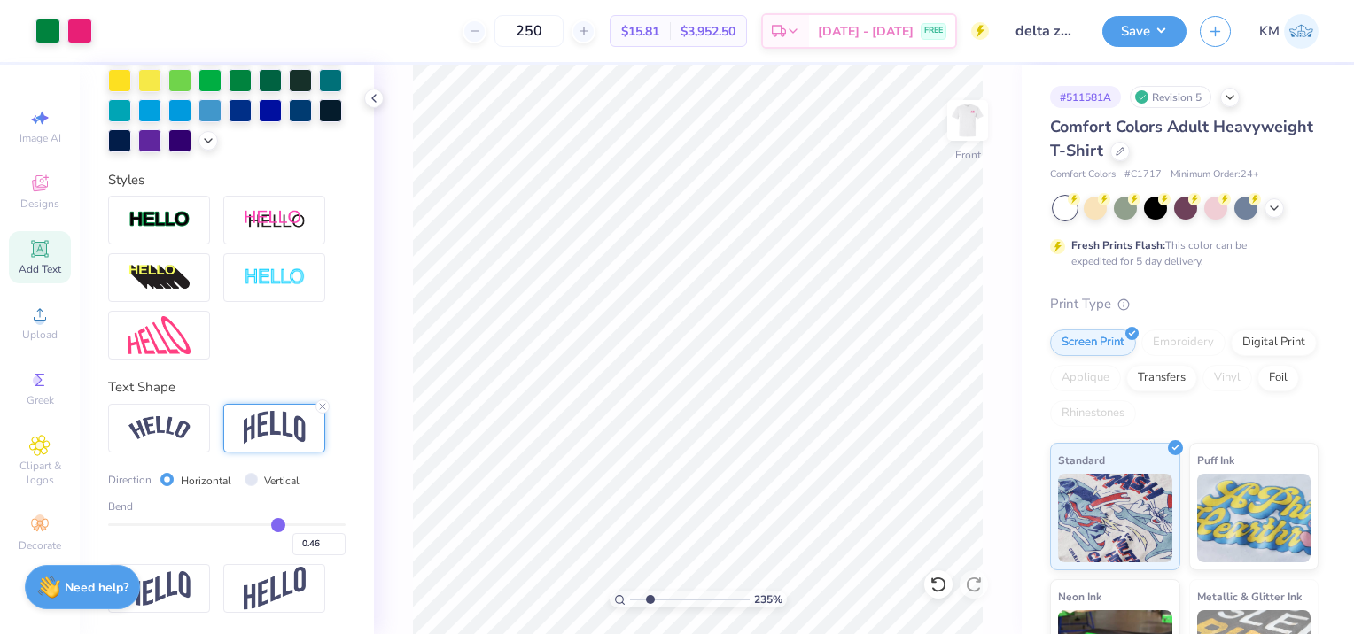
click at [649, 599] on input "range" at bounding box center [690, 600] width 120 height 16
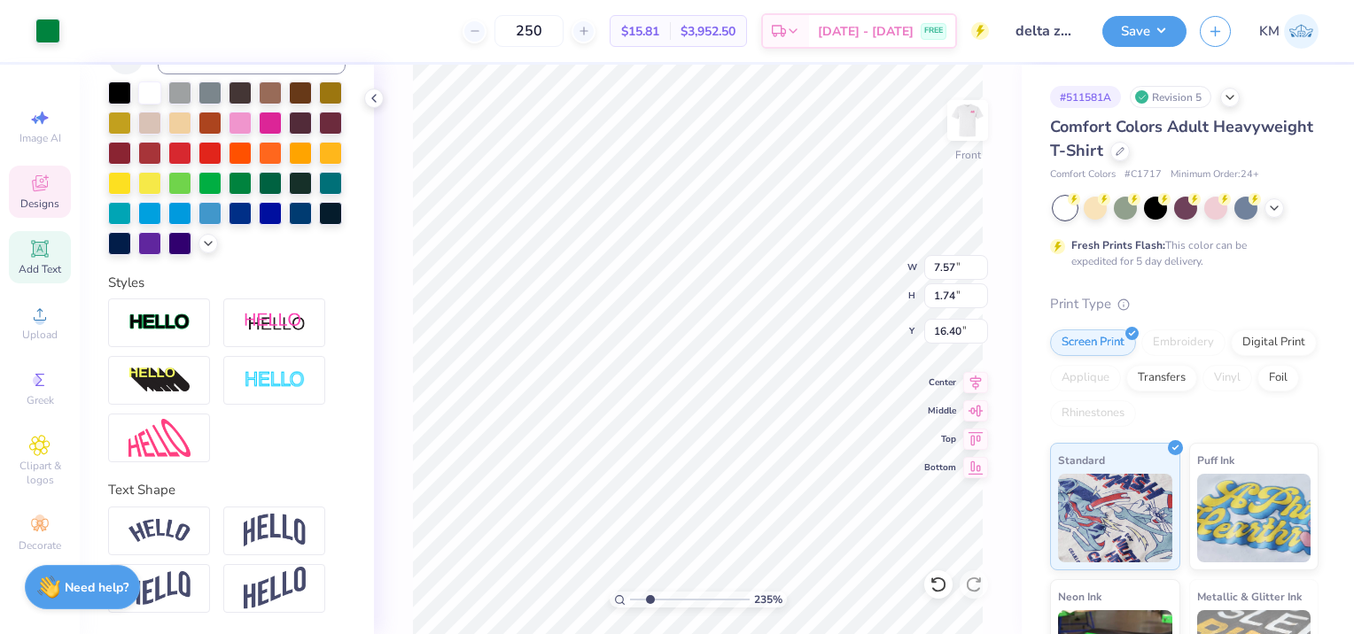
scroll to position [425, 0]
drag, startPoint x: 648, startPoint y: 600, endPoint x: 635, endPoint y: 603, distance: 13.8
click at [635, 603] on input "range" at bounding box center [690, 600] width 120 height 16
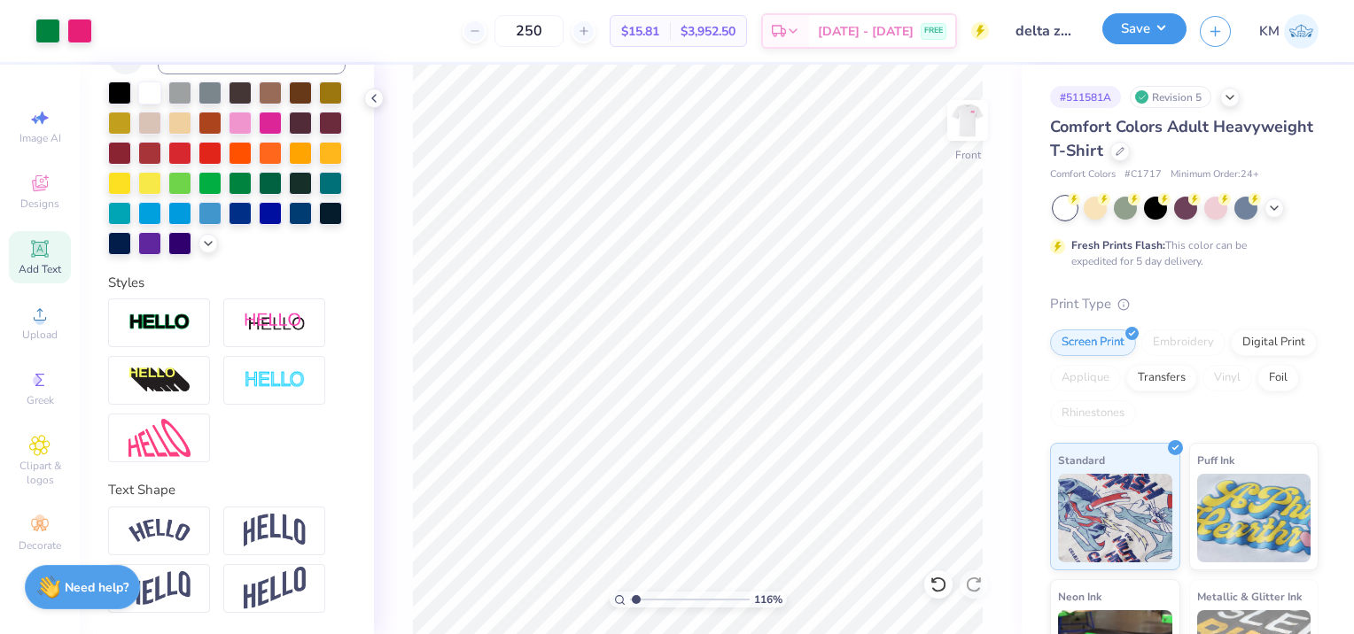
click at [1160, 28] on button "Save" at bounding box center [1144, 28] width 84 height 31
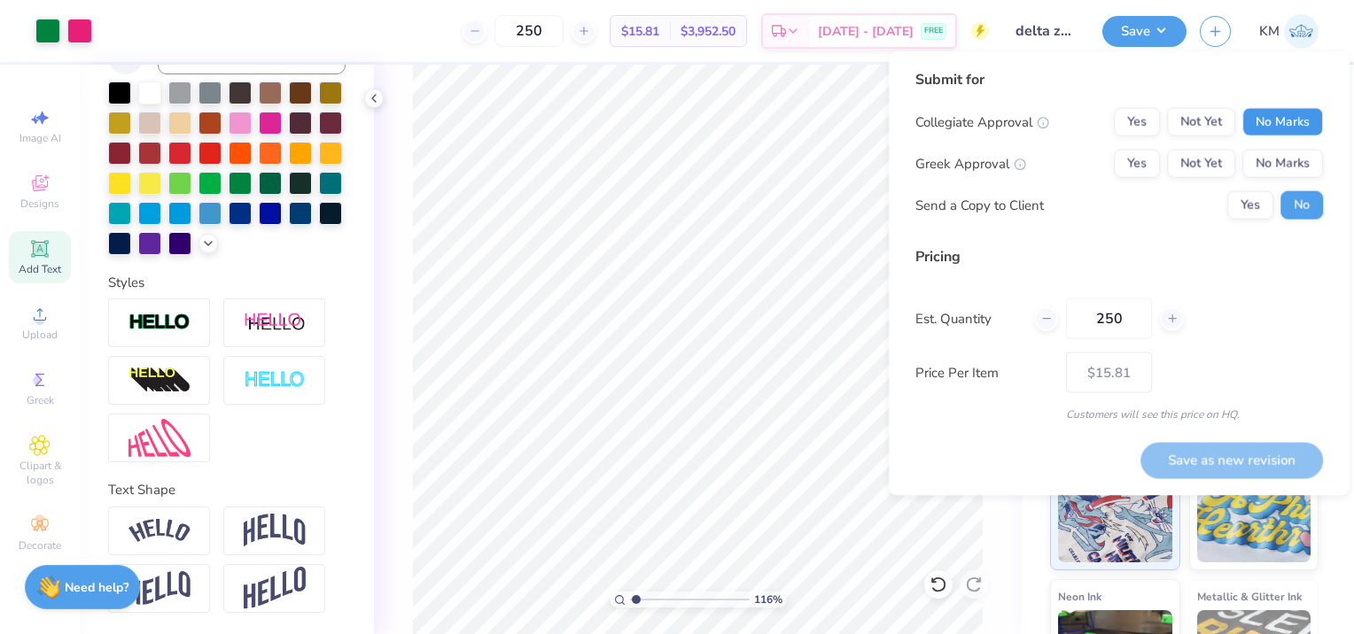
click at [1257, 113] on button "No Marks" at bounding box center [1282, 122] width 81 height 28
click at [1183, 165] on button "Not Yet" at bounding box center [1201, 164] width 68 height 28
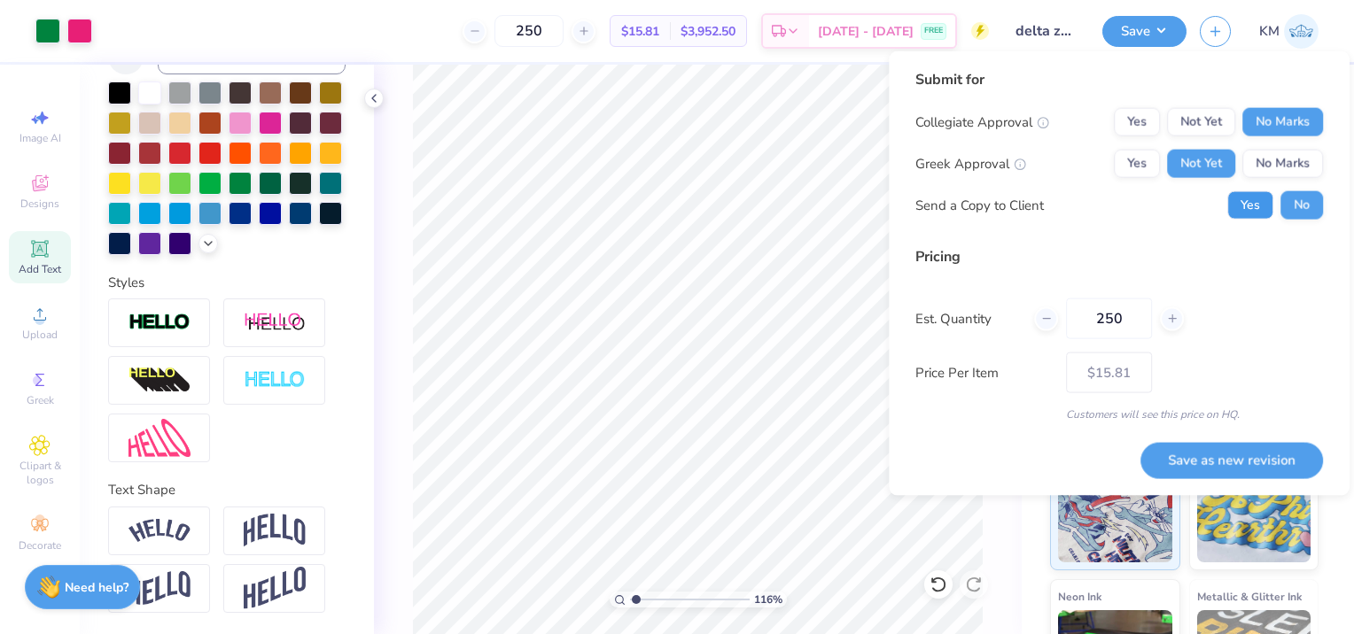
click at [1265, 206] on button "Yes" at bounding box center [1250, 205] width 46 height 28
click at [1246, 462] on button "Save as new revision" at bounding box center [1231, 459] width 182 height 35
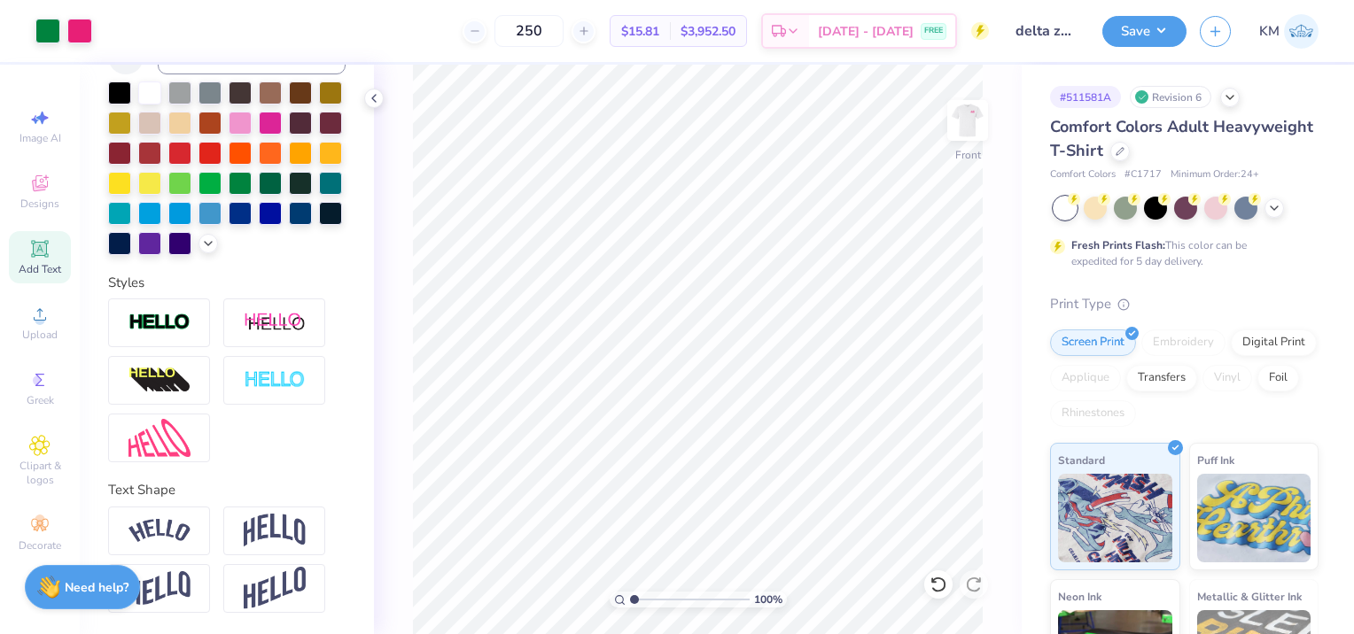
drag, startPoint x: 631, startPoint y: 601, endPoint x: 609, endPoint y: 598, distance: 21.6
click at [630, 598] on input "range" at bounding box center [690, 600] width 120 height 16
